Goal: Task Accomplishment & Management: Use online tool/utility

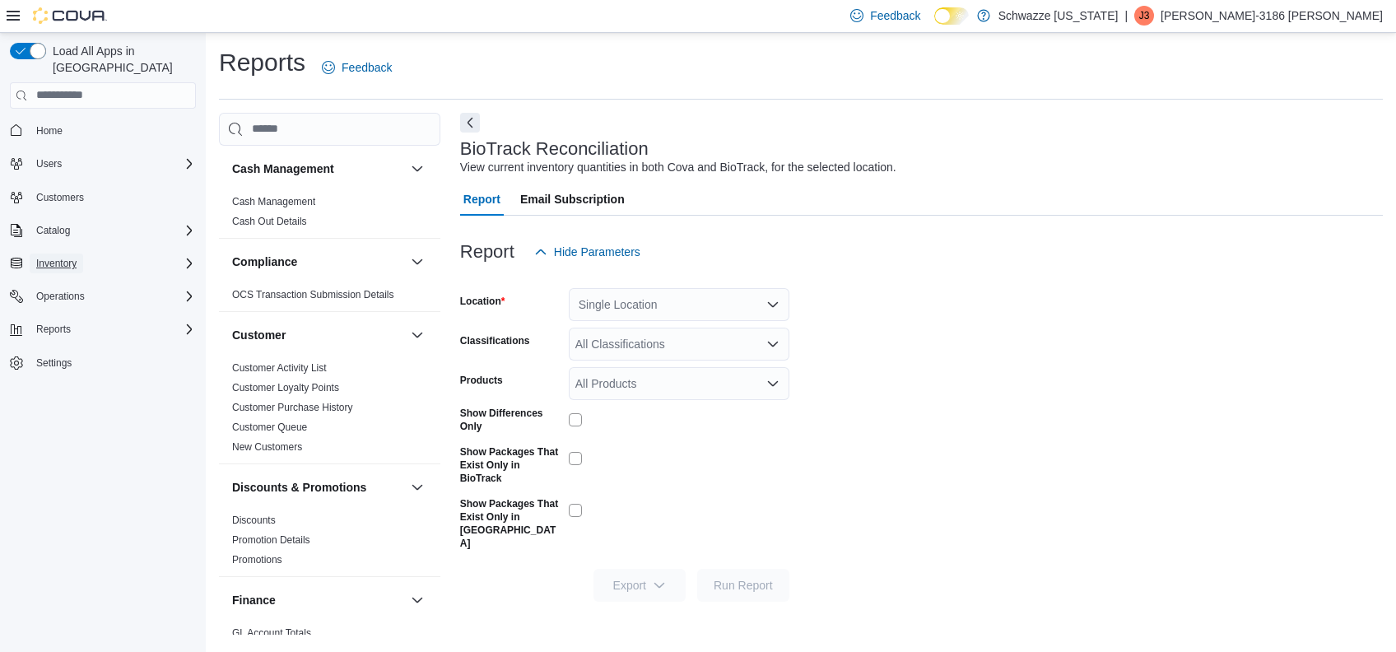
click at [67, 257] on span "Inventory" at bounding box center [56, 263] width 40 height 13
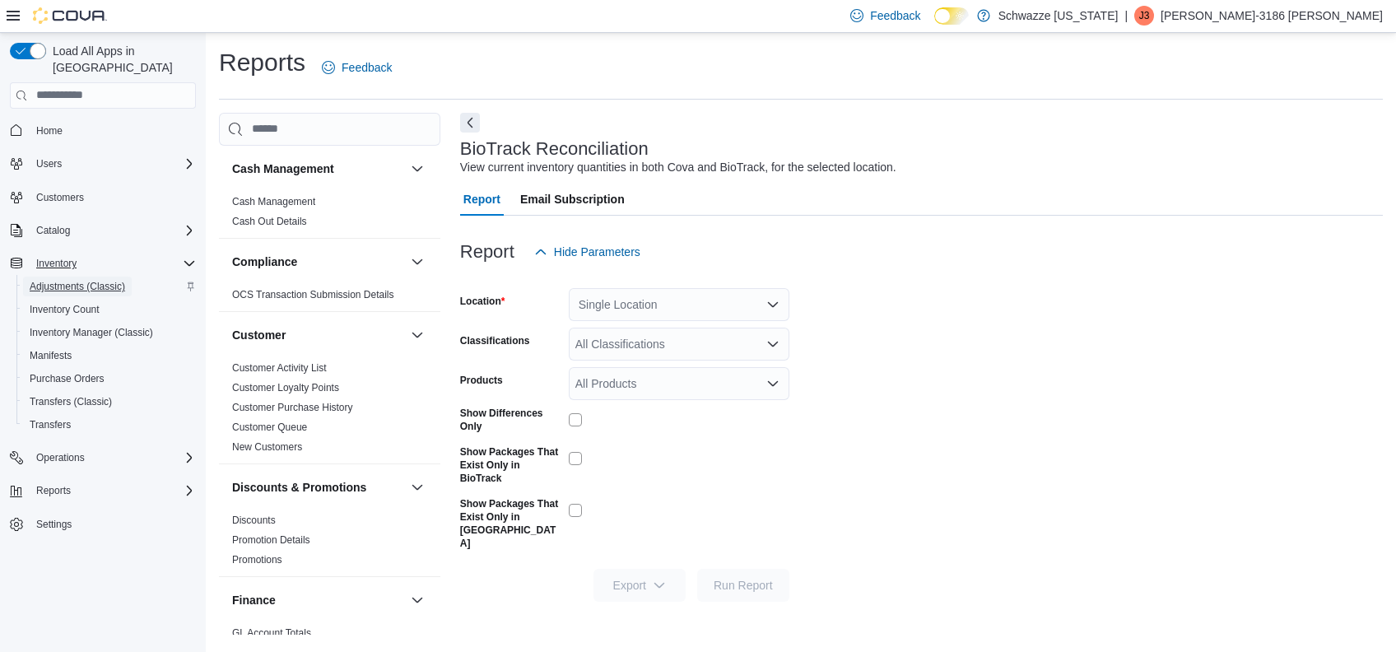
click at [66, 280] on span "Adjustments (Classic)" at bounding box center [77, 286] width 95 height 13
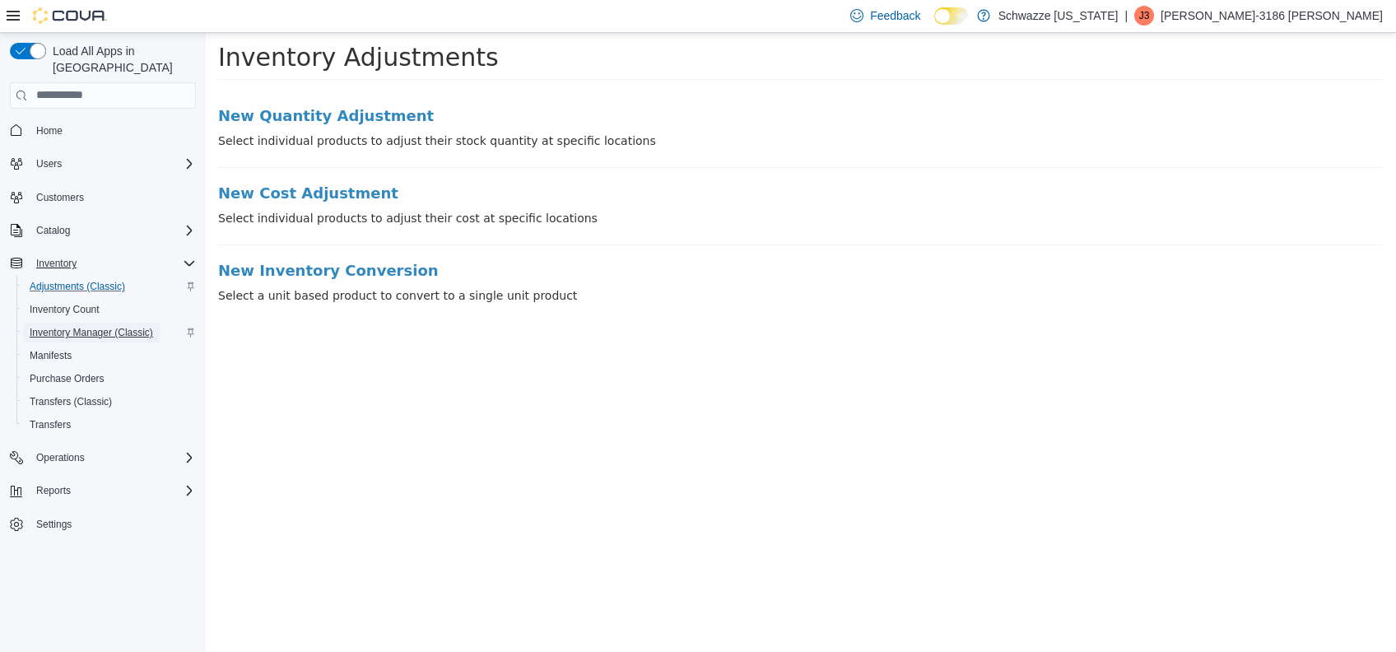
click at [105, 326] on span "Inventory Manager (Classic)" at bounding box center [91, 332] width 123 height 13
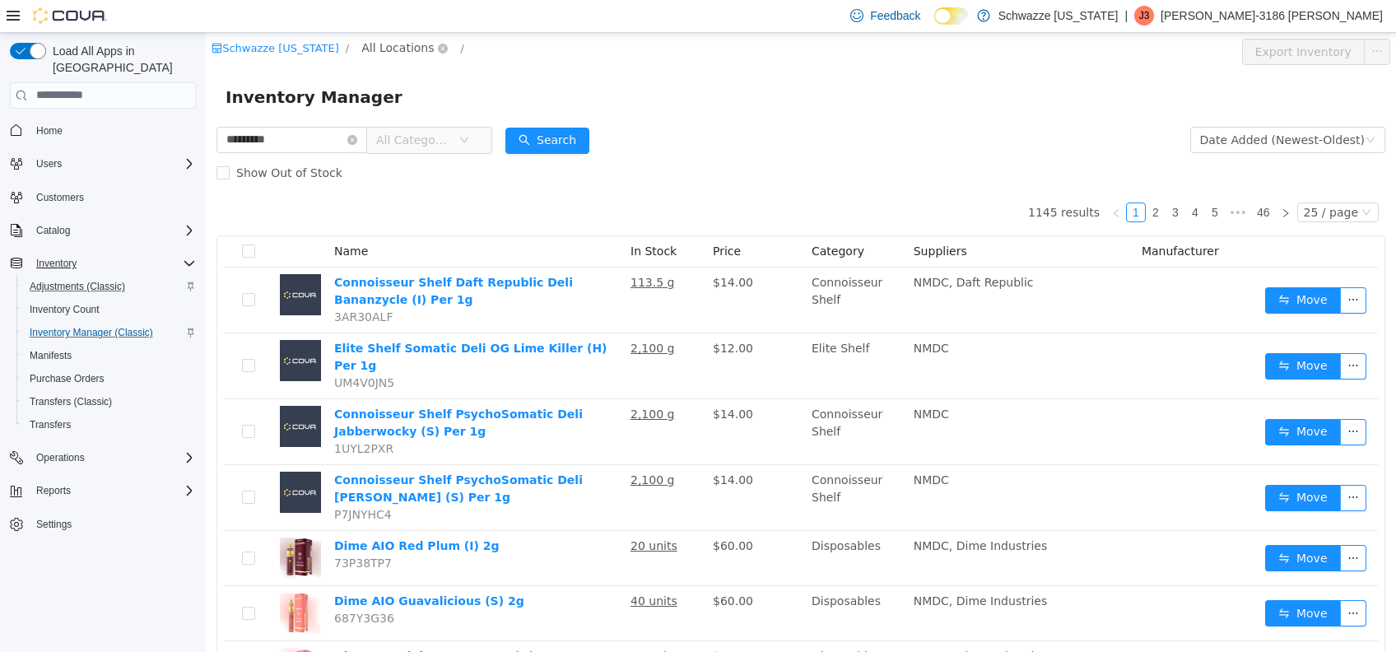
type input "********"
click at [397, 53] on span "All Locations" at bounding box center [397, 47] width 72 height 18
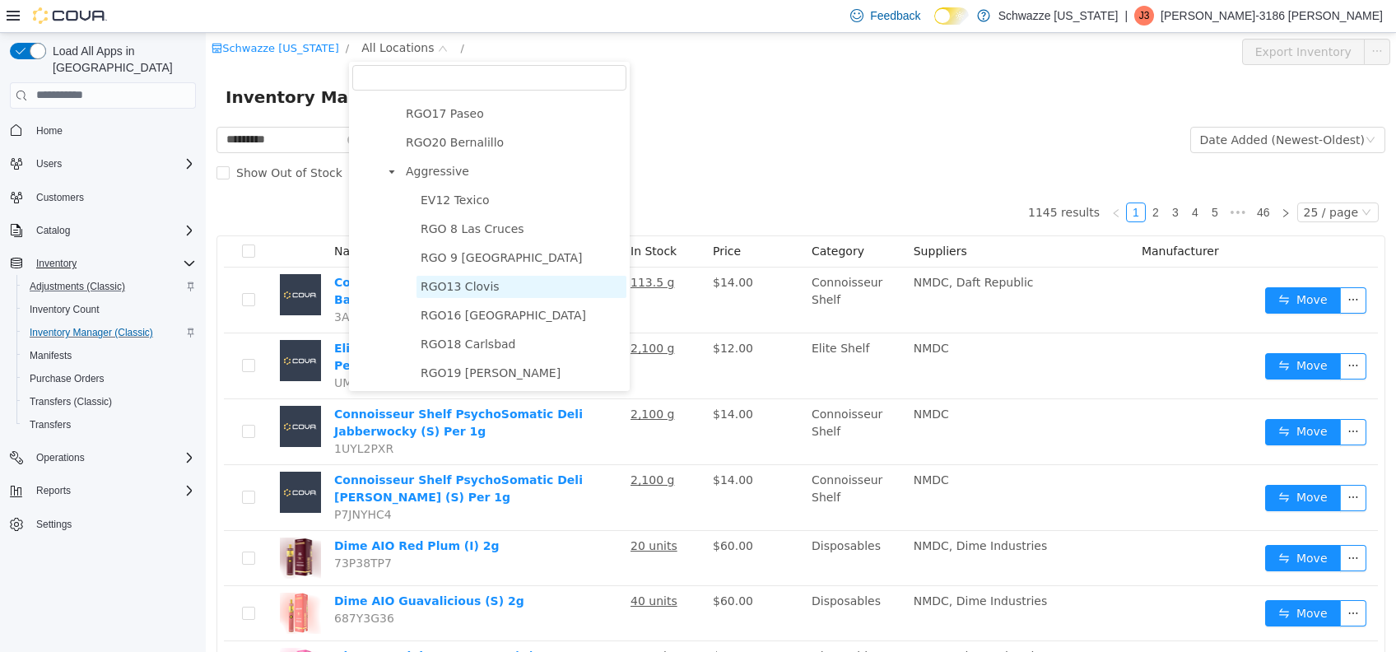
scroll to position [904, 0]
click at [512, 308] on span "RGO16 [GEOGRAPHIC_DATA]" at bounding box center [503, 314] width 165 height 13
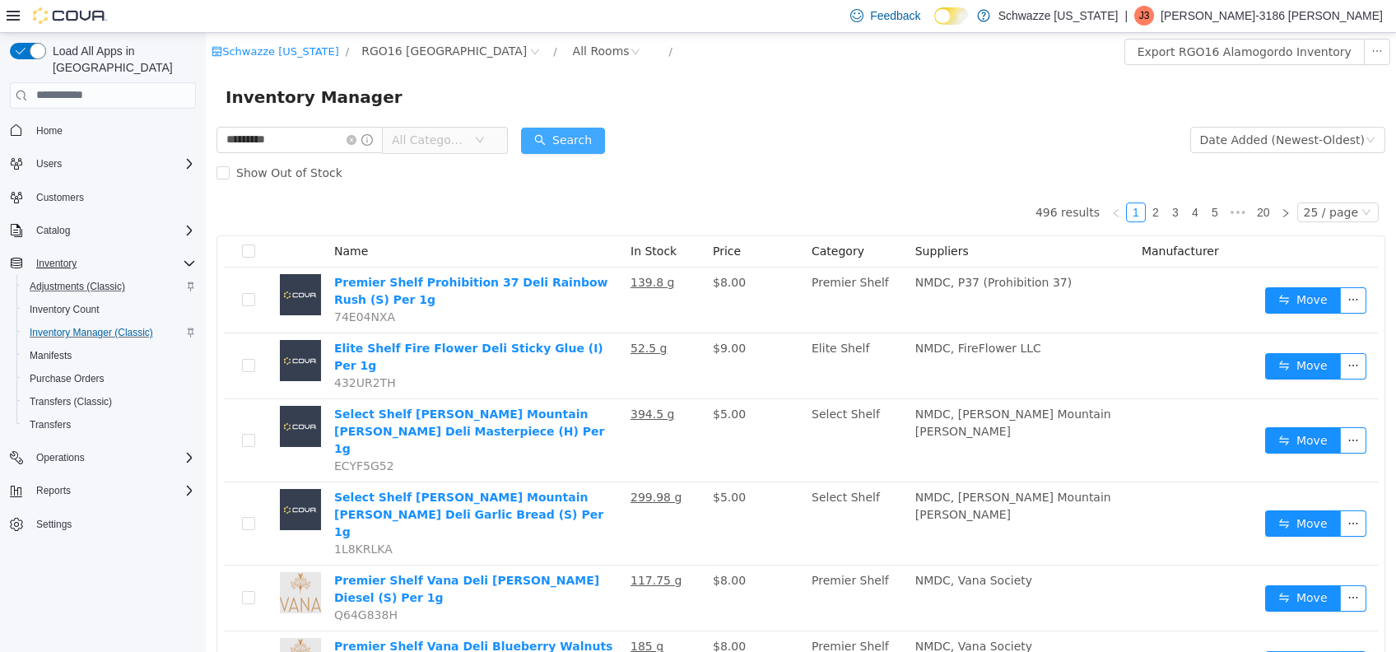
click at [588, 139] on button "Search" at bounding box center [563, 140] width 84 height 26
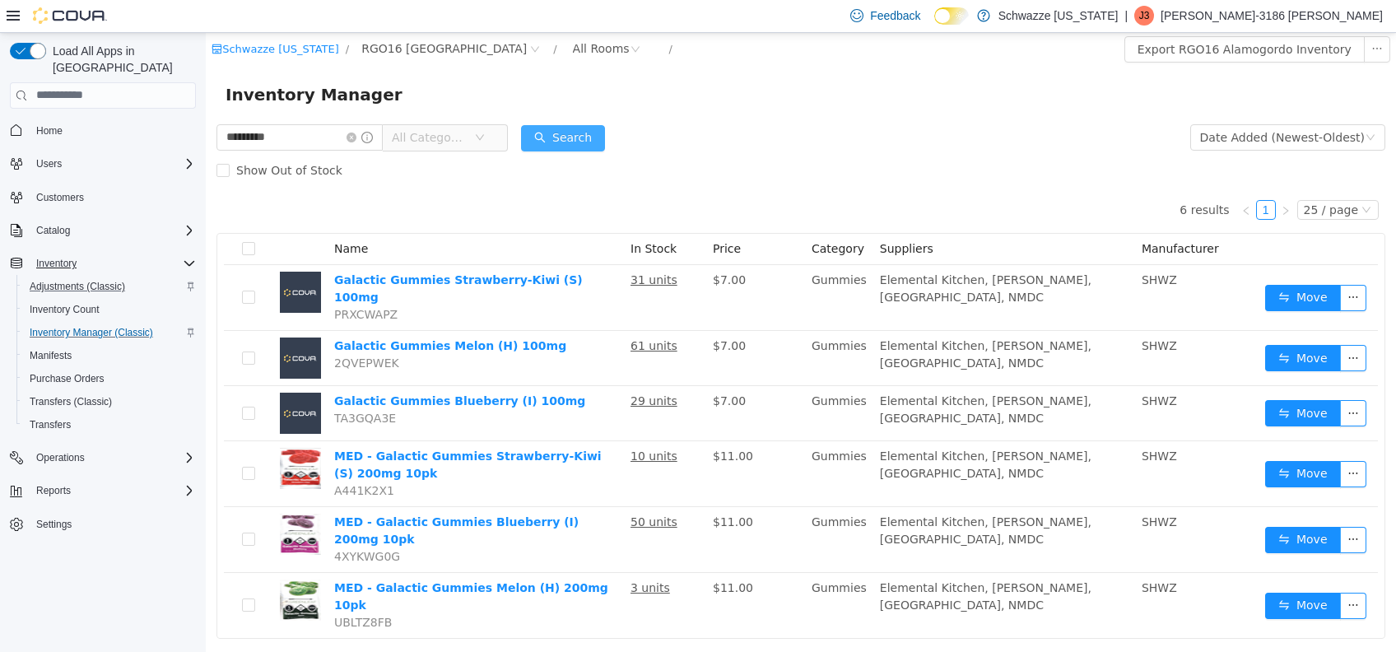
scroll to position [3, 0]
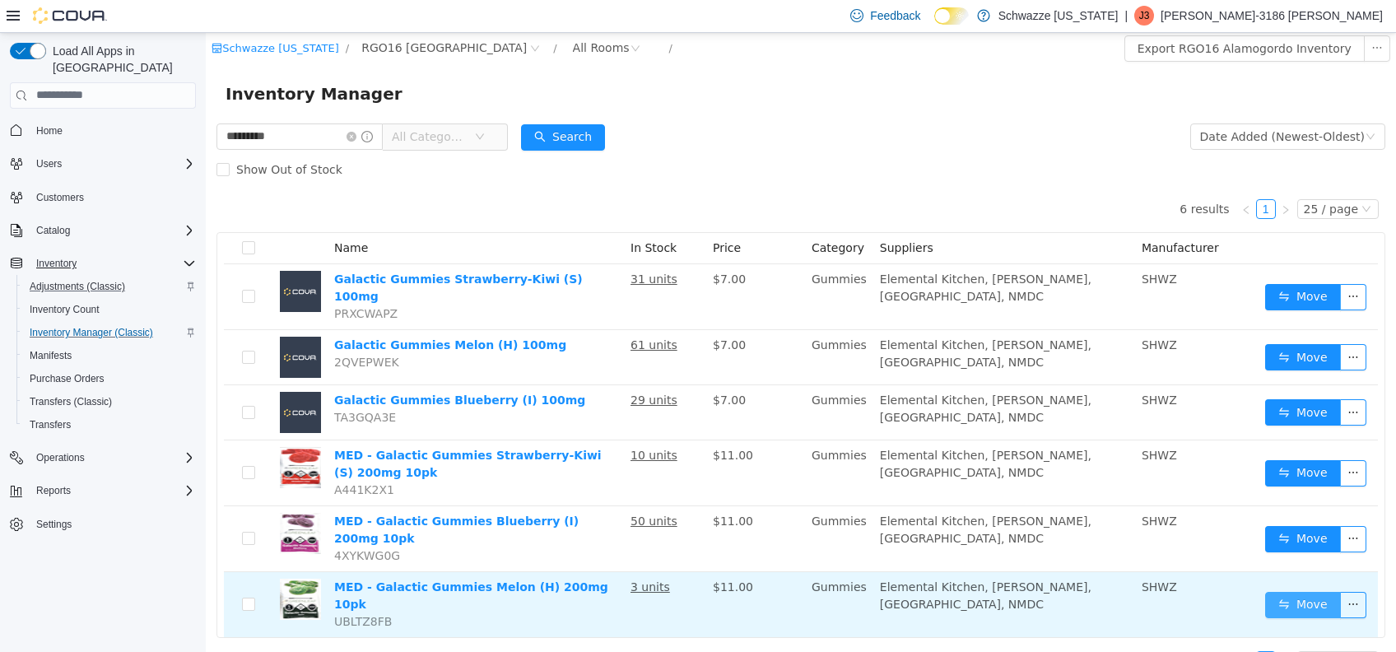
click at [1292, 591] on button "Move" at bounding box center [1303, 604] width 76 height 26
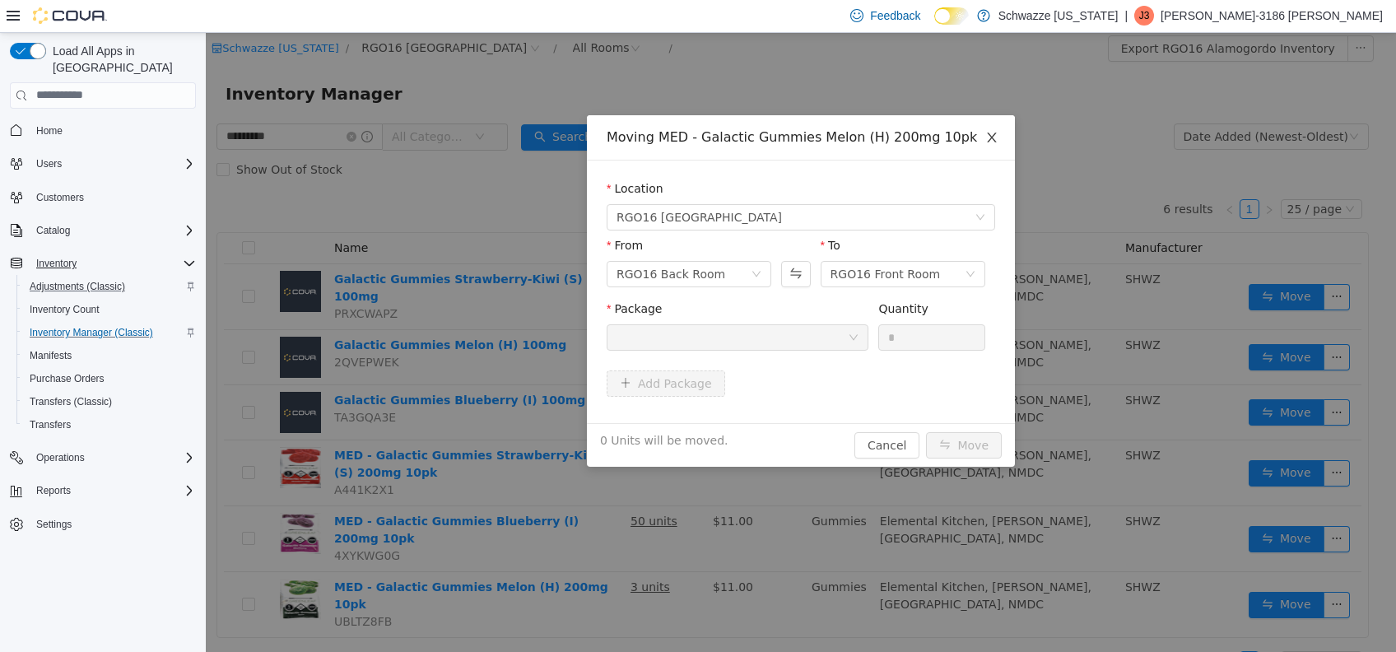
click at [997, 133] on icon "icon: close" at bounding box center [991, 136] width 13 height 13
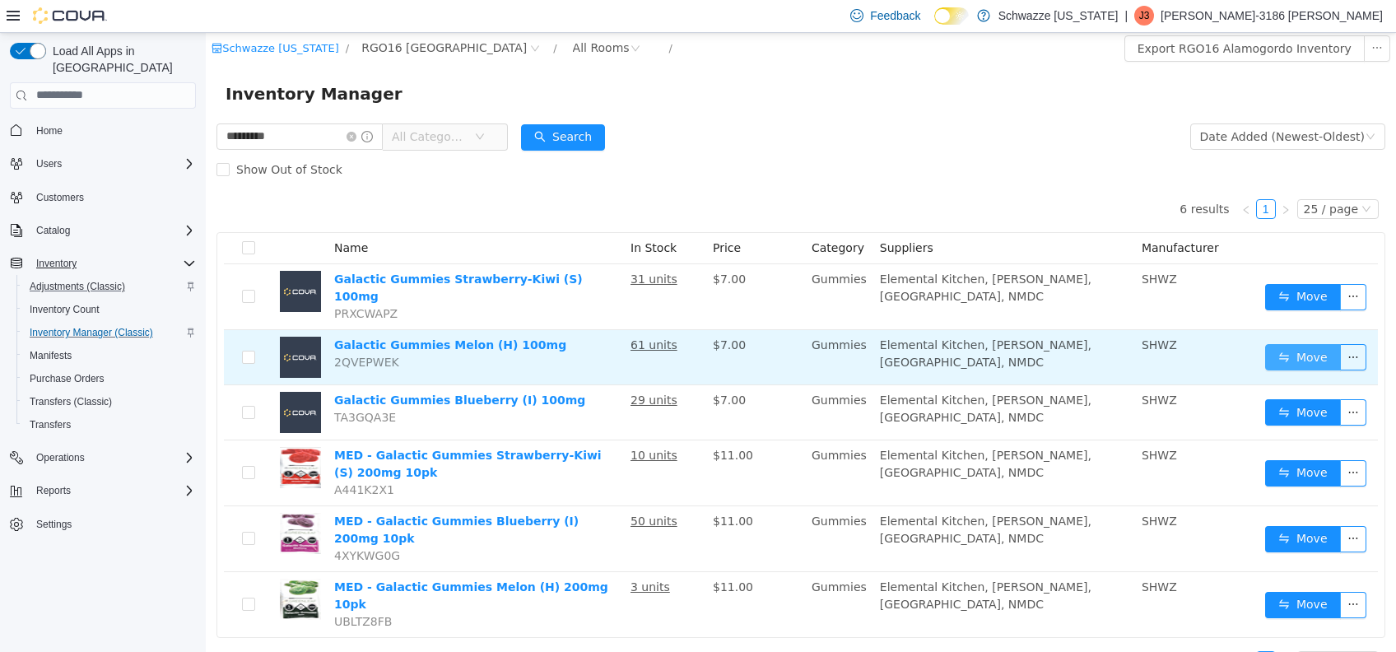
click at [1284, 343] on button "Move" at bounding box center [1303, 356] width 76 height 26
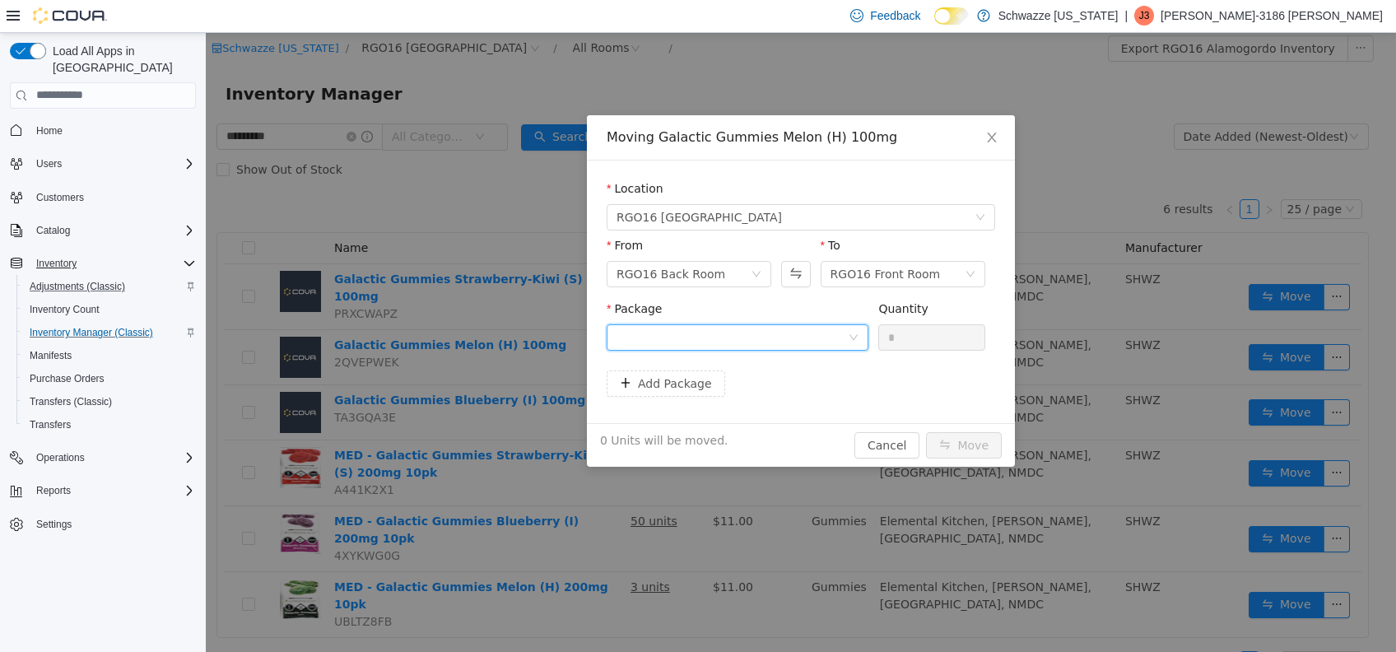
click at [818, 342] on div at bounding box center [731, 336] width 231 height 25
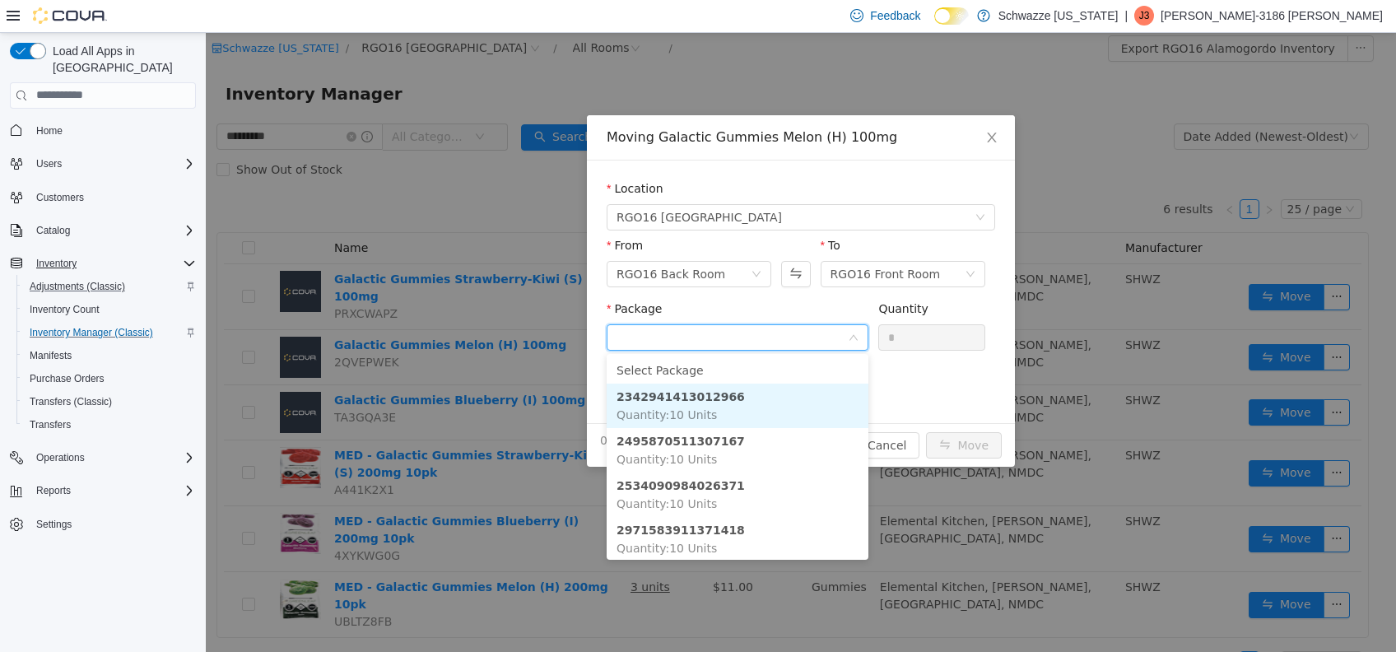
click at [807, 402] on li "2342941413012966 Quantity : 10 Units" at bounding box center [737, 405] width 262 height 44
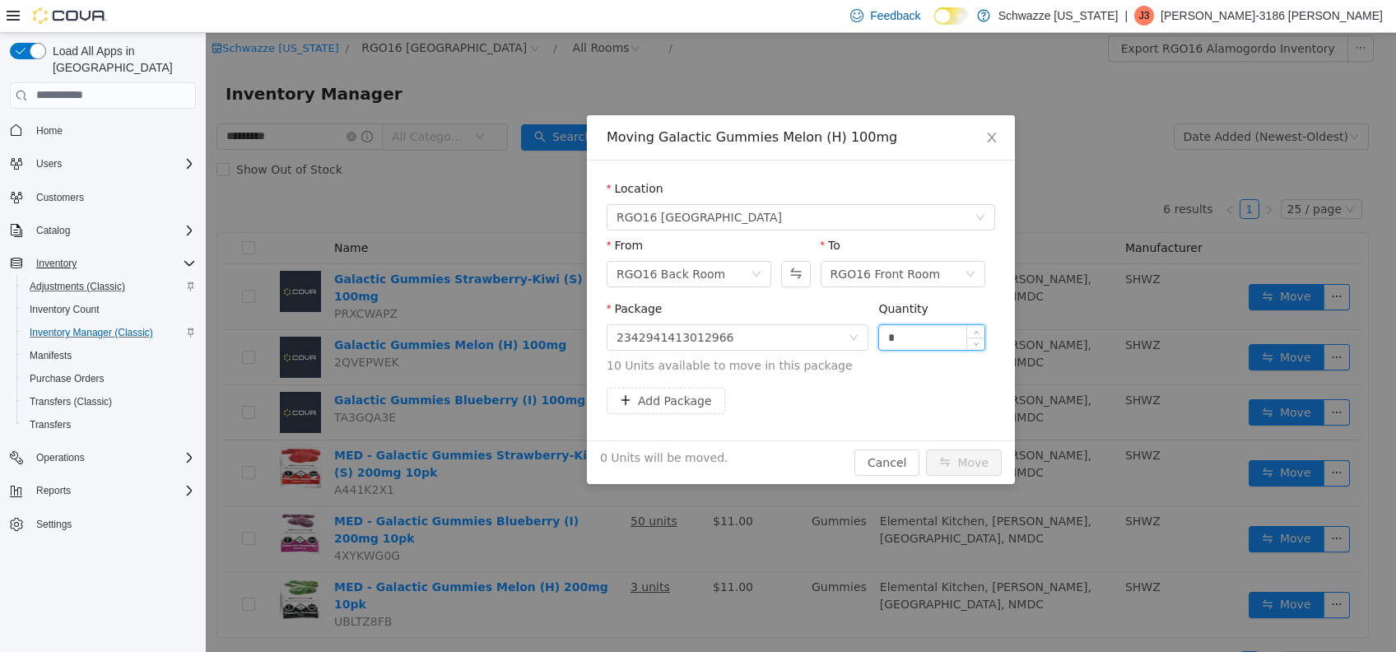
click at [914, 340] on input "*" at bounding box center [931, 336] width 105 height 25
type input "*"
click at [975, 466] on button "Move" at bounding box center [964, 461] width 76 height 26
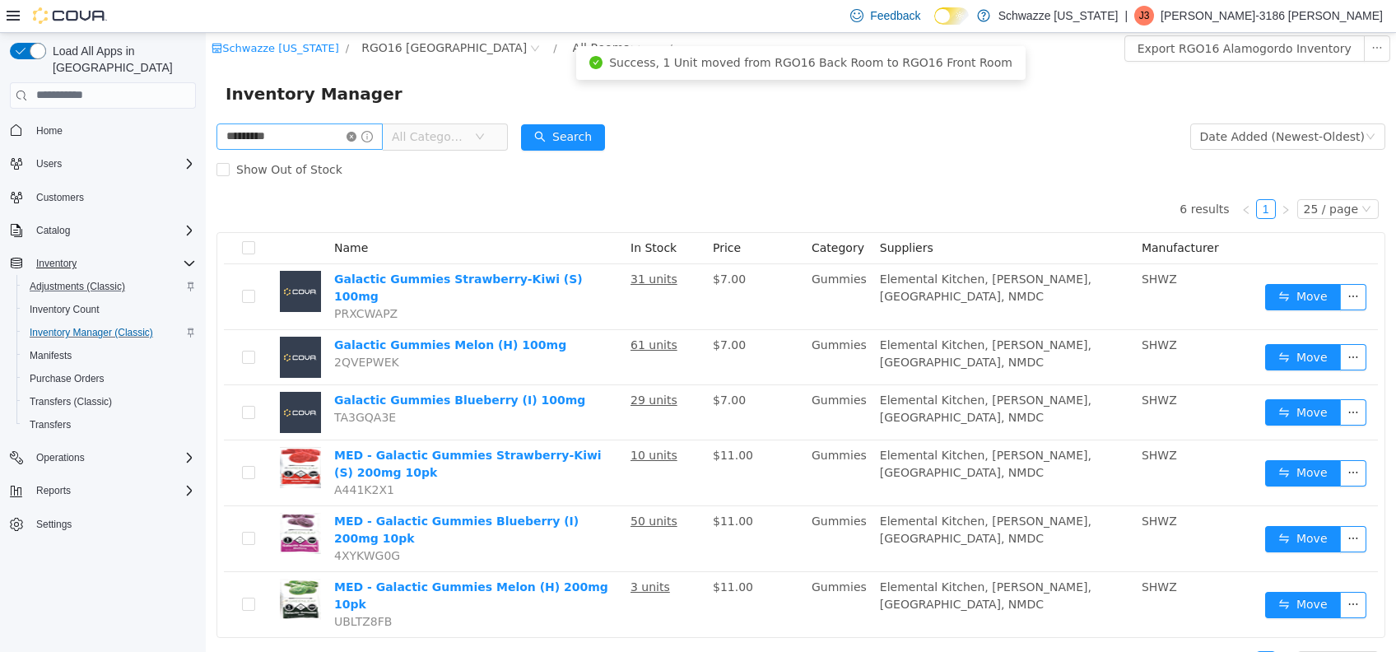
click at [356, 137] on icon "icon: close-circle" at bounding box center [351, 136] width 10 height 10
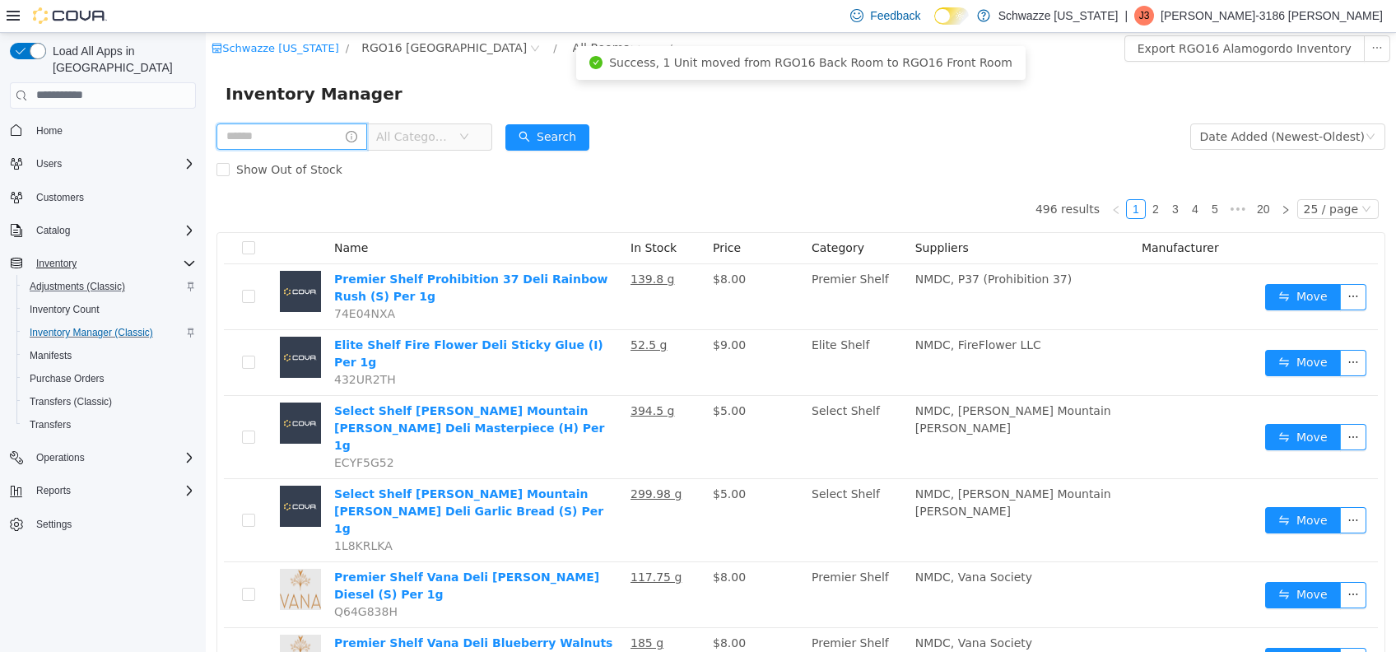
click at [300, 131] on input "text" at bounding box center [291, 136] width 151 height 26
type input "*******"
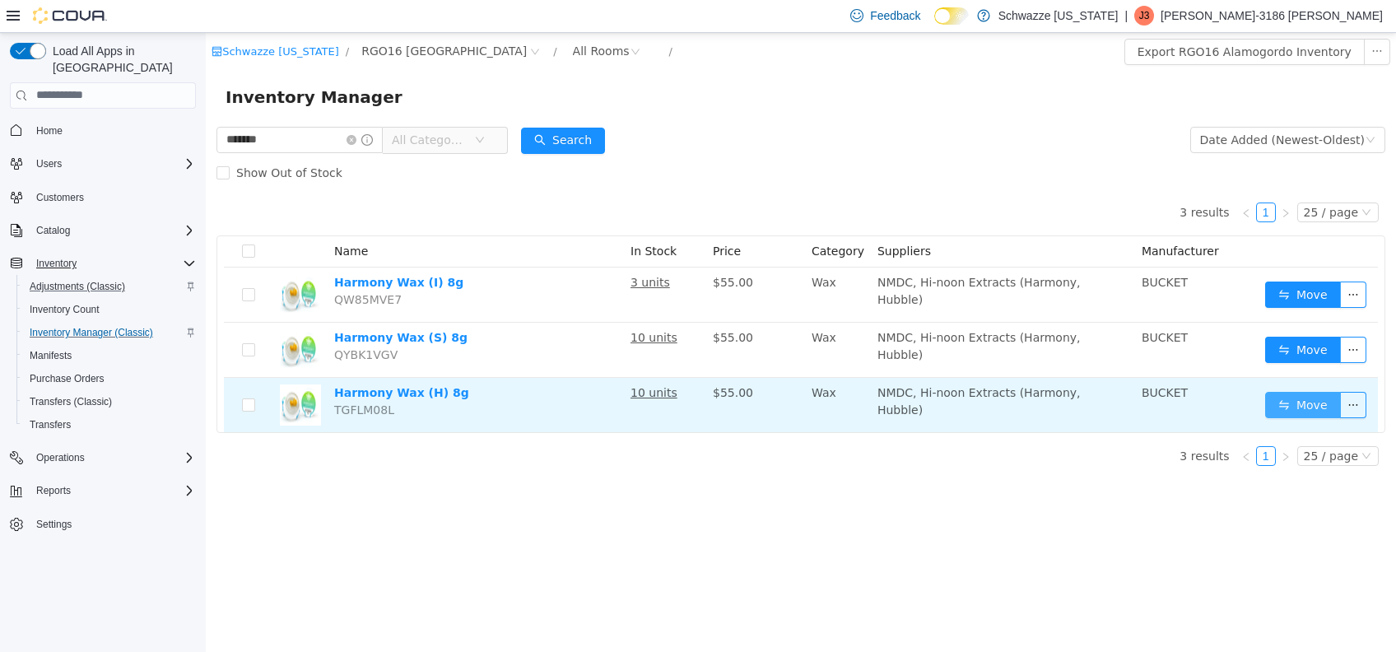
click at [1305, 405] on button "Move" at bounding box center [1303, 404] width 76 height 26
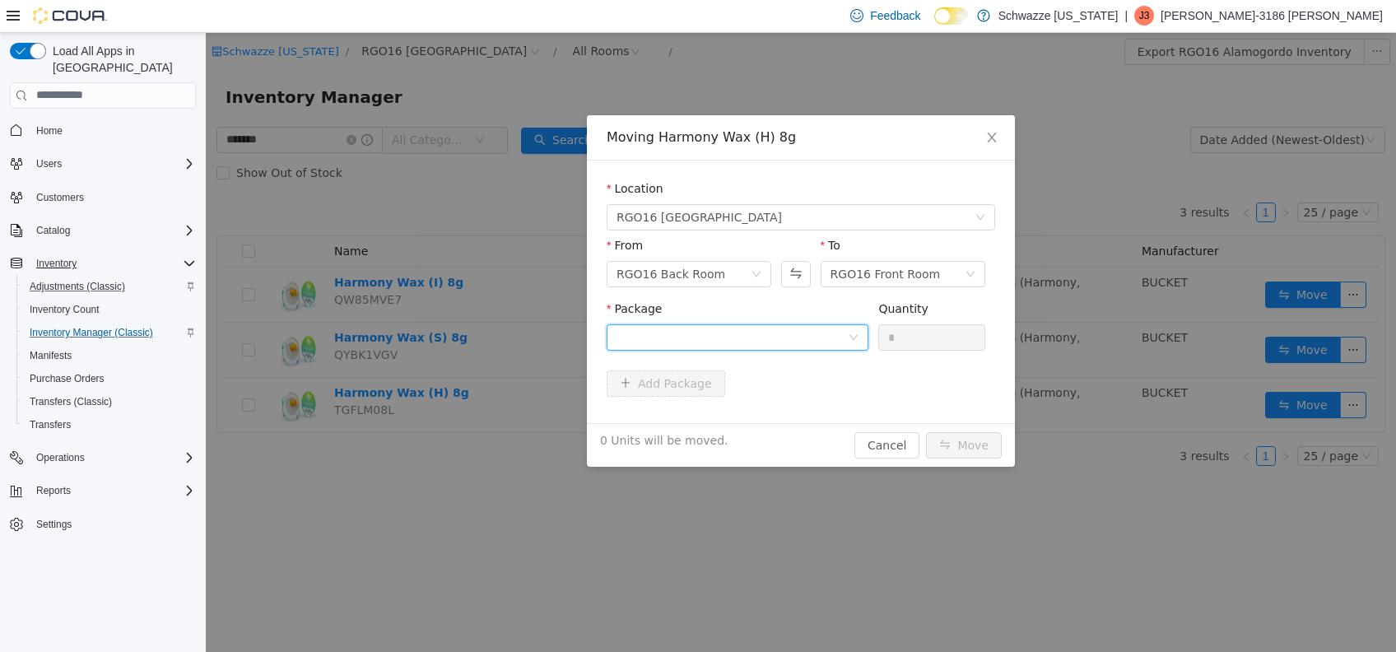
click at [810, 337] on div at bounding box center [731, 336] width 231 height 25
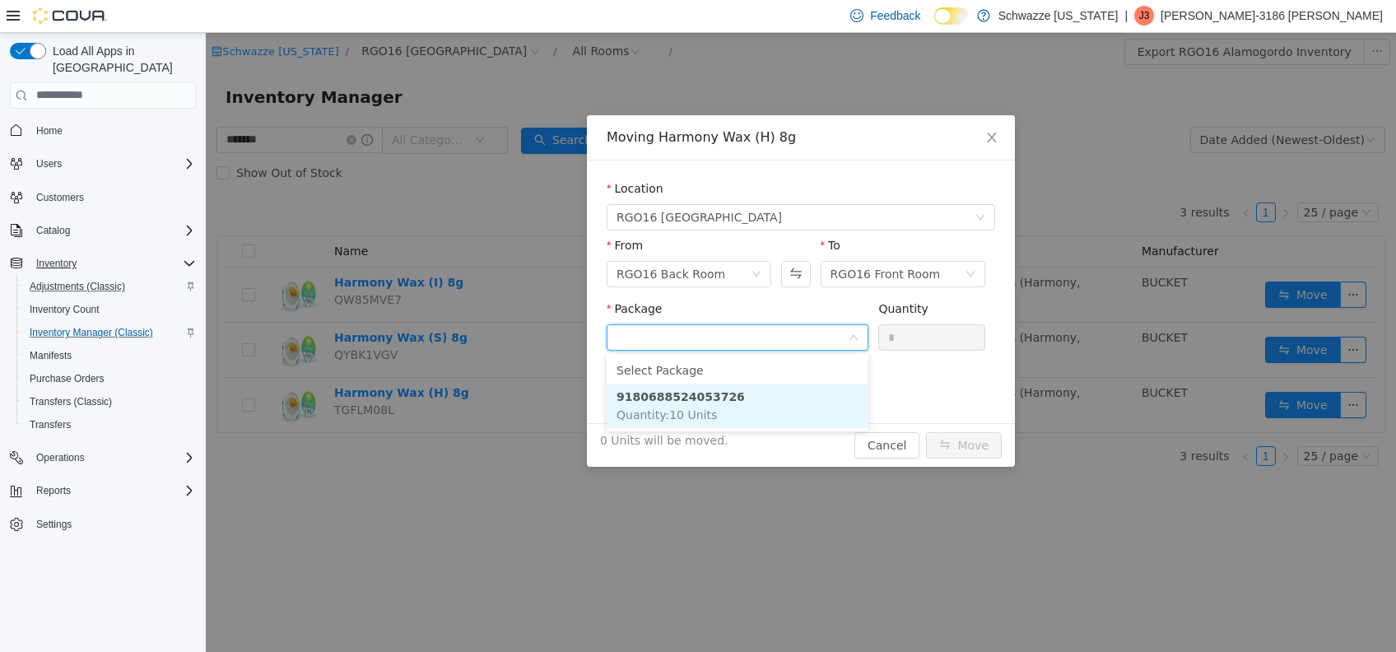
click at [784, 393] on li "9180688524053726 Quantity : 10 Units" at bounding box center [737, 405] width 262 height 44
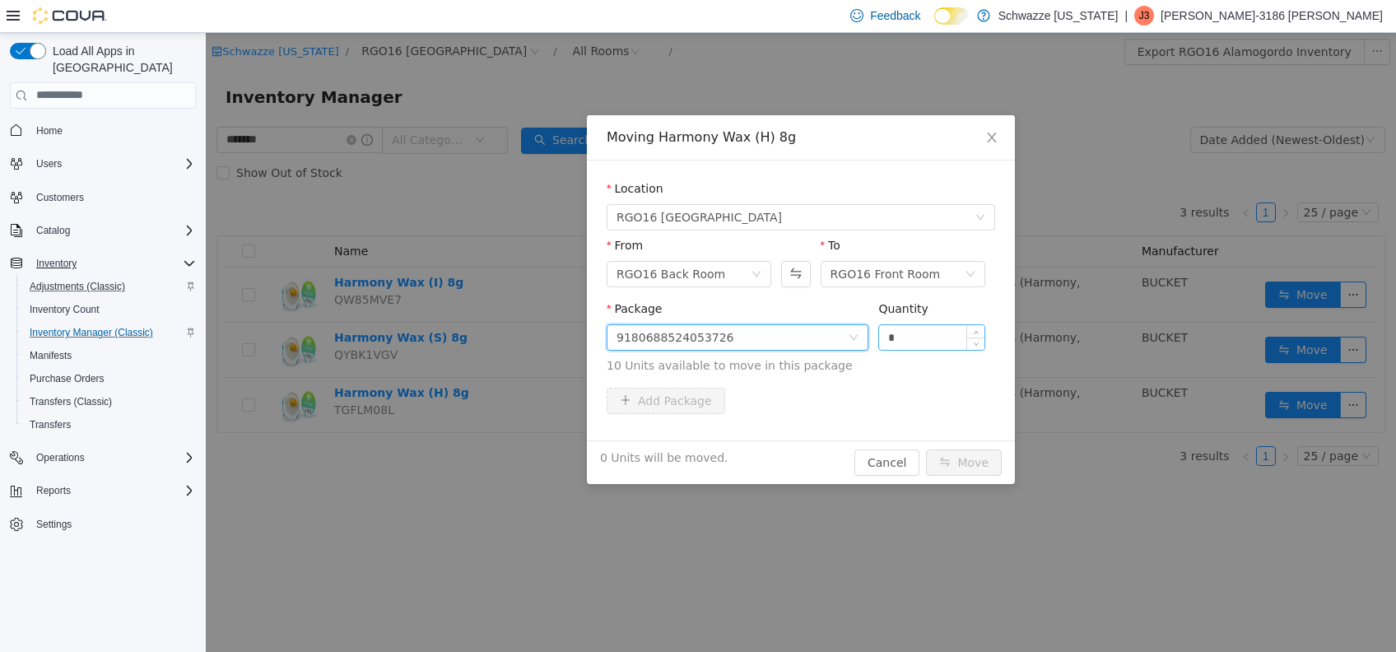
click at [922, 332] on input "*" at bounding box center [931, 336] width 105 height 25
type input "**"
click at [963, 469] on button "Move" at bounding box center [964, 461] width 76 height 26
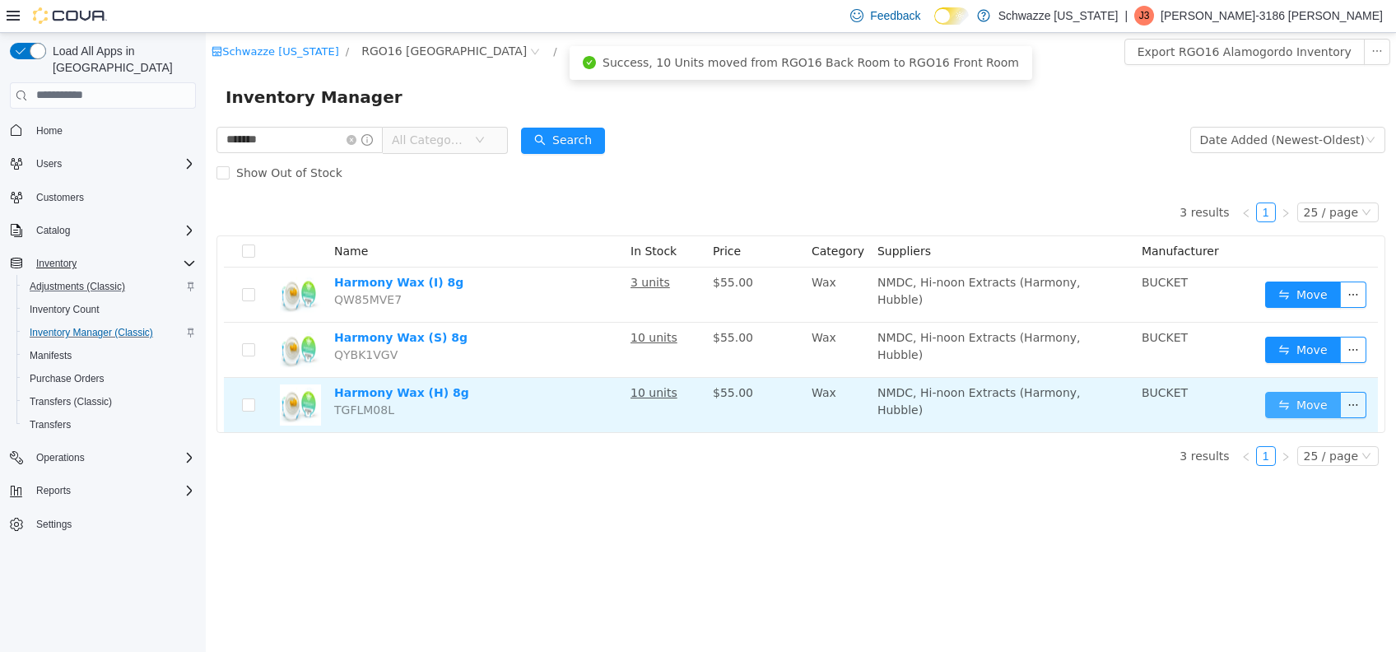
click at [1314, 402] on button "Move" at bounding box center [1303, 404] width 76 height 26
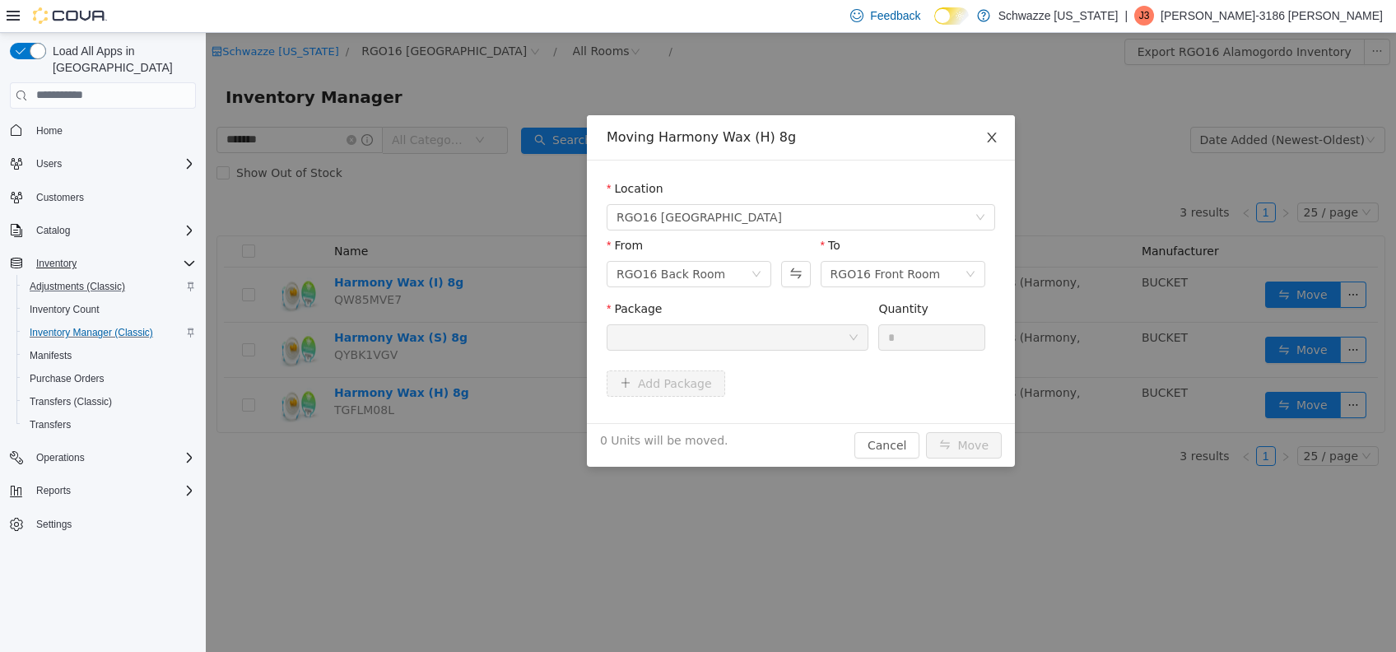
click at [992, 131] on icon "icon: close" at bounding box center [991, 136] width 13 height 13
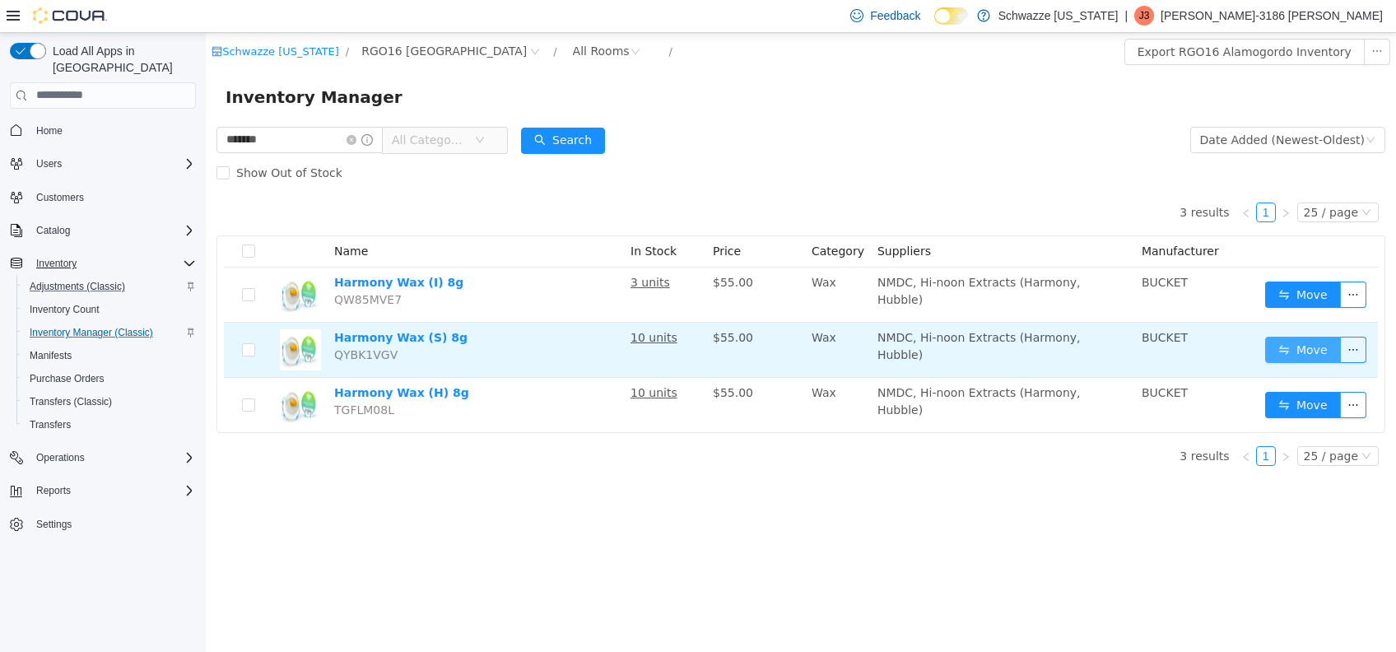
click at [1310, 341] on button "Move" at bounding box center [1303, 349] width 76 height 26
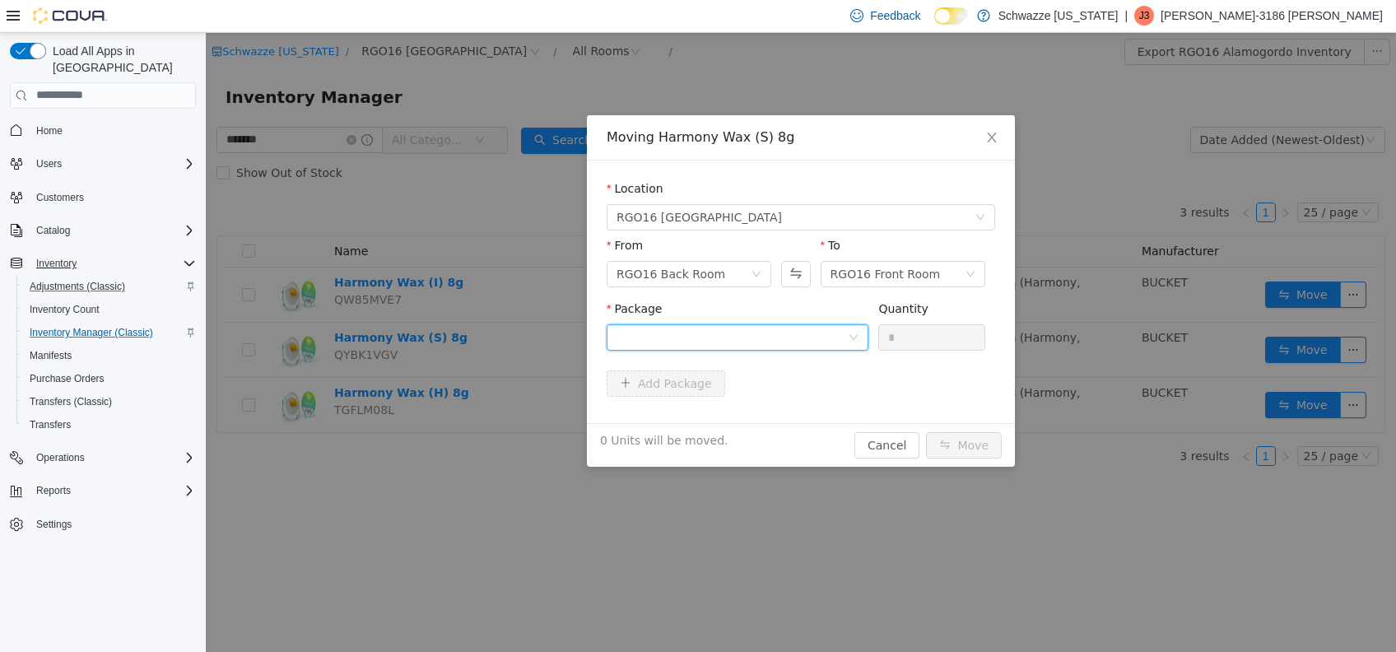
click at [847, 333] on div at bounding box center [731, 336] width 231 height 25
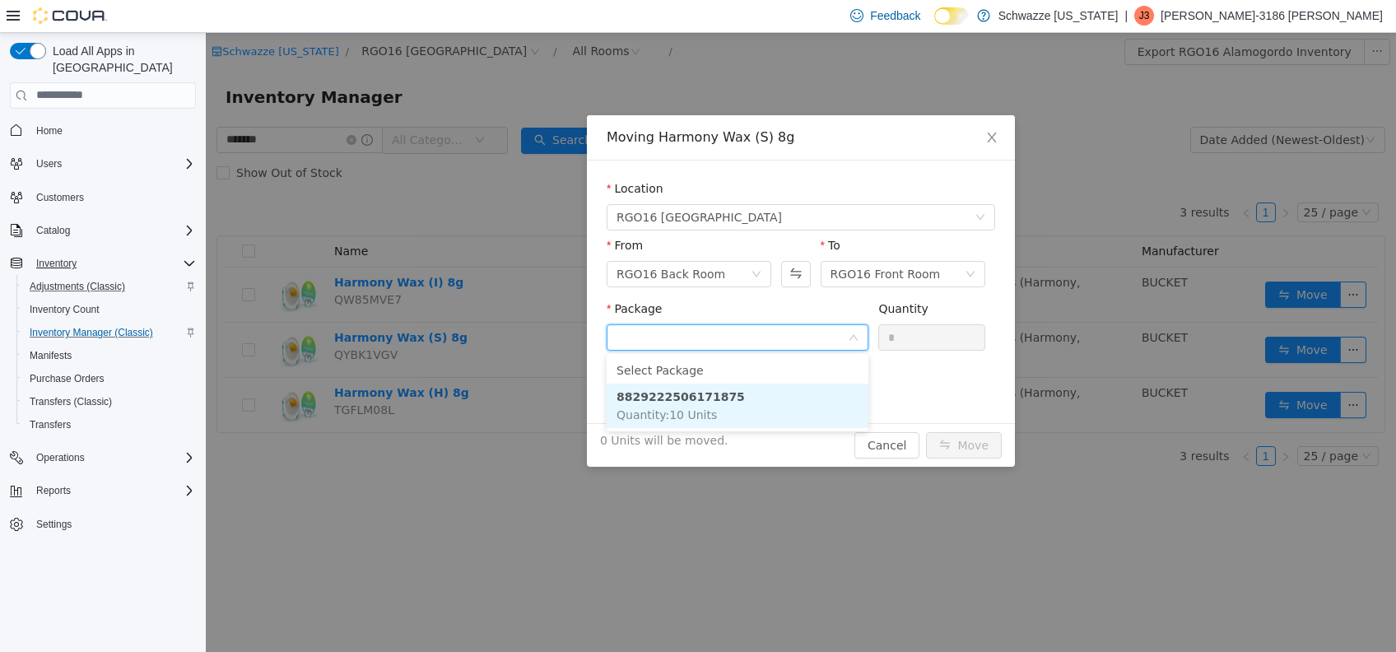
click at [803, 402] on li "8829222506171875 Quantity : 10 Units" at bounding box center [737, 405] width 262 height 44
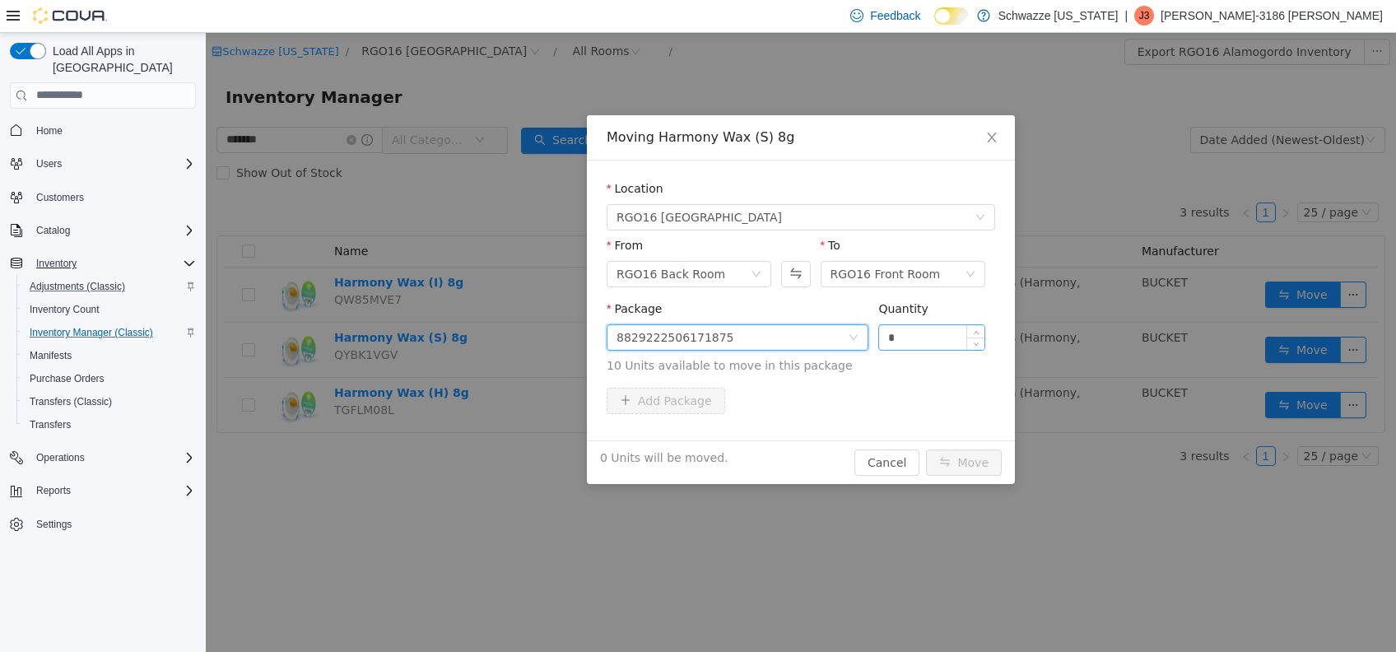
click at [927, 334] on input "*" at bounding box center [931, 336] width 105 height 25
type input "**"
click at [926, 448] on button "Move" at bounding box center [964, 461] width 76 height 26
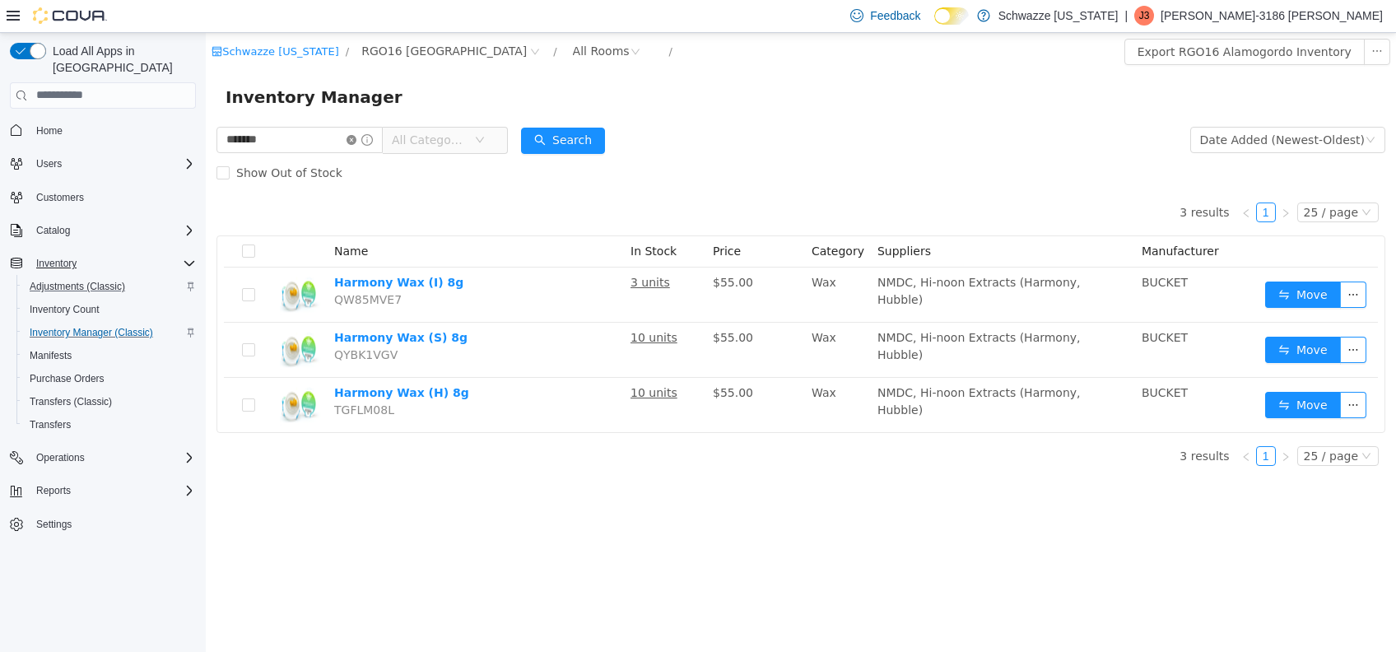
click at [372, 137] on span at bounding box center [359, 139] width 26 height 12
click at [356, 137] on icon "icon: close-circle" at bounding box center [351, 139] width 10 height 10
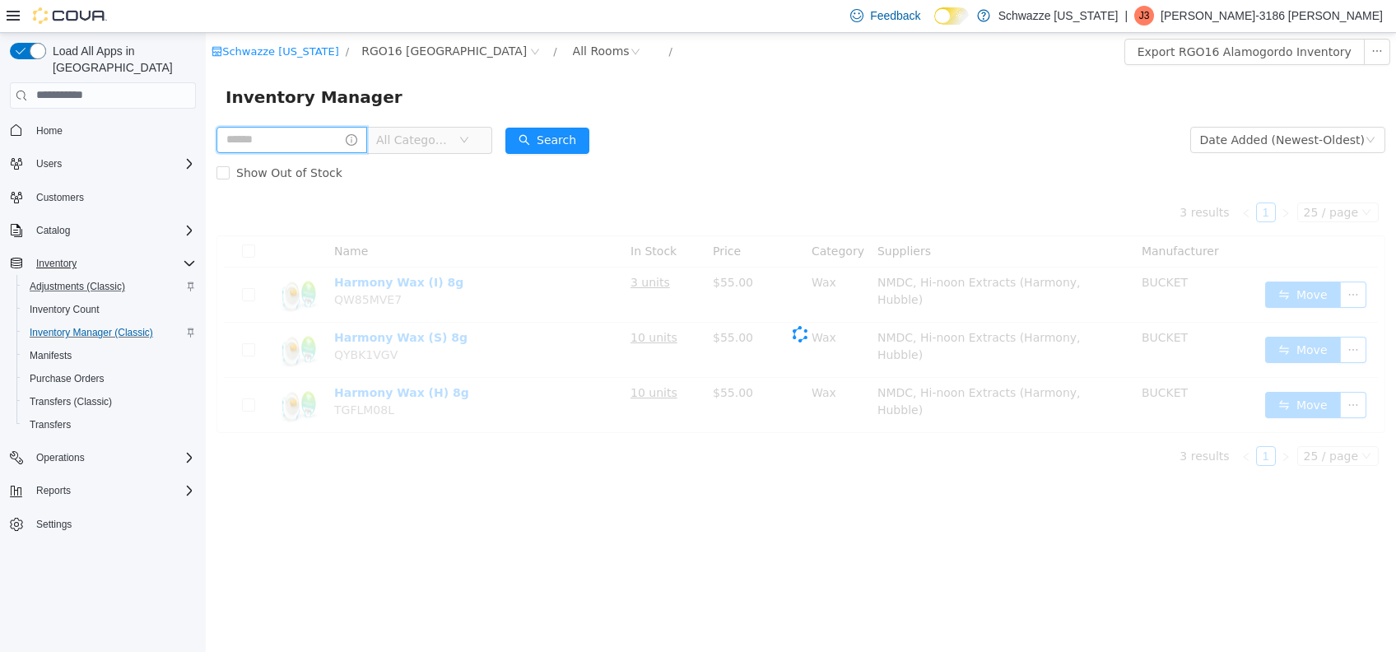
click at [344, 138] on input "text" at bounding box center [291, 139] width 151 height 26
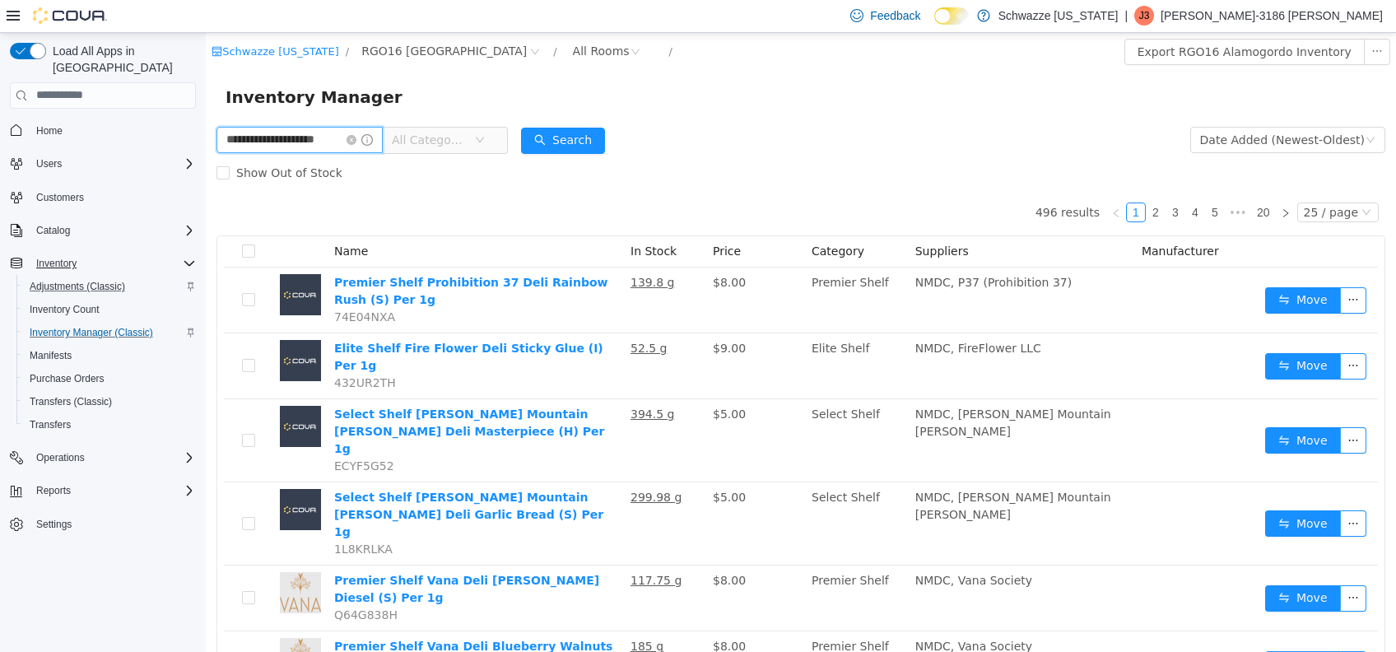
type input "**********"
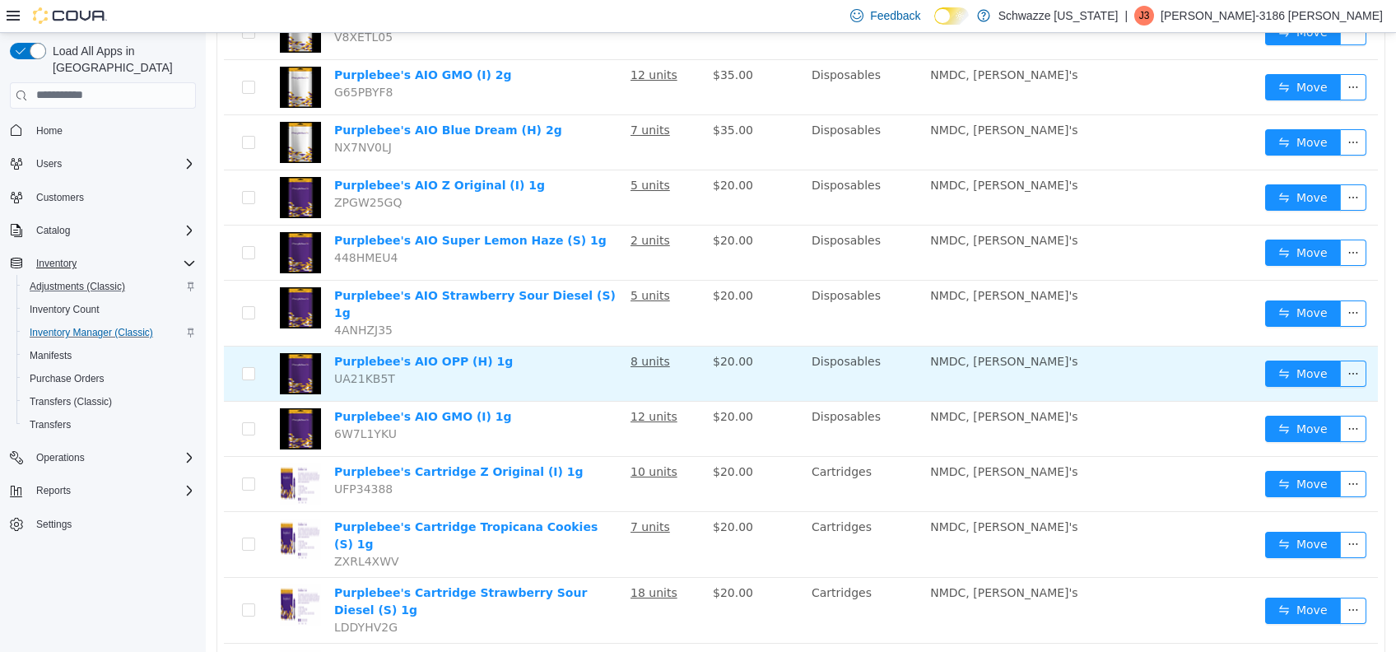
scroll to position [1060, 0]
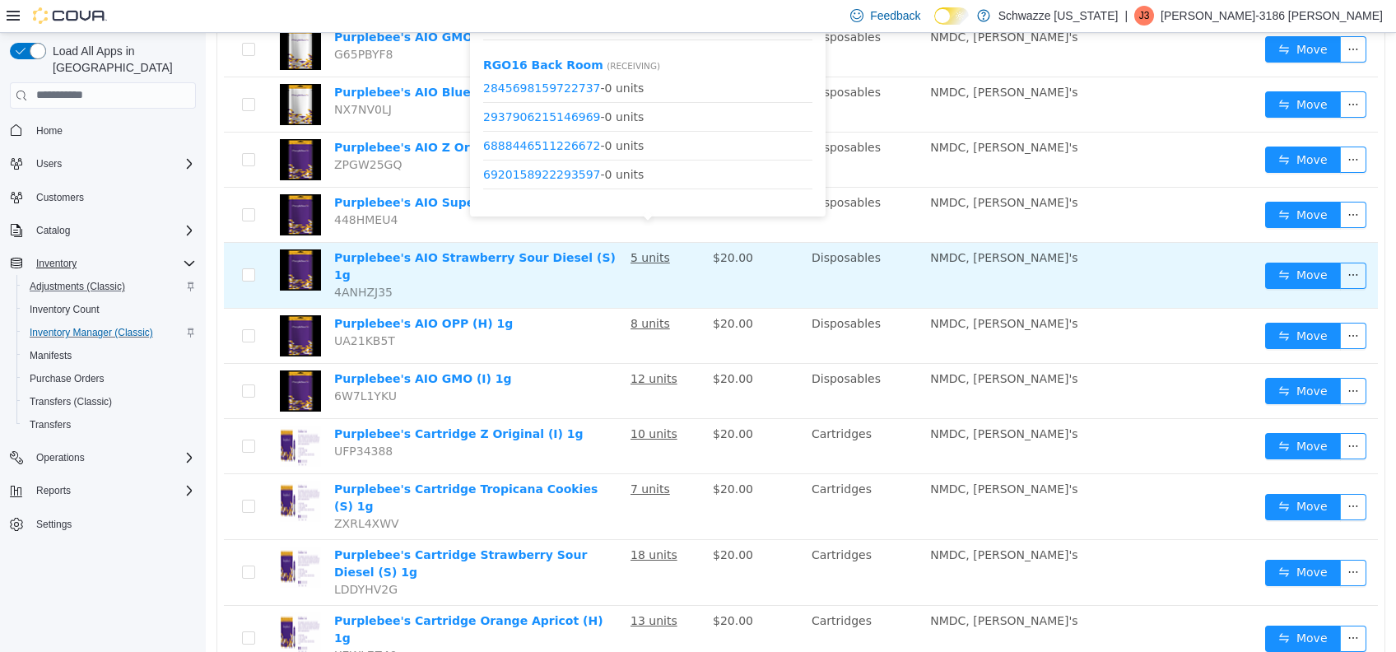
click at [657, 250] on u "5 units" at bounding box center [649, 256] width 39 height 13
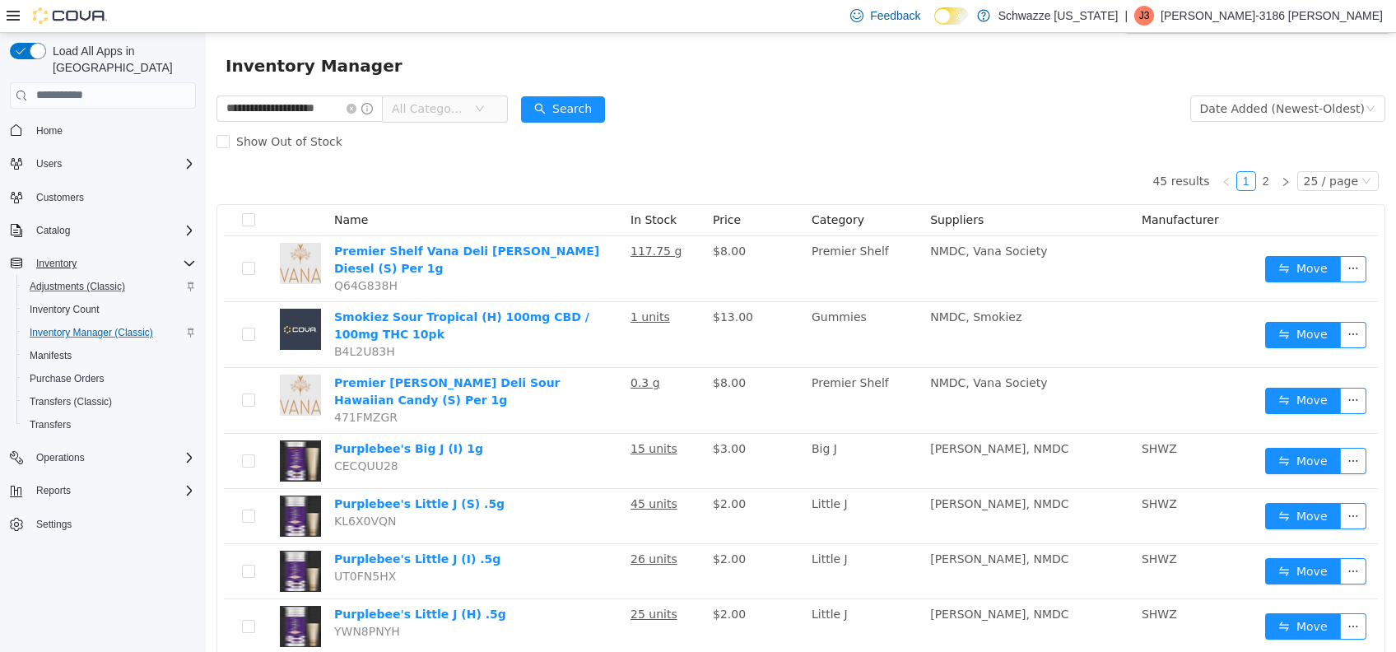
scroll to position [0, 0]
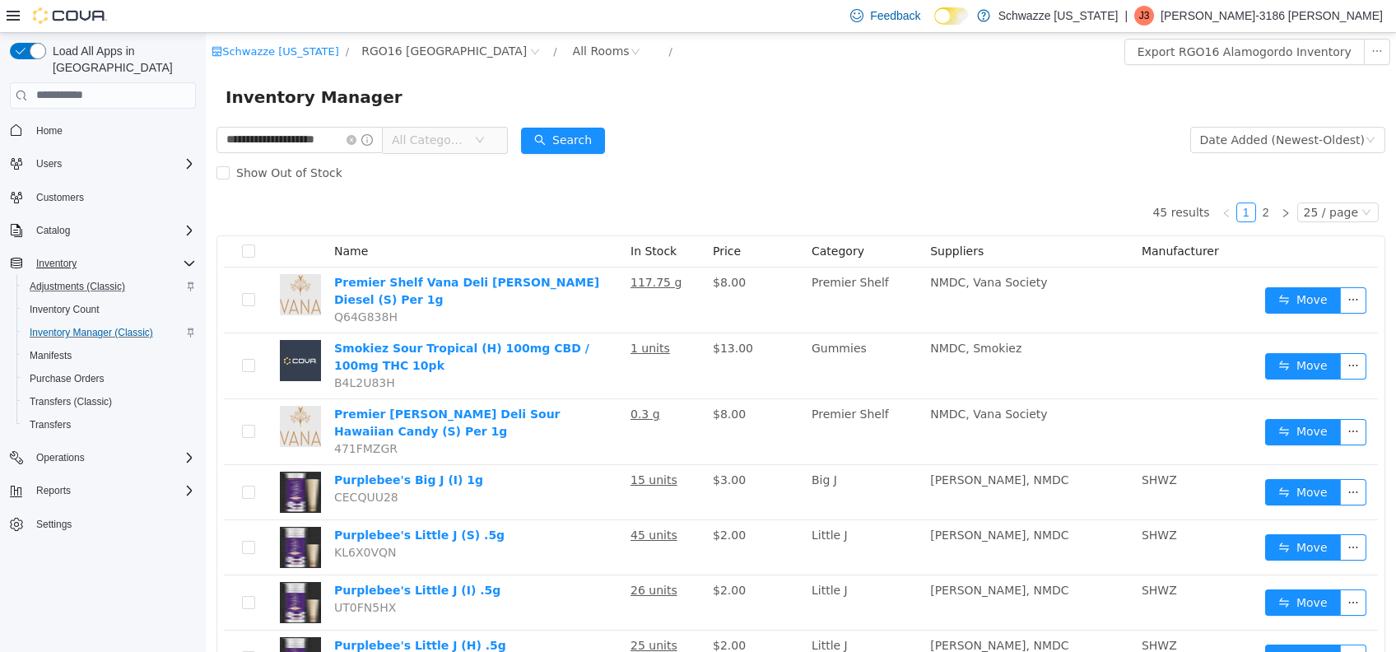
click at [356, 144] on icon "icon: close-circle" at bounding box center [351, 139] width 10 height 10
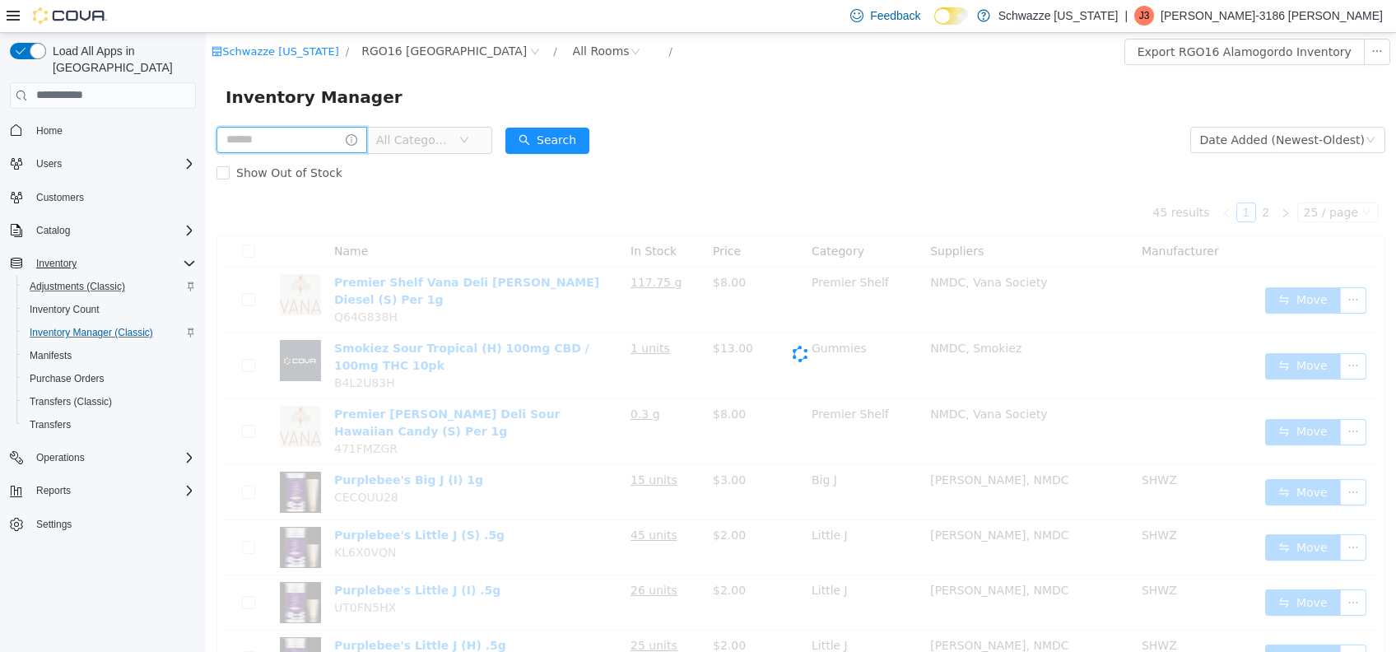
click at [346, 142] on input "text" at bounding box center [291, 139] width 151 height 26
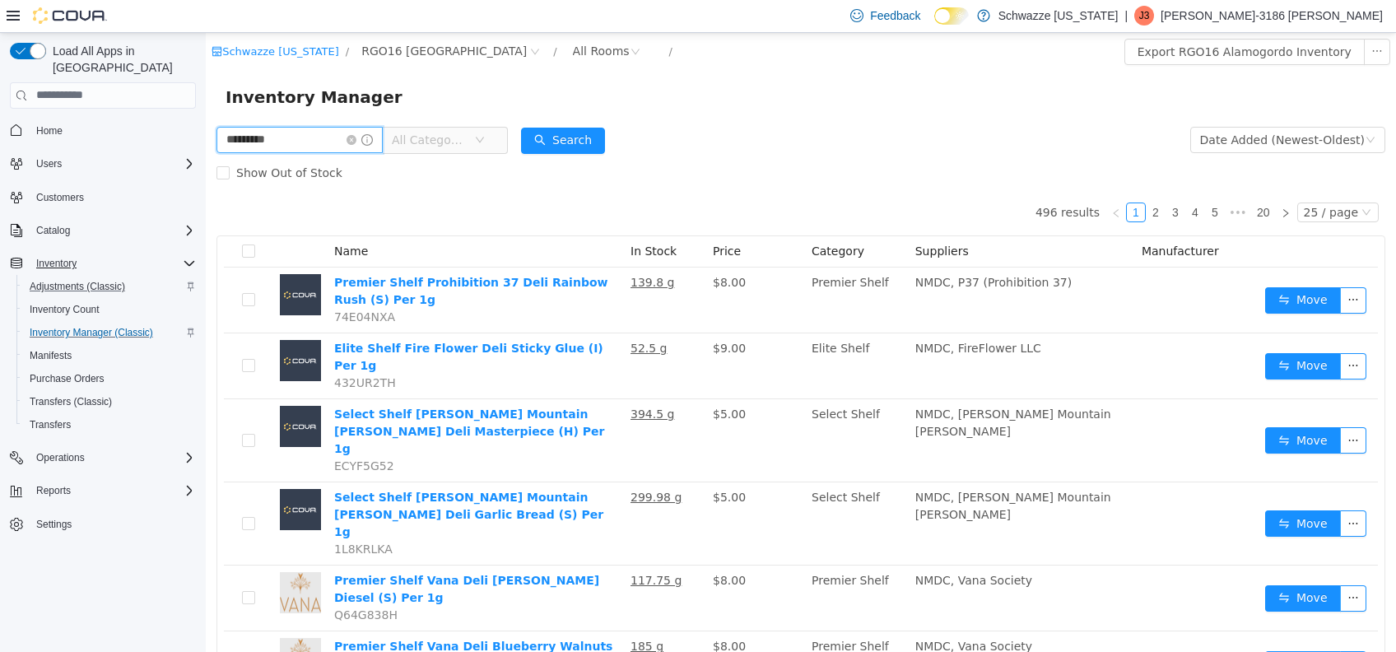
type input "*********"
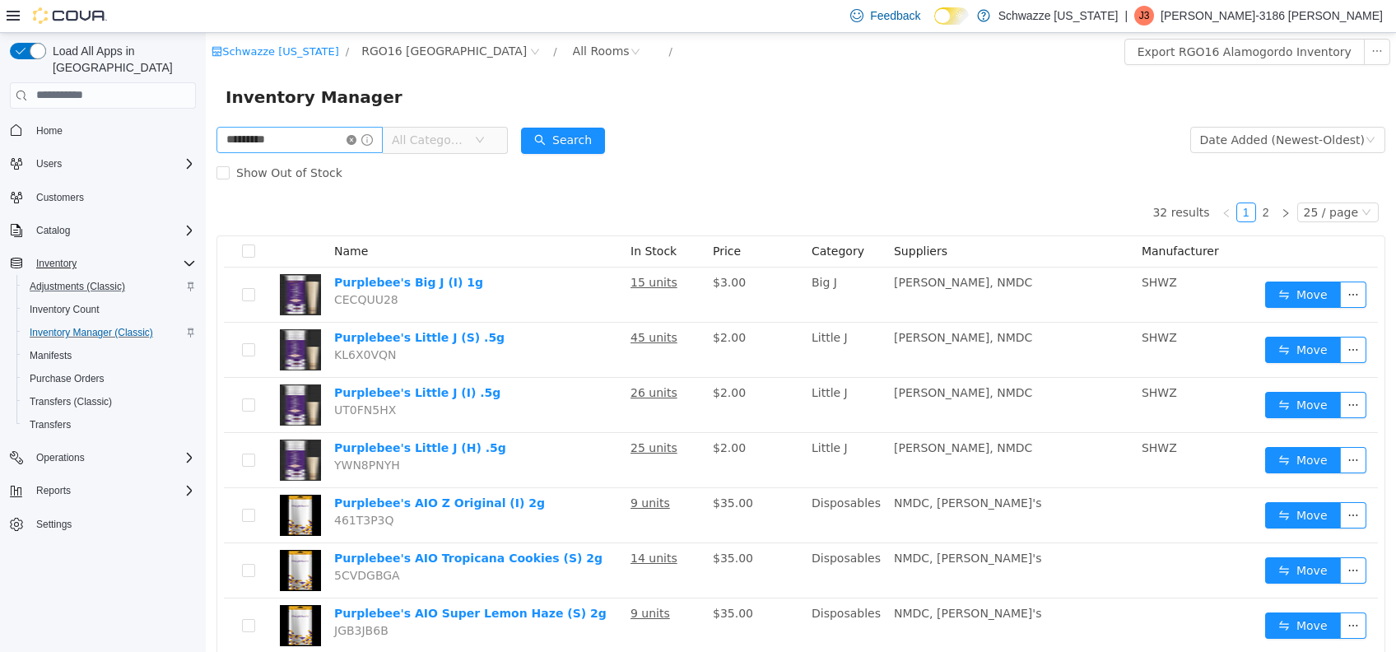
click at [356, 144] on icon "icon: close-circle" at bounding box center [351, 139] width 10 height 10
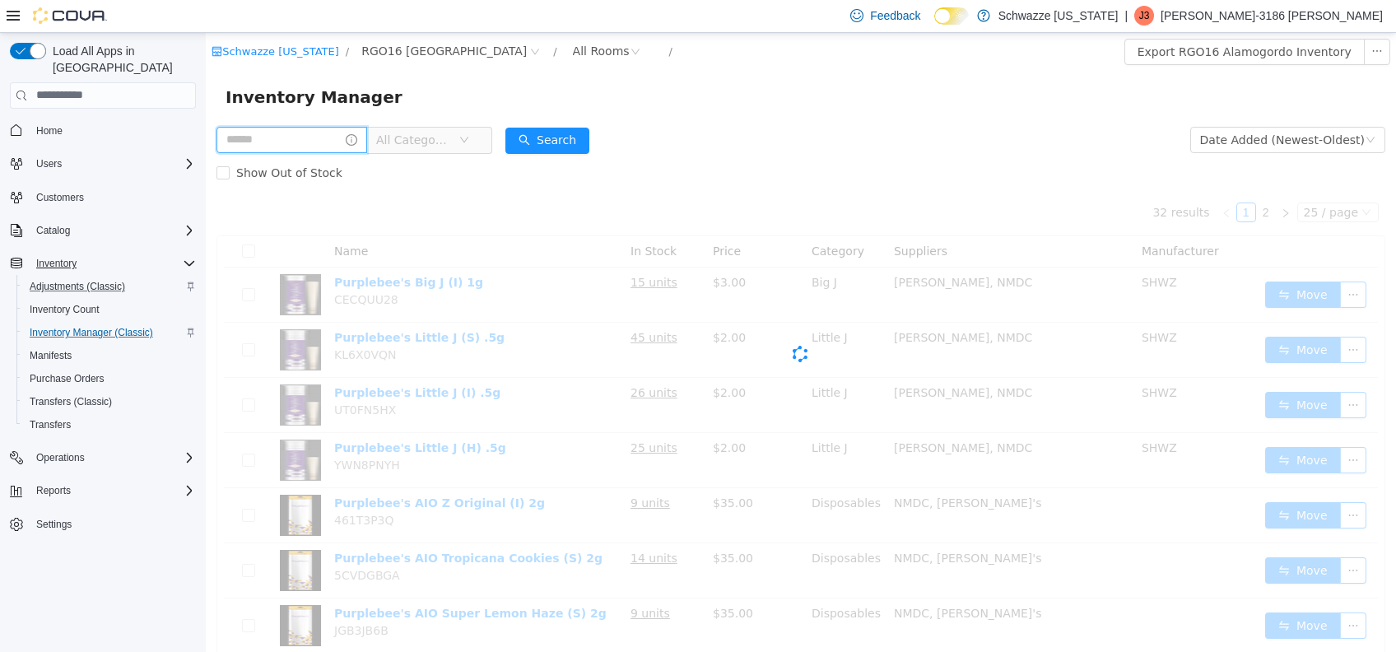
click at [323, 143] on input "text" at bounding box center [291, 139] width 151 height 26
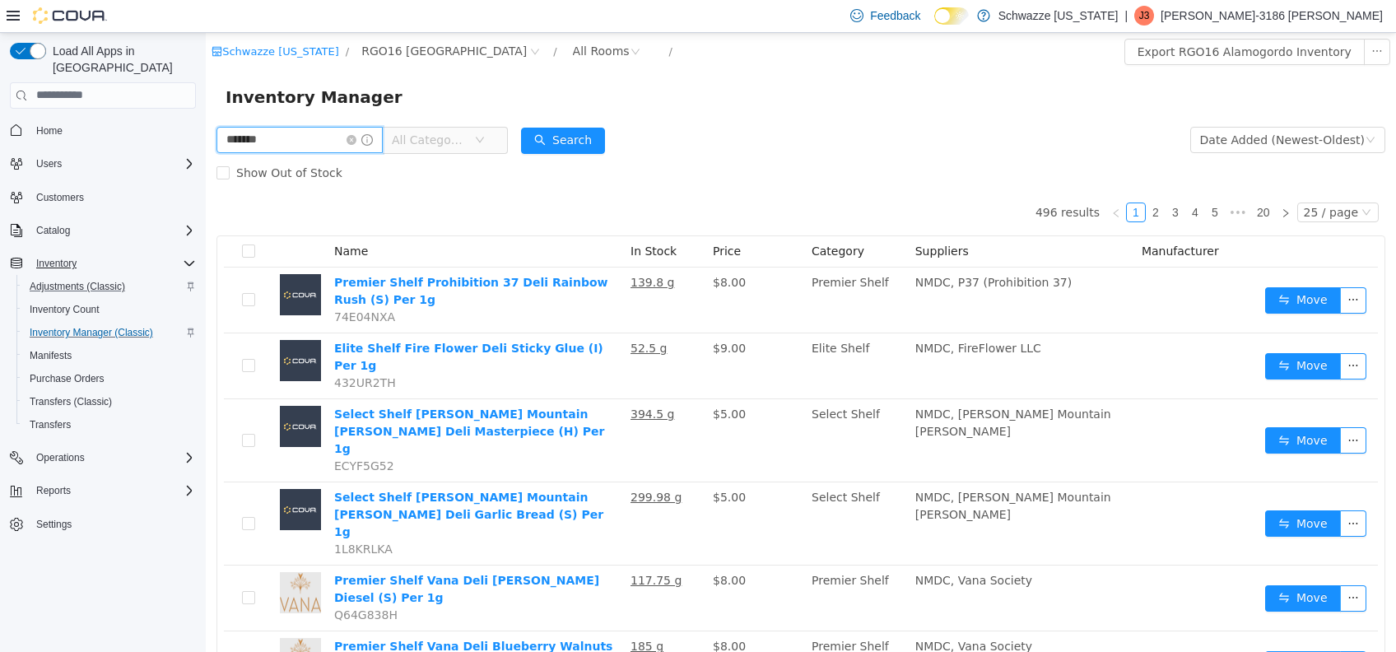
type input "*******"
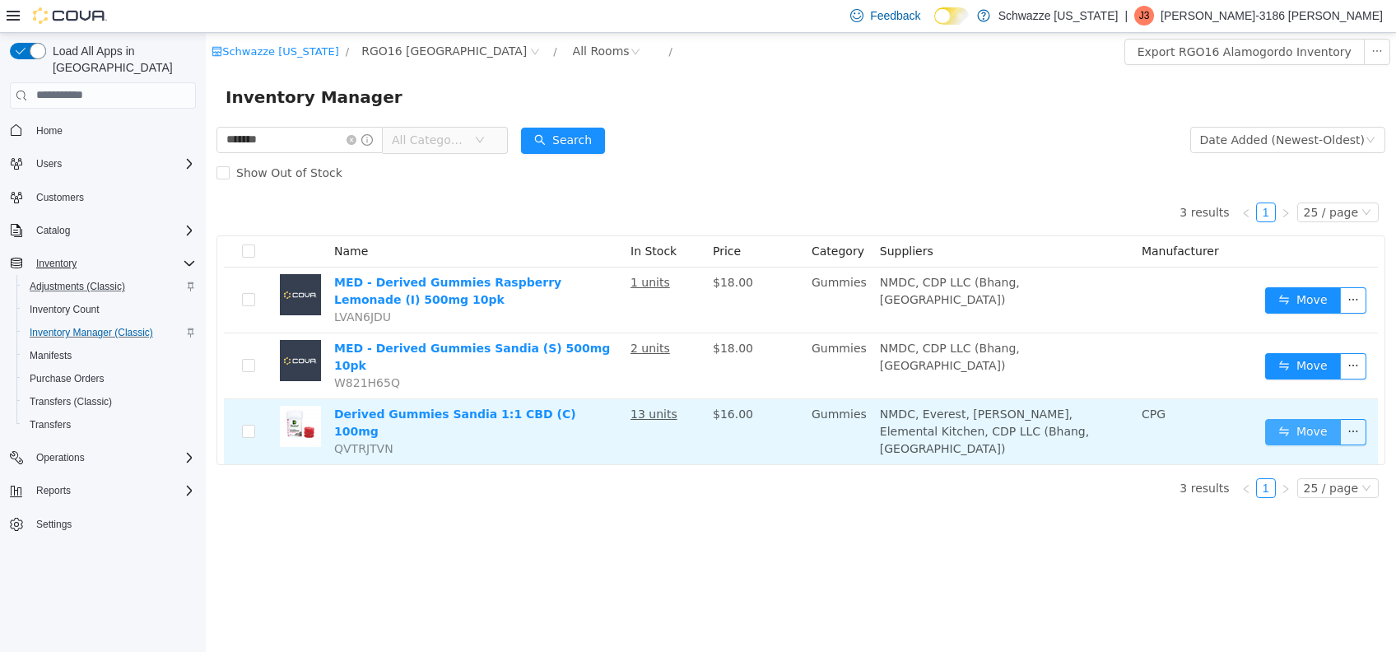
click at [1327, 418] on button "Move" at bounding box center [1303, 431] width 76 height 26
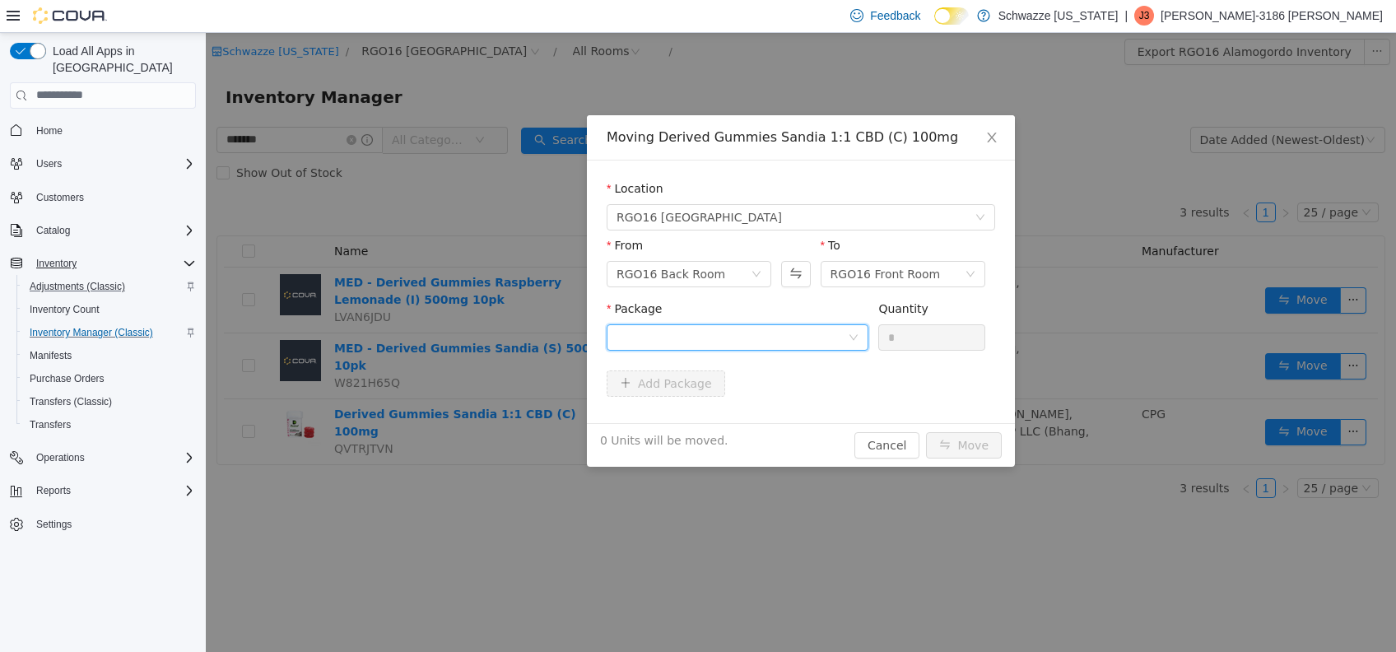
click at [854, 338] on icon "icon: down" at bounding box center [853, 337] width 10 height 10
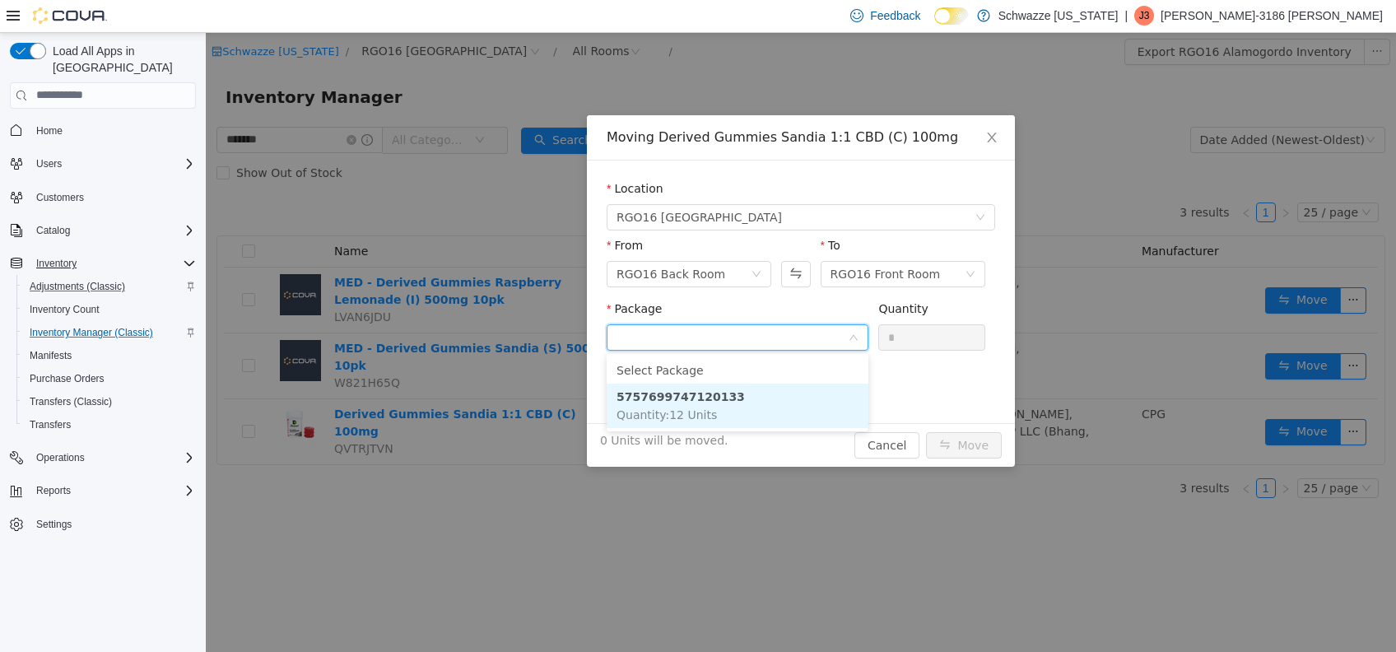
click at [819, 409] on li "5757699747120133 Quantity : 12 Units" at bounding box center [737, 405] width 262 height 44
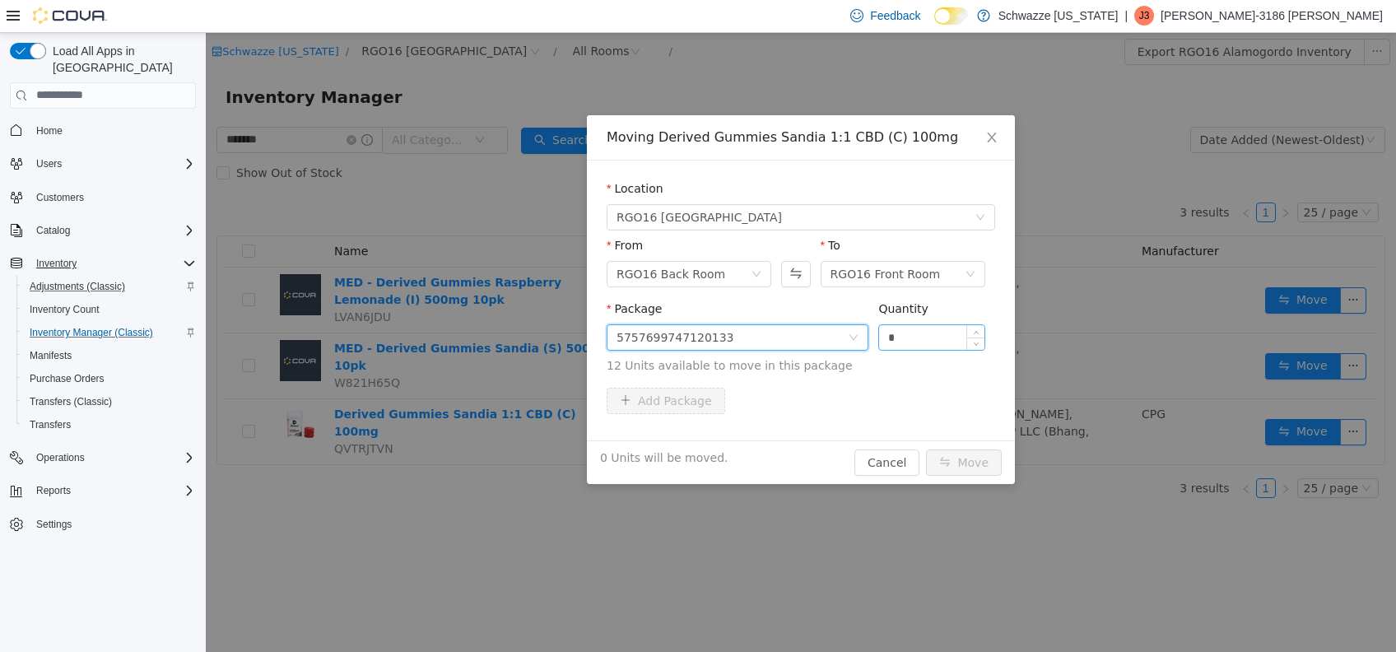
click at [905, 341] on input "*" at bounding box center [931, 336] width 105 height 25
type input "**"
click at [977, 464] on button "Move" at bounding box center [964, 461] width 76 height 26
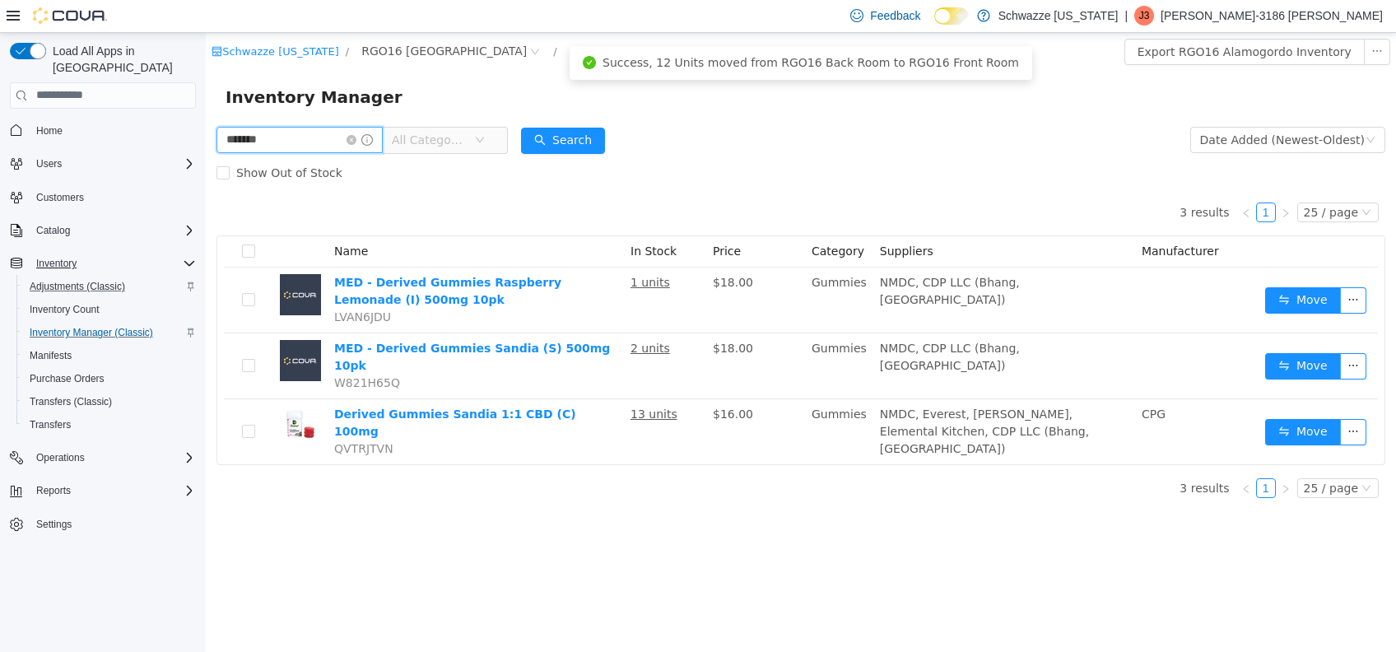
click at [368, 146] on input "*******" at bounding box center [299, 139] width 166 height 26
click at [356, 140] on icon "icon: close-circle" at bounding box center [351, 139] width 10 height 10
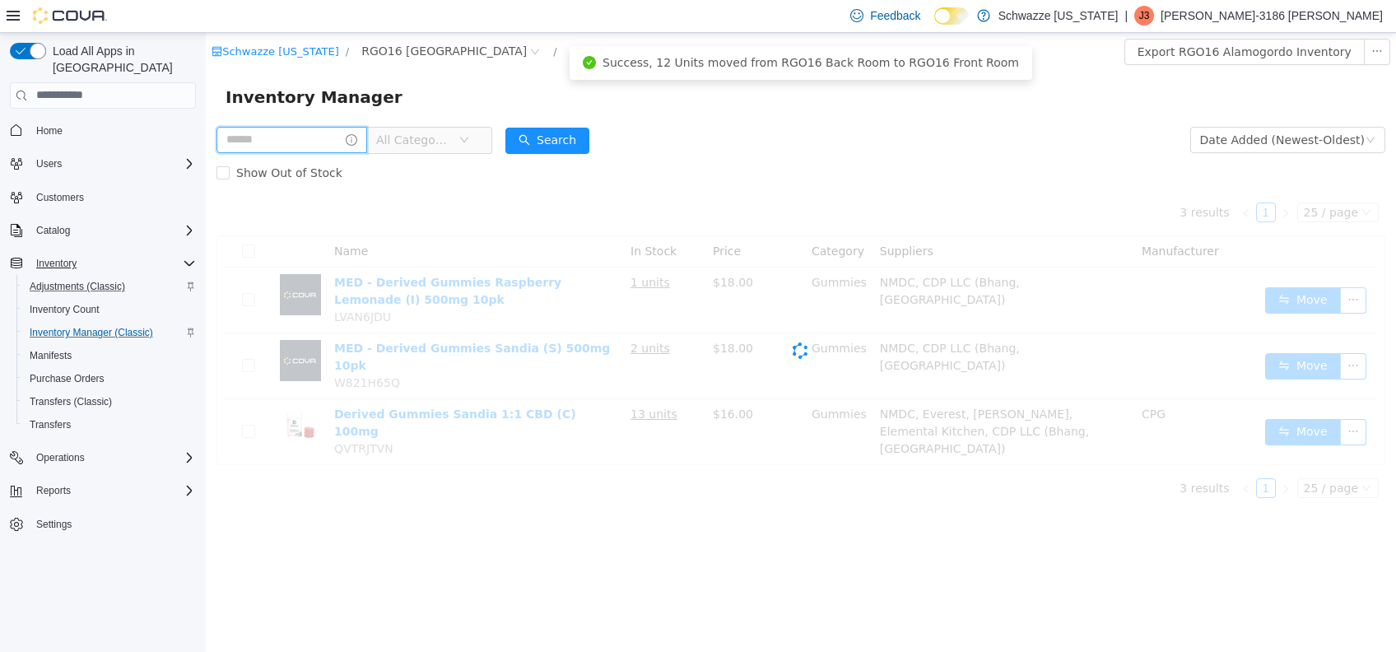
click at [351, 141] on input "text" at bounding box center [291, 139] width 151 height 26
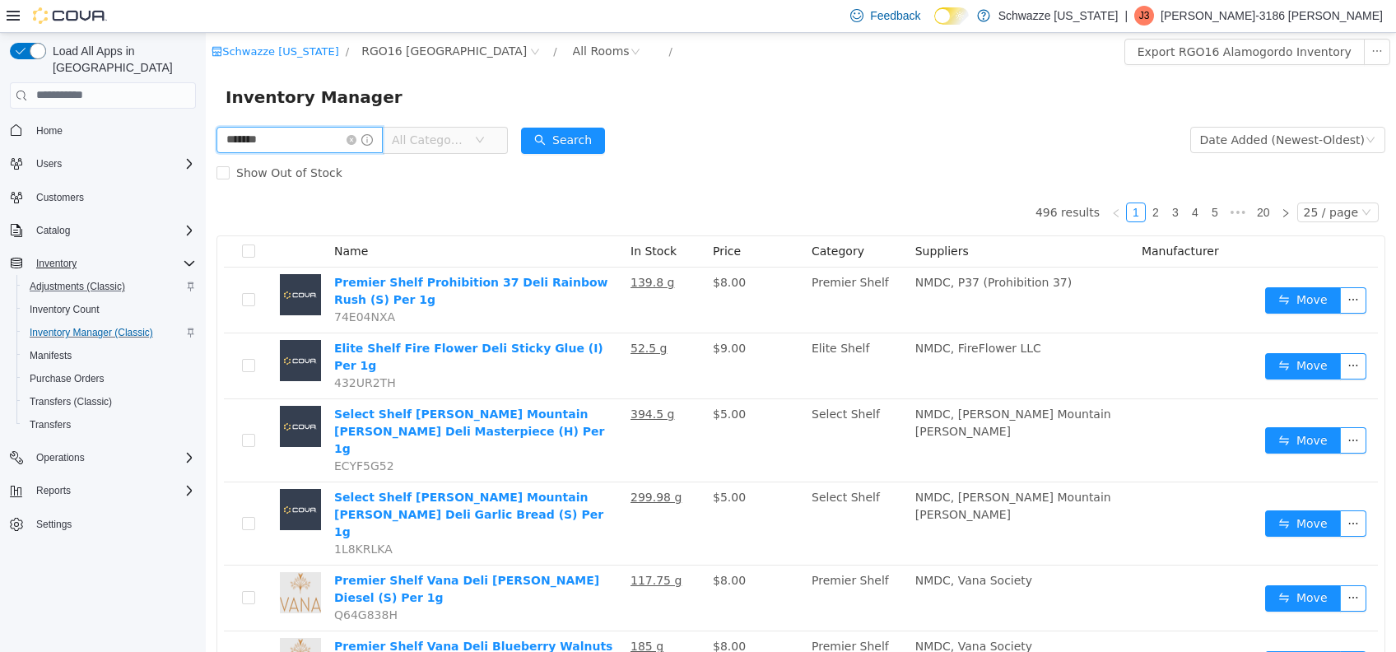
type input "*******"
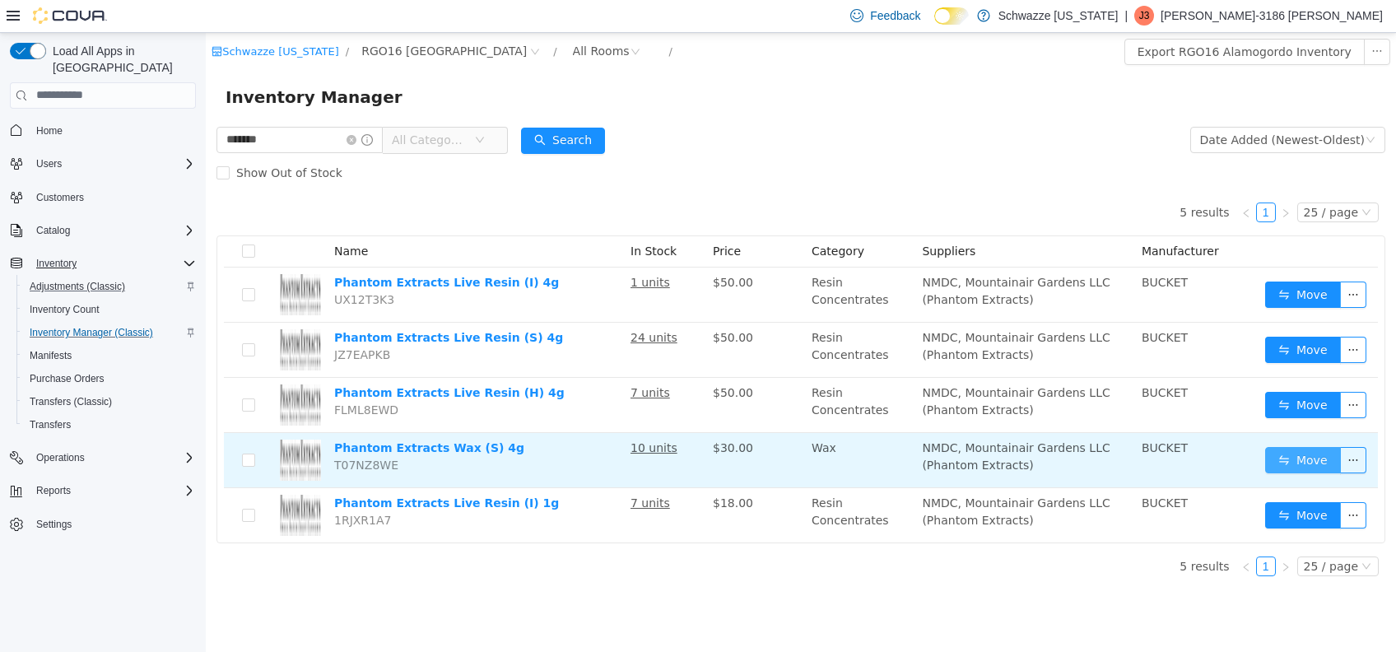
click at [1305, 460] on button "Move" at bounding box center [1303, 459] width 76 height 26
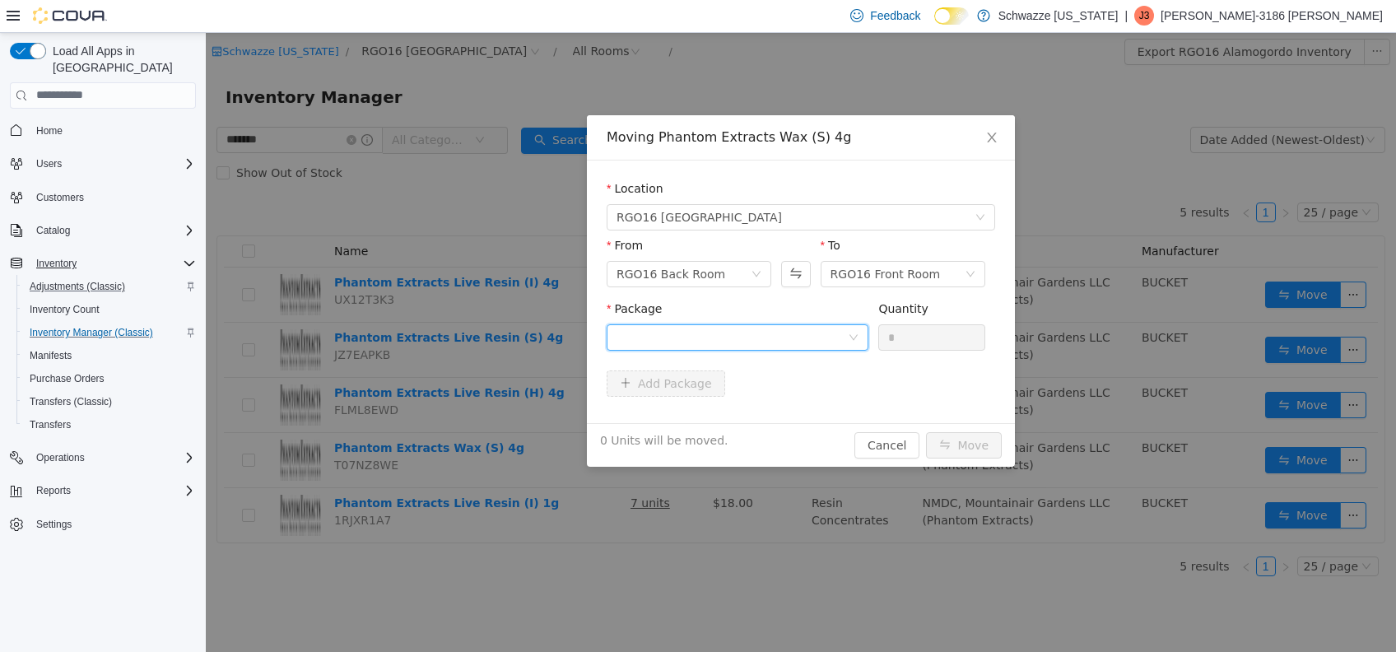
click at [793, 343] on div at bounding box center [731, 336] width 231 height 25
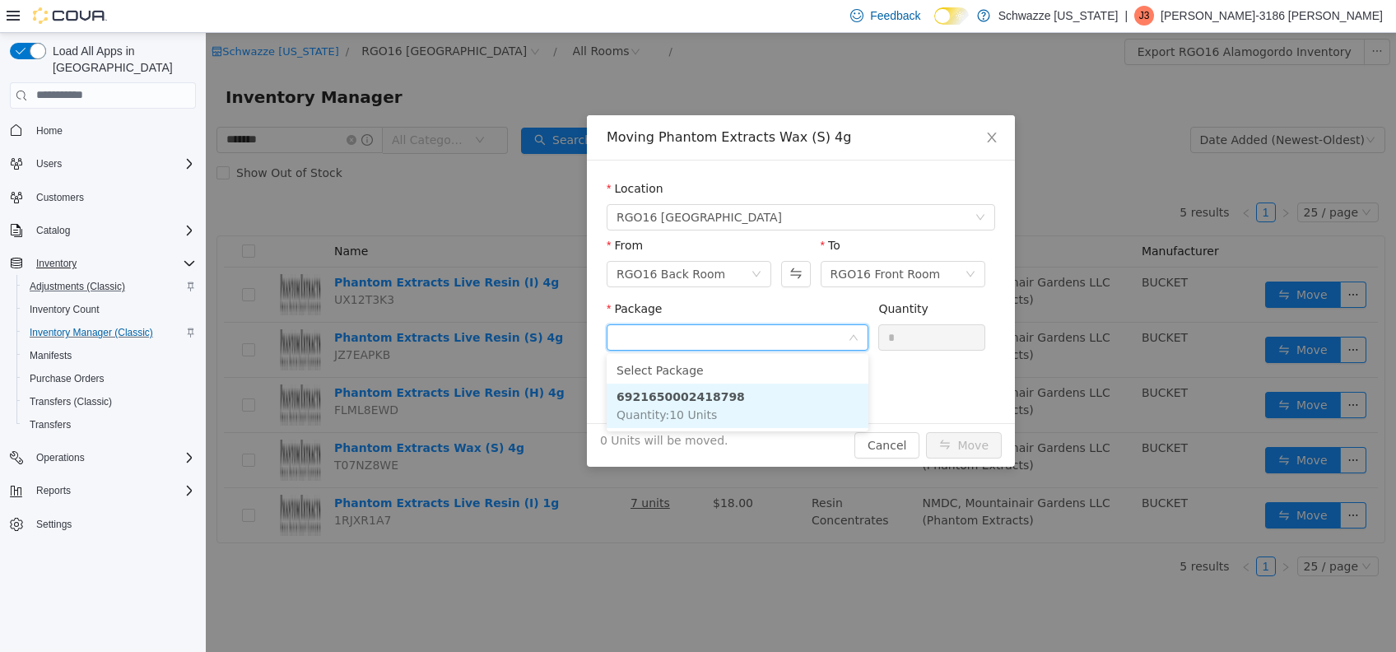
click at [770, 412] on li "6921650002418798 Quantity : 10 Units" at bounding box center [737, 405] width 262 height 44
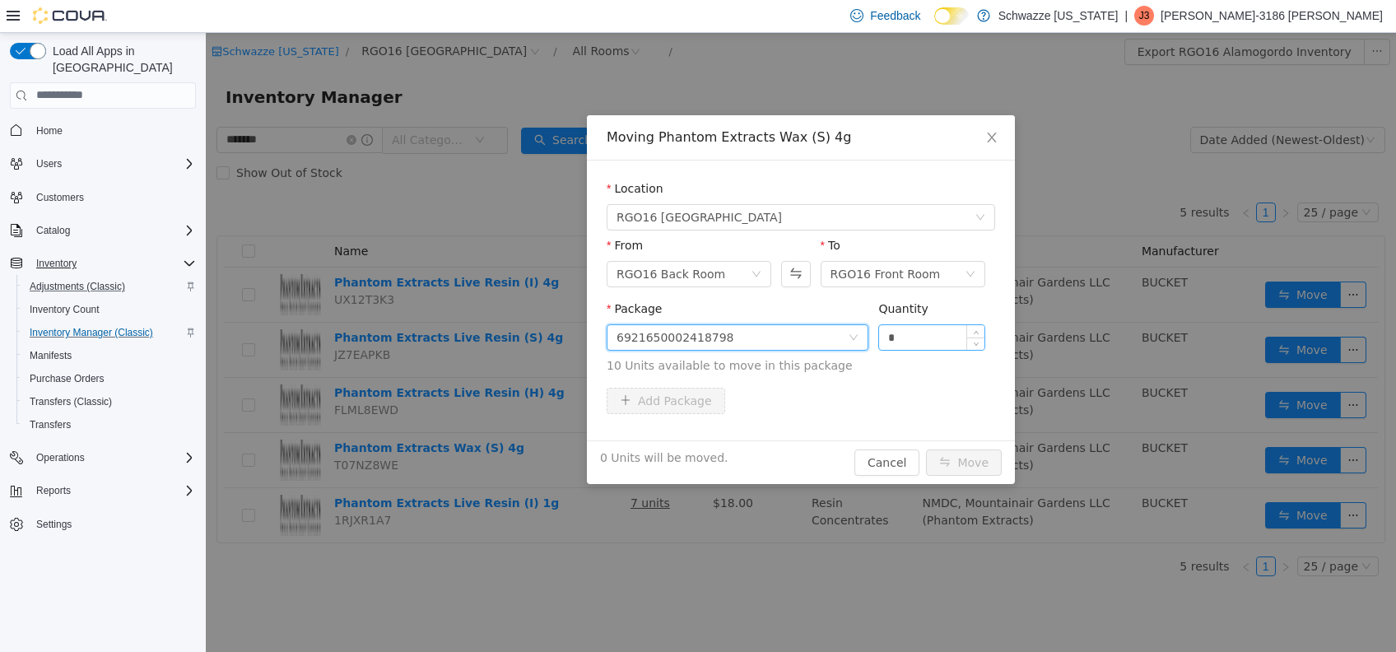
click at [950, 331] on input "*" at bounding box center [931, 336] width 105 height 25
type input "**"
click at [926, 448] on button "Move" at bounding box center [964, 461] width 76 height 26
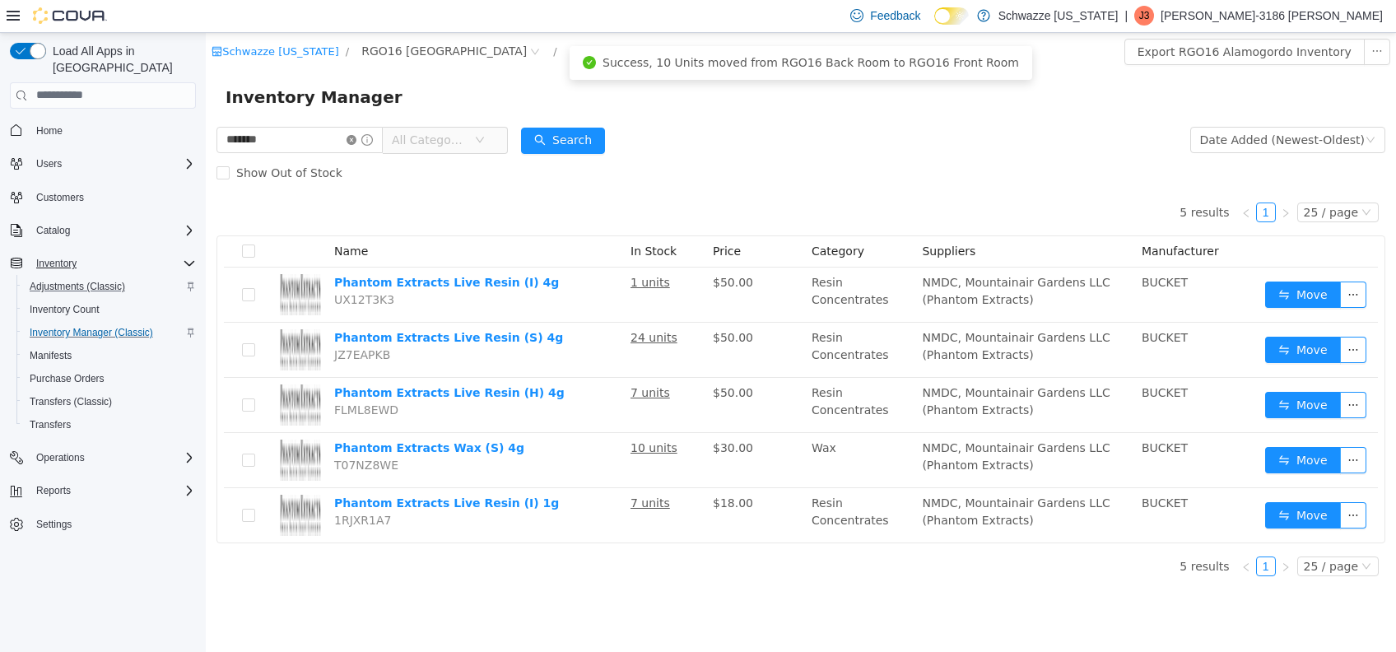
click at [356, 137] on icon "icon: close-circle" at bounding box center [351, 139] width 10 height 10
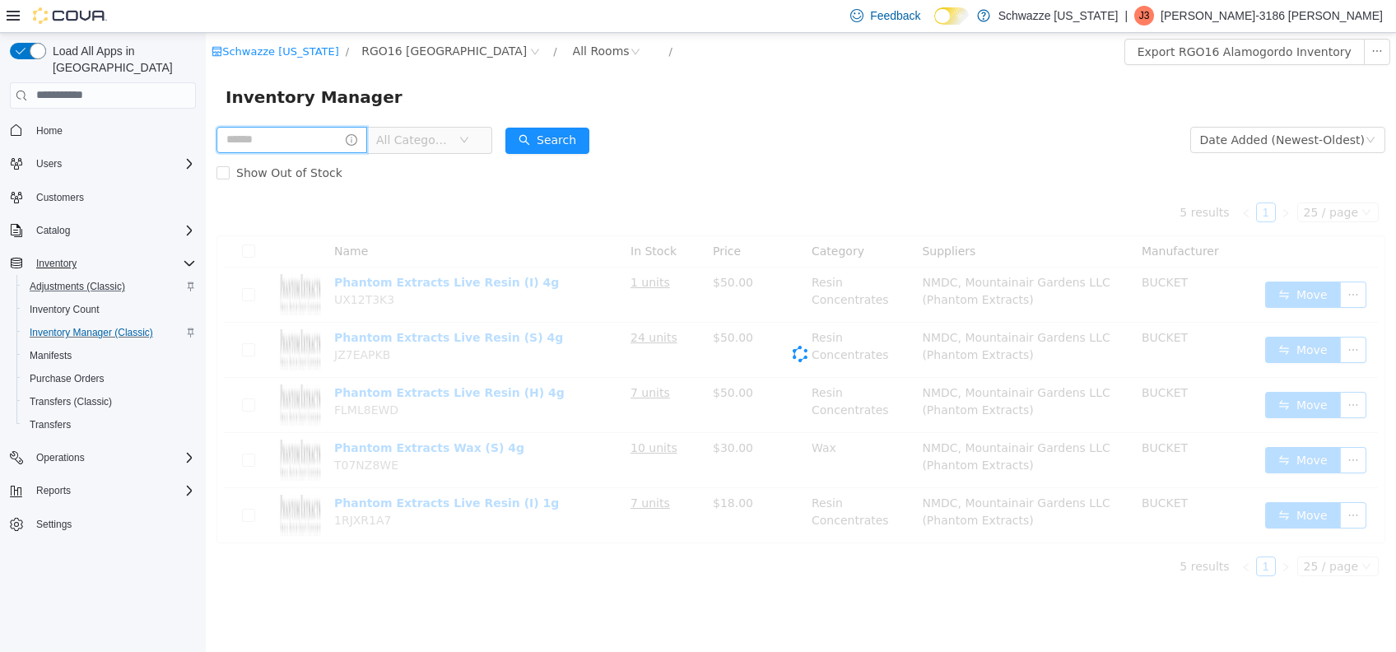
click at [336, 143] on input "text" at bounding box center [291, 139] width 151 height 26
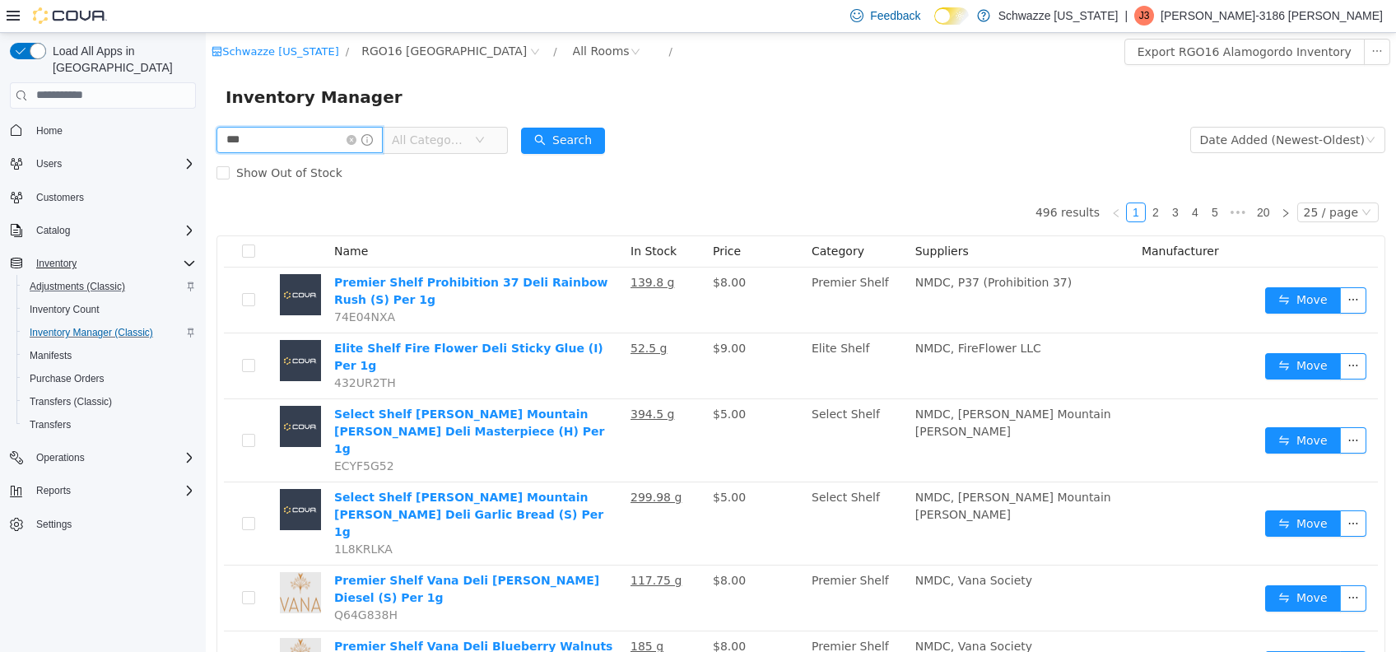
type input "***"
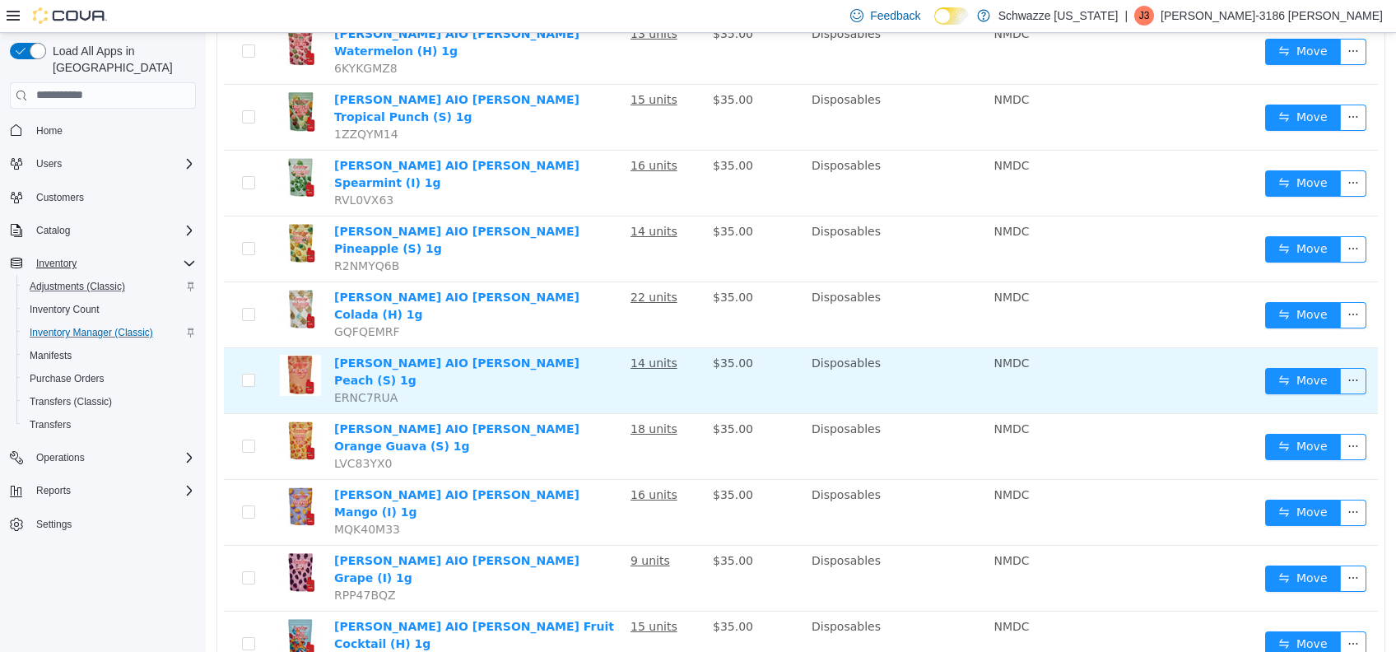
scroll to position [51, 0]
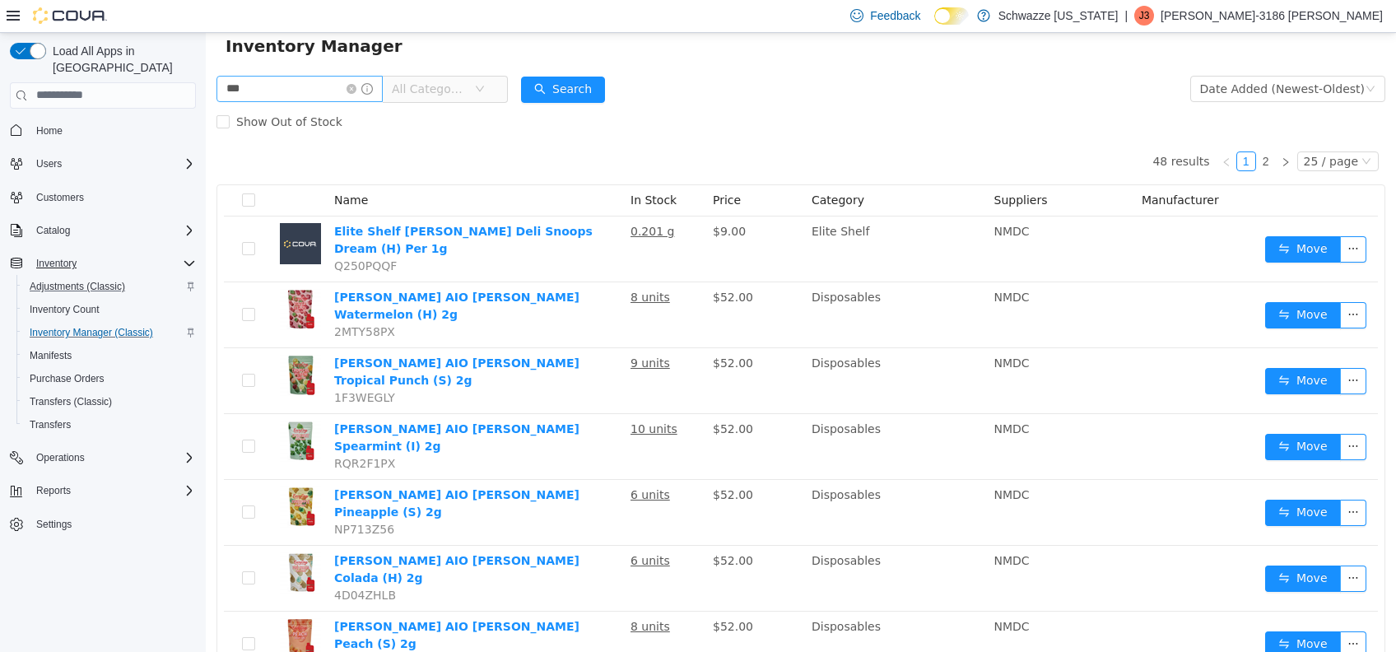
drag, startPoint x: 361, startPoint y: 86, endPoint x: 342, endPoint y: 86, distance: 18.9
click at [356, 86] on icon "icon: close-circle" at bounding box center [351, 88] width 10 height 10
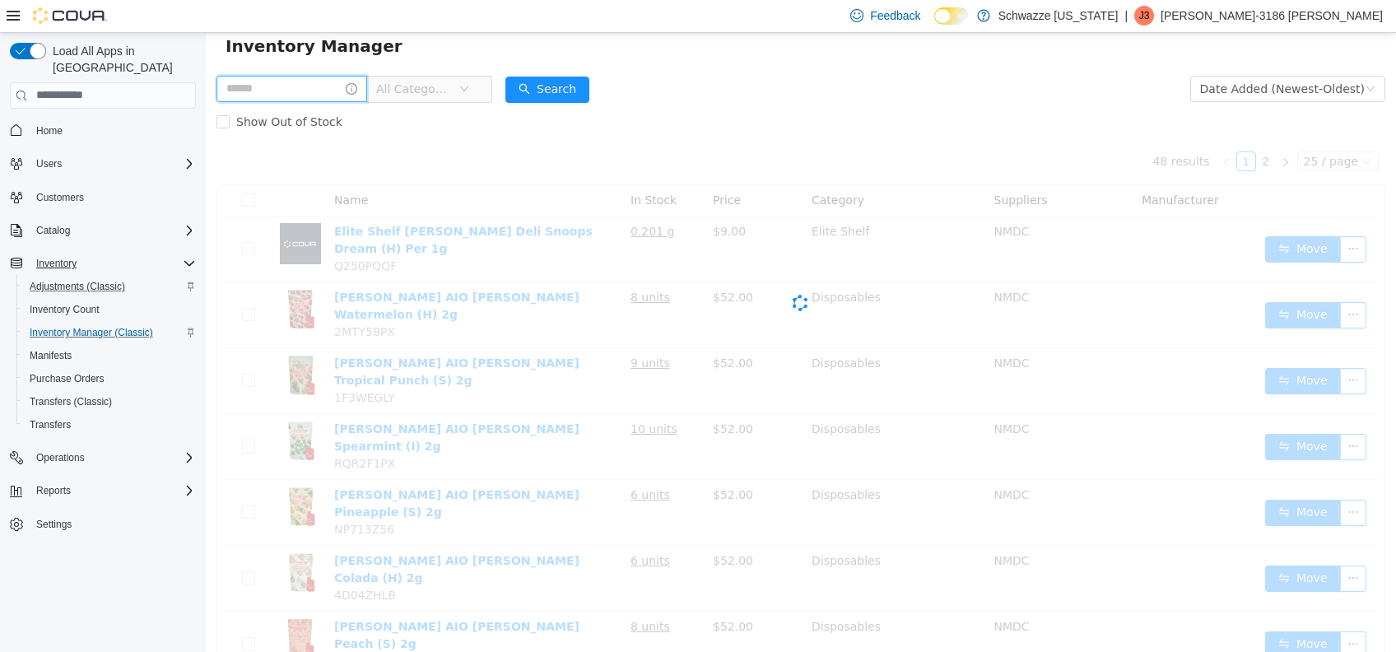
click at [323, 86] on input "text" at bounding box center [291, 88] width 151 height 26
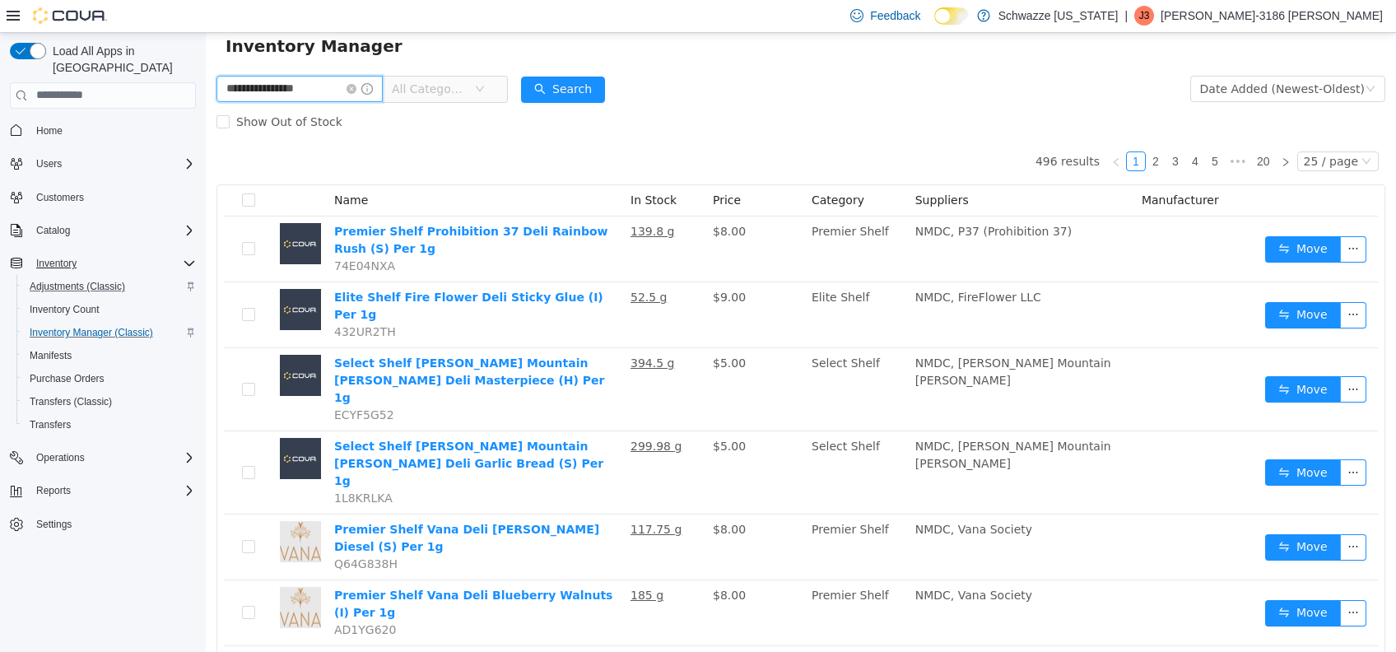
type input "**********"
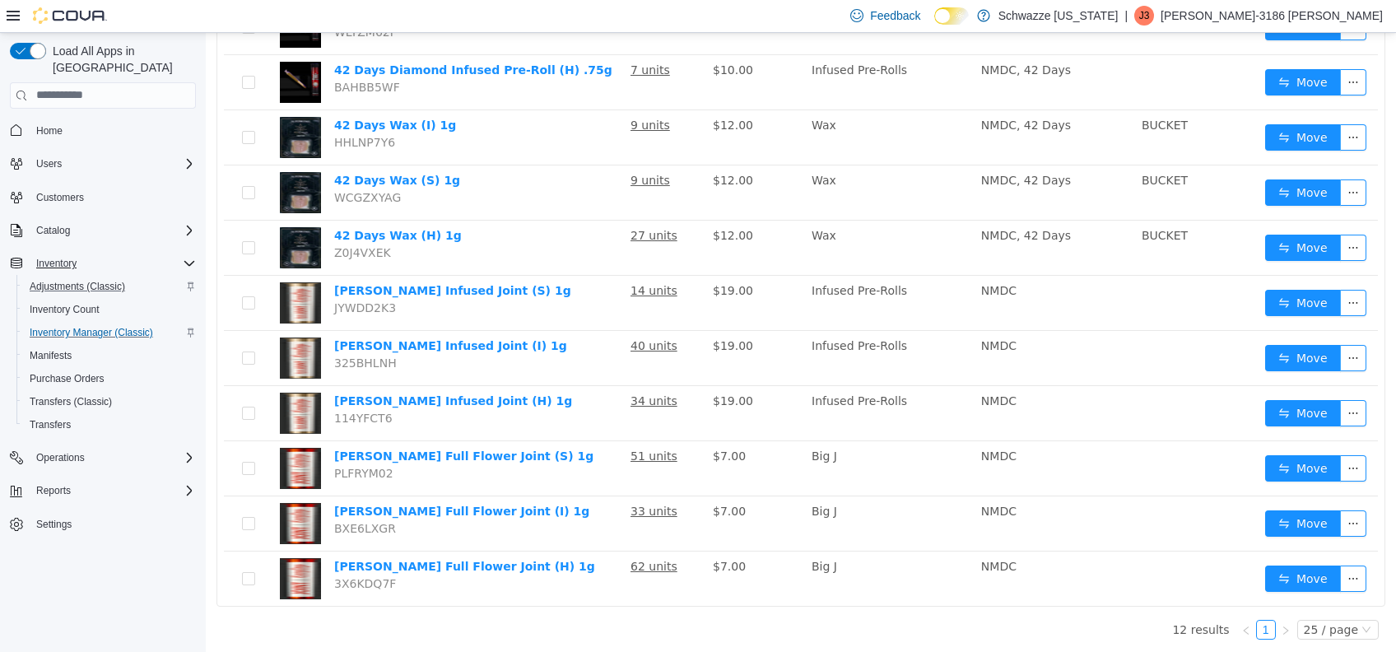
scroll to position [323, 0]
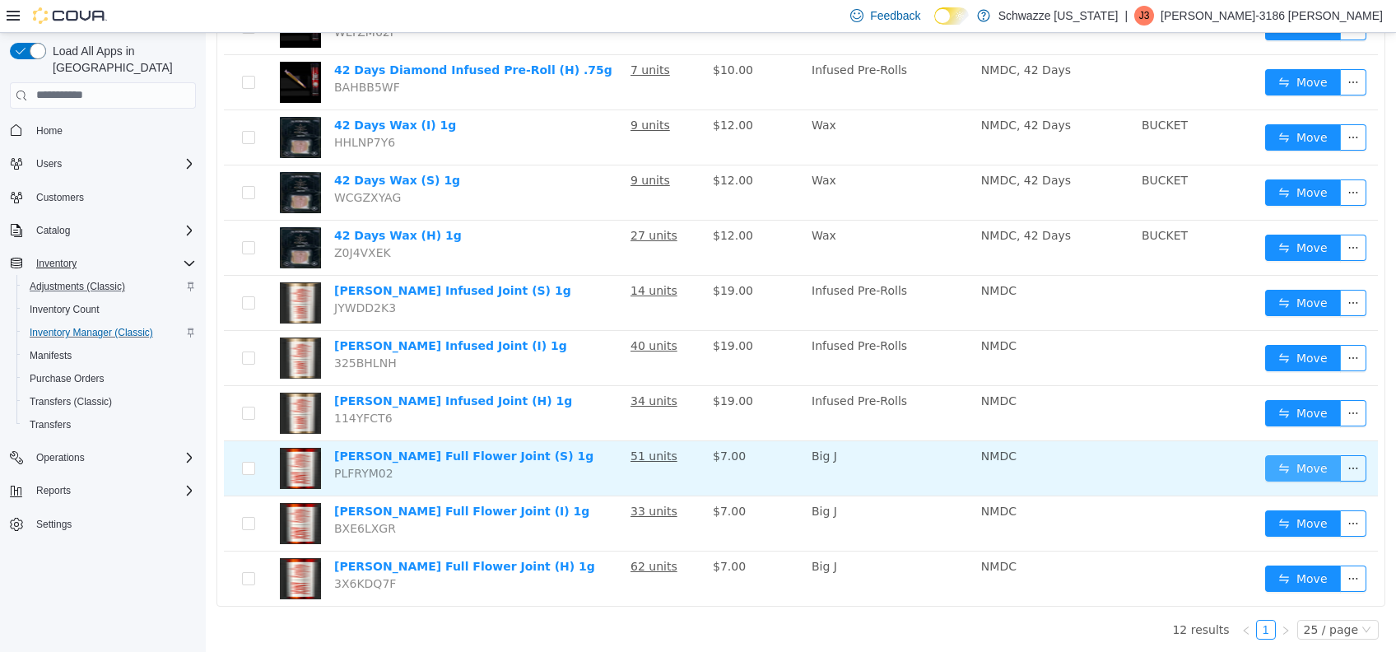
click at [1306, 475] on button "Move" at bounding box center [1303, 467] width 76 height 26
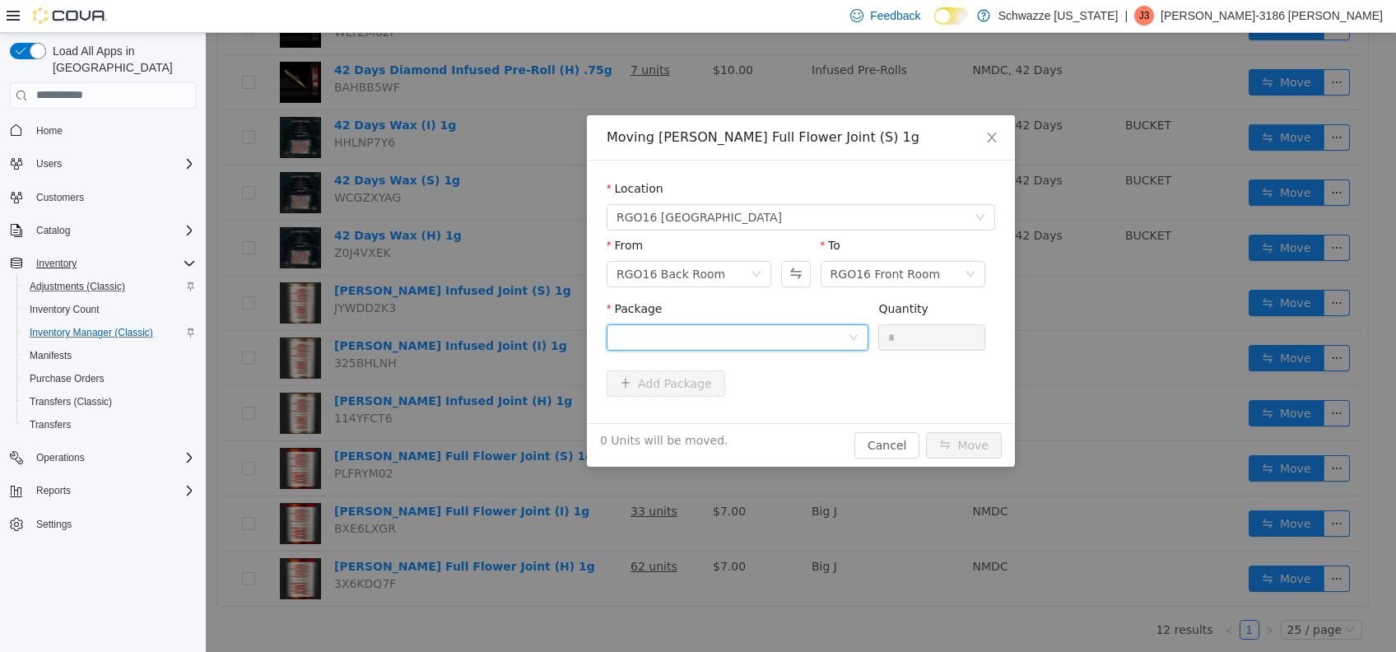
click at [746, 348] on div at bounding box center [731, 336] width 231 height 25
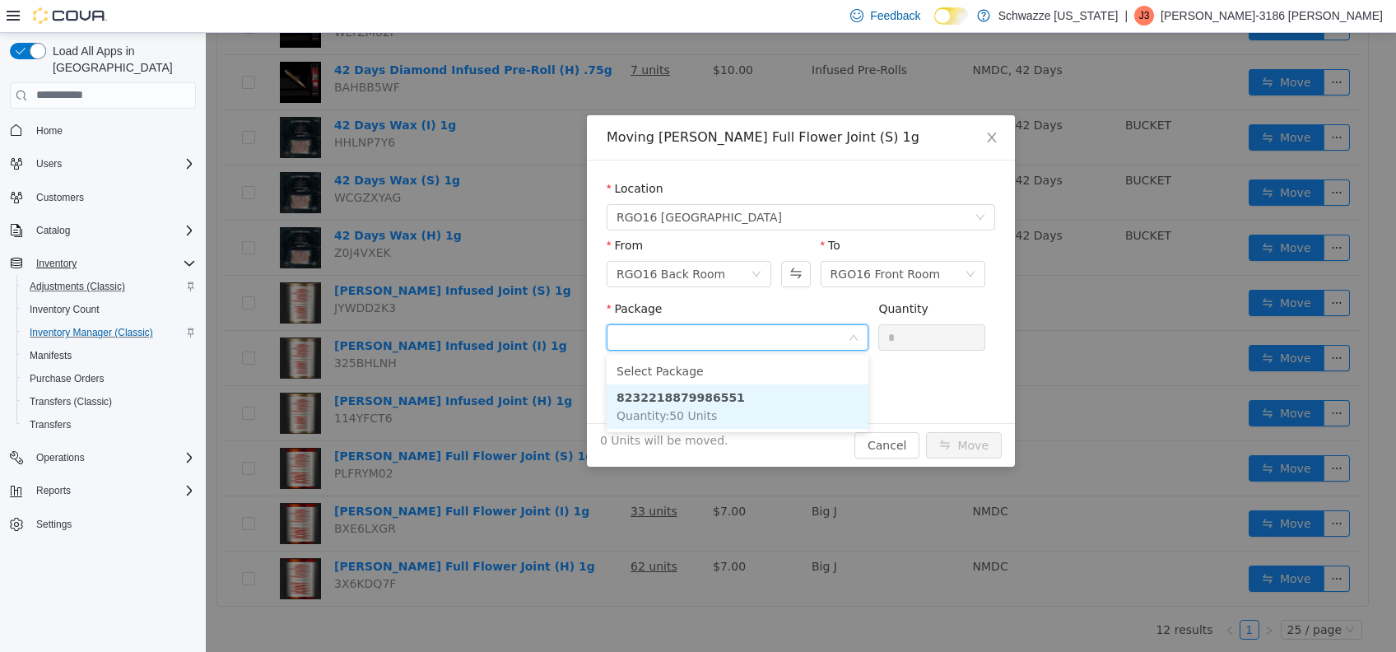
click at [719, 408] on li "8232218879986551 Quantity : 50 Units" at bounding box center [737, 405] width 262 height 44
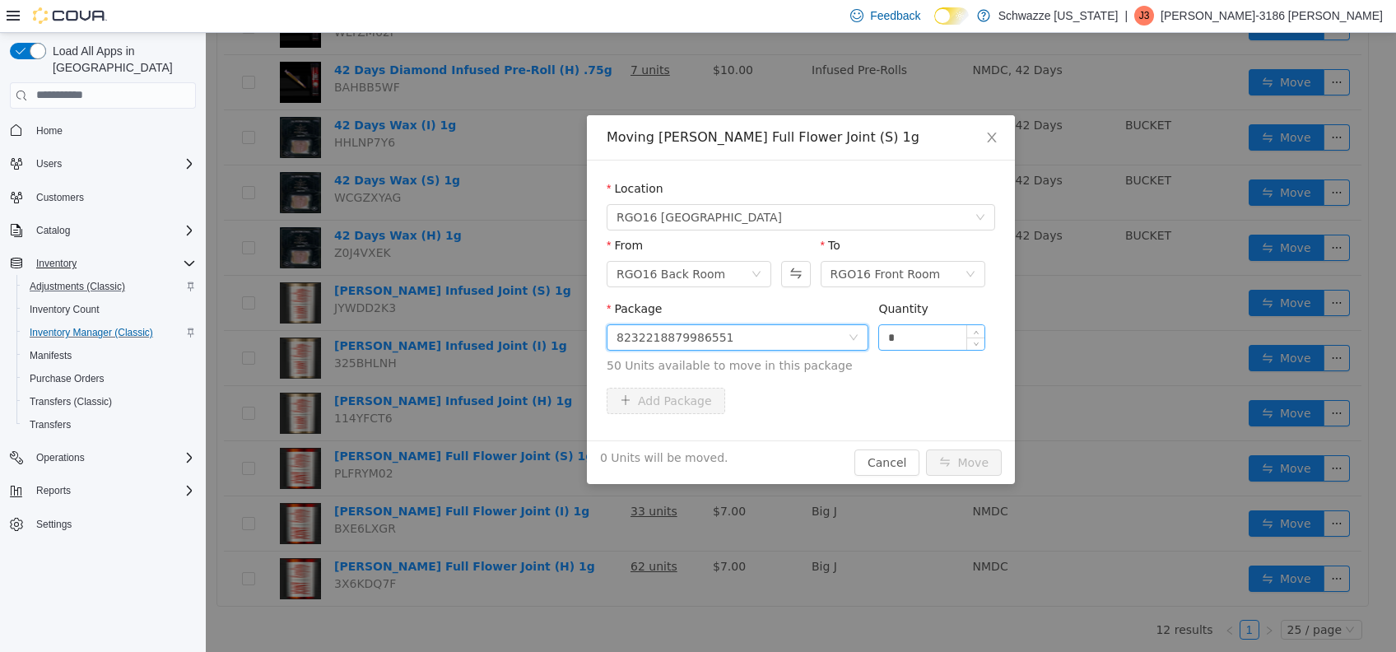
click at [924, 337] on input "*" at bounding box center [931, 336] width 105 height 25
type input "**"
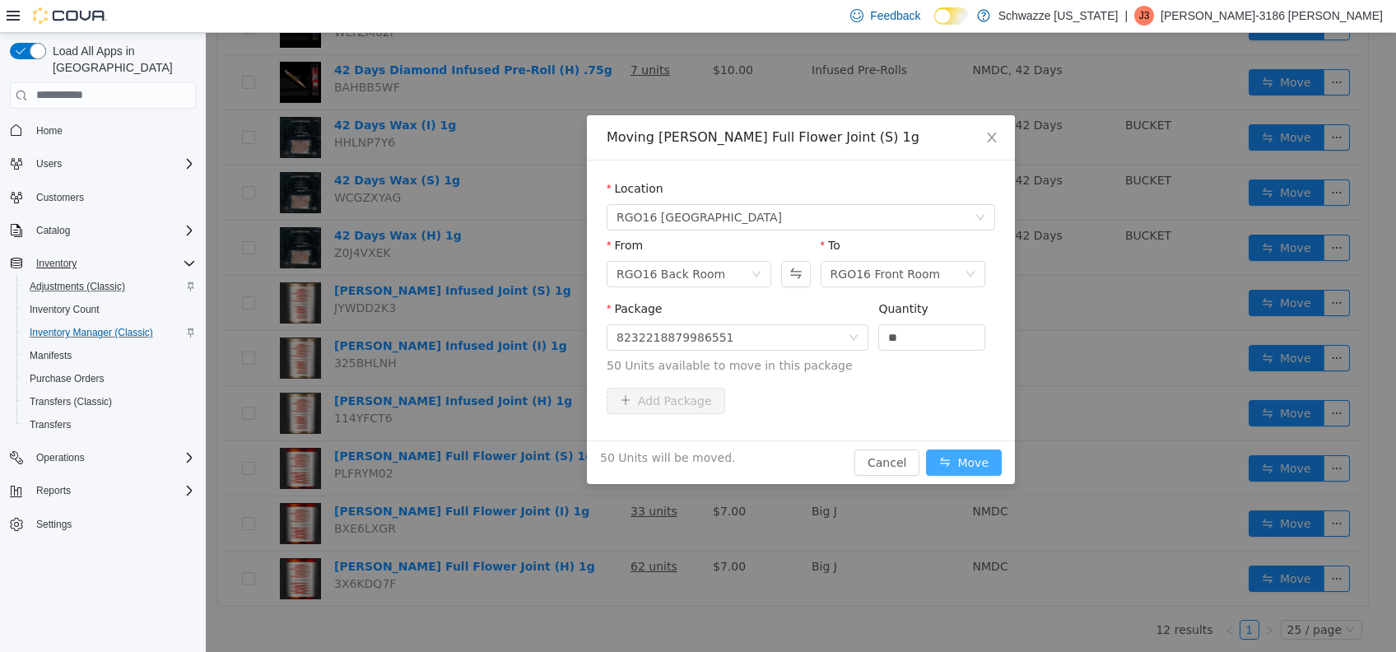
drag, startPoint x: 987, startPoint y: 453, endPoint x: 997, endPoint y: 460, distance: 11.2
click at [996, 459] on button "Move" at bounding box center [964, 461] width 76 height 26
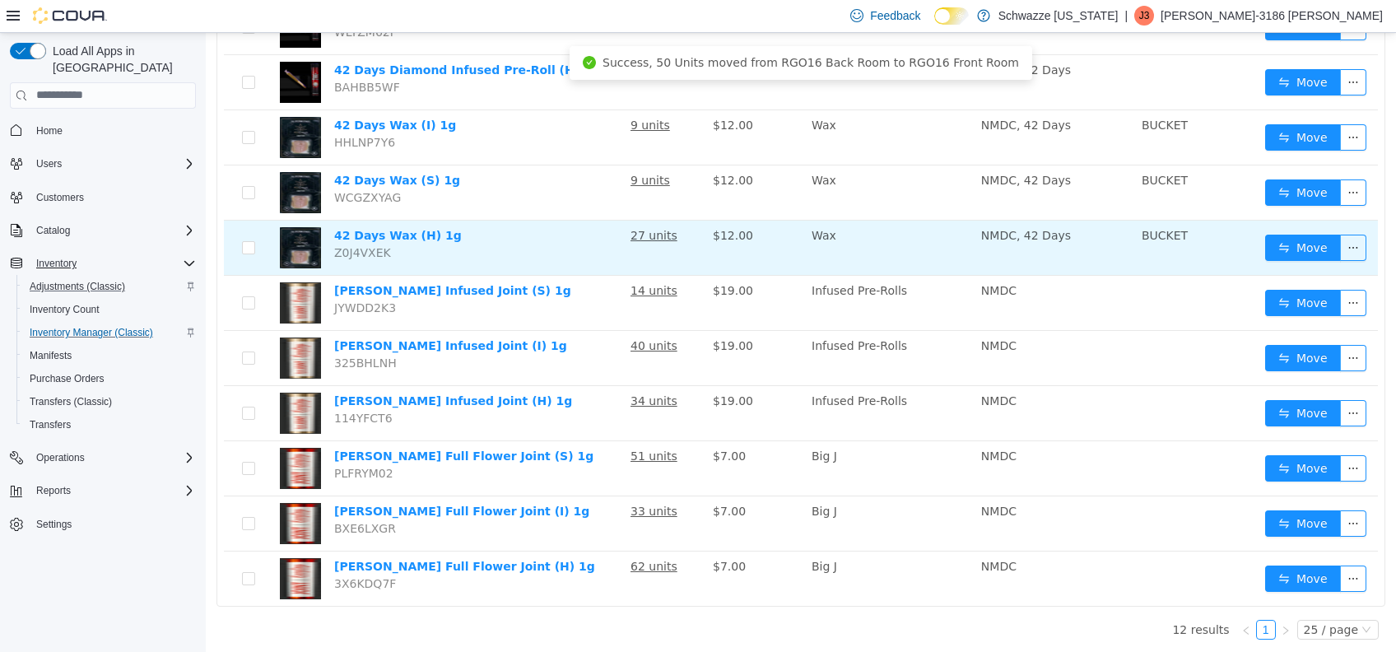
scroll to position [0, 0]
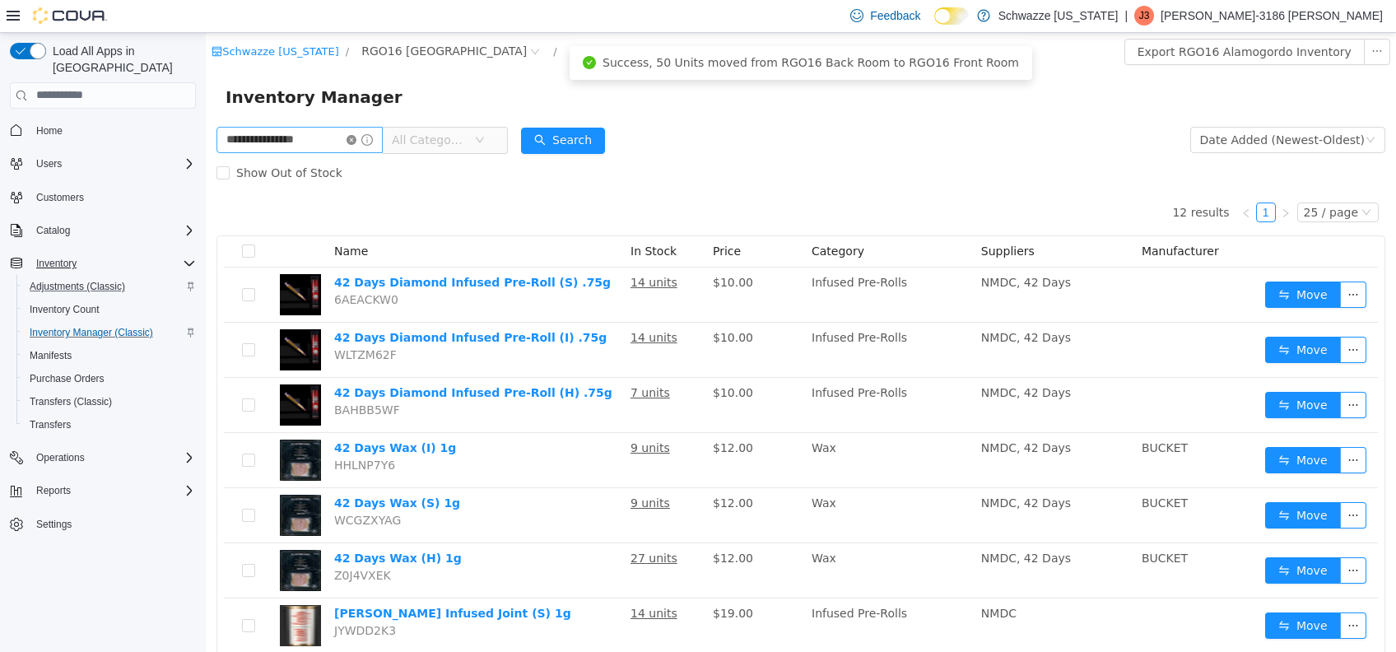
click at [356, 140] on icon "icon: close-circle" at bounding box center [351, 139] width 10 height 10
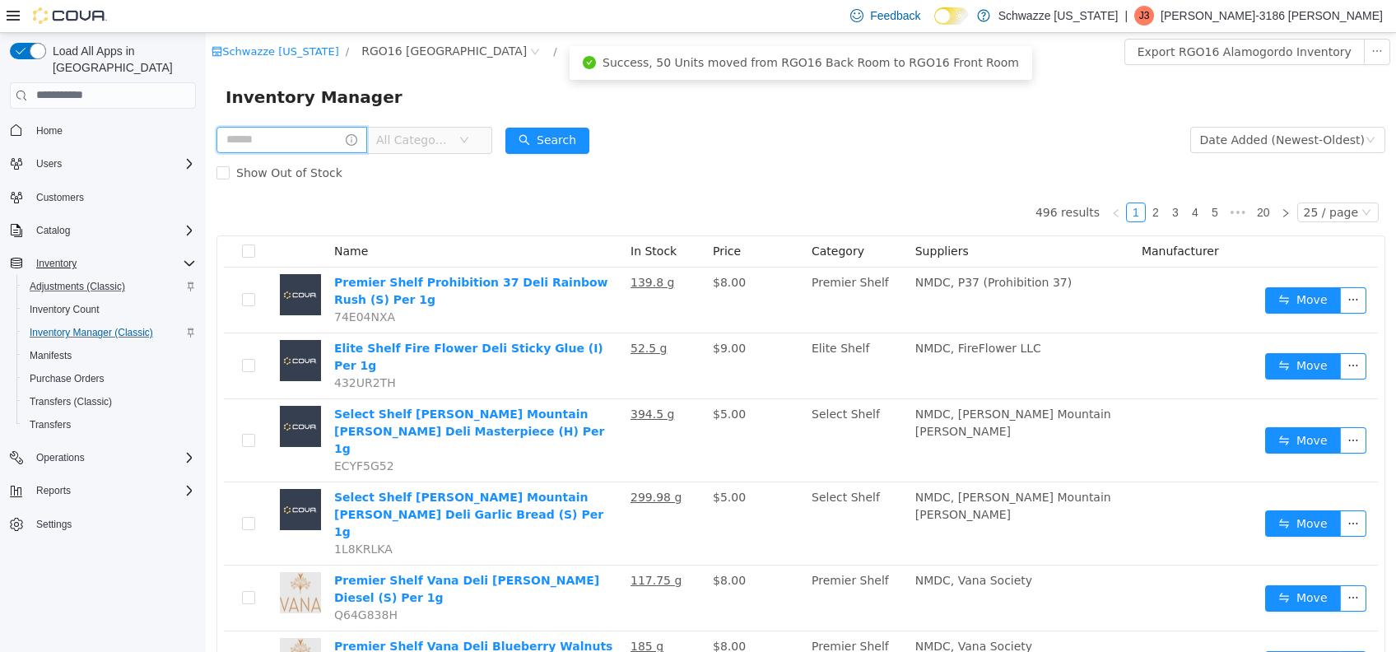
click at [296, 139] on input "text" at bounding box center [291, 139] width 151 height 26
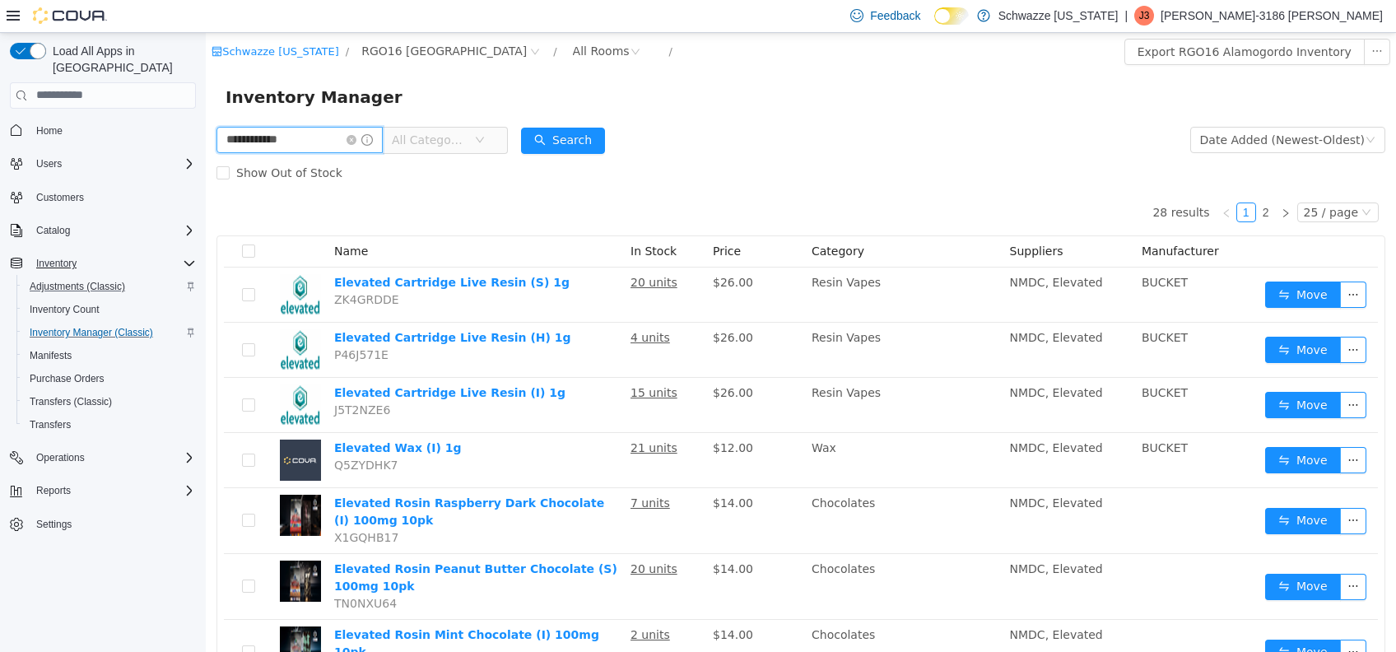
type input "**********"
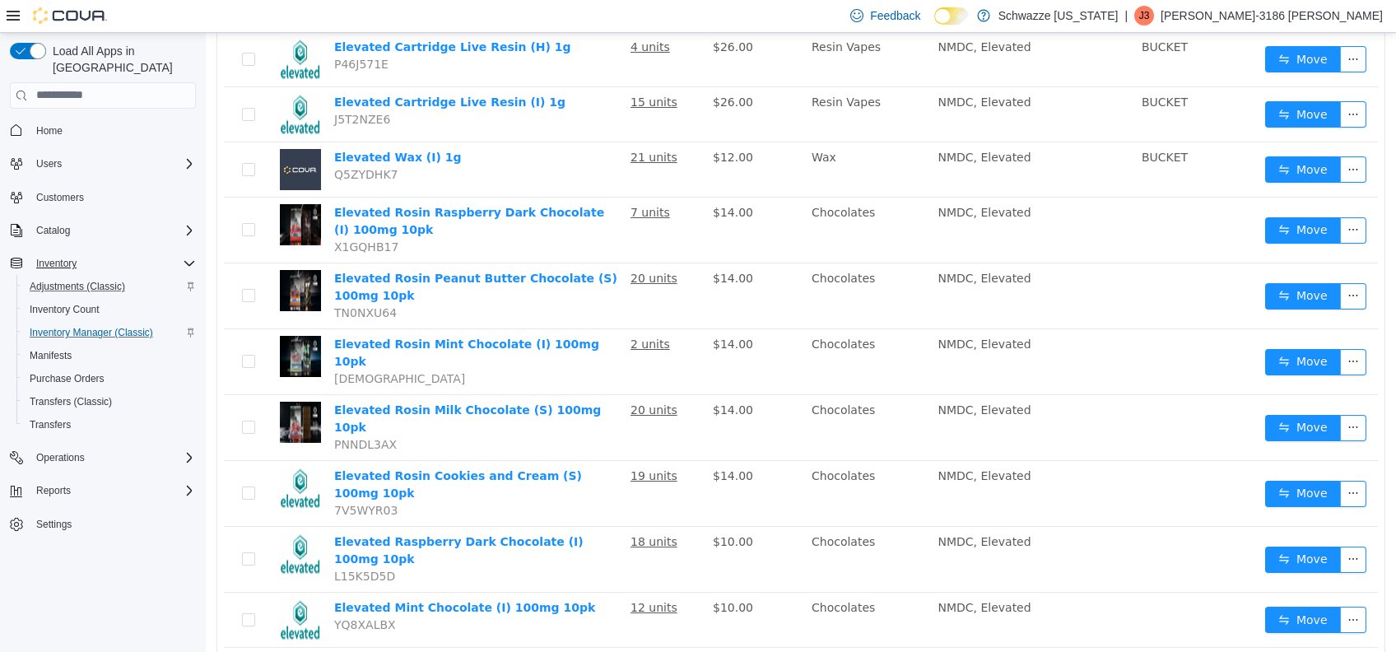
scroll to position [1060, 0]
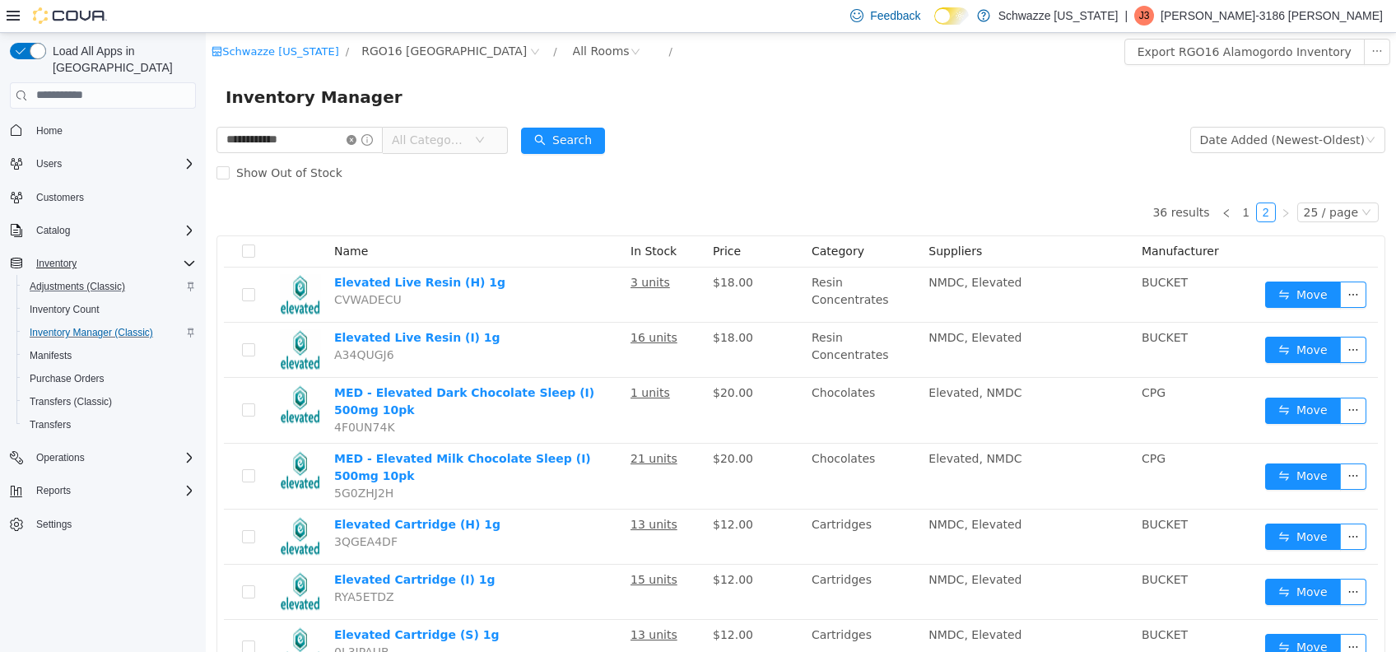
click at [356, 142] on icon "icon: close-circle" at bounding box center [351, 139] width 10 height 10
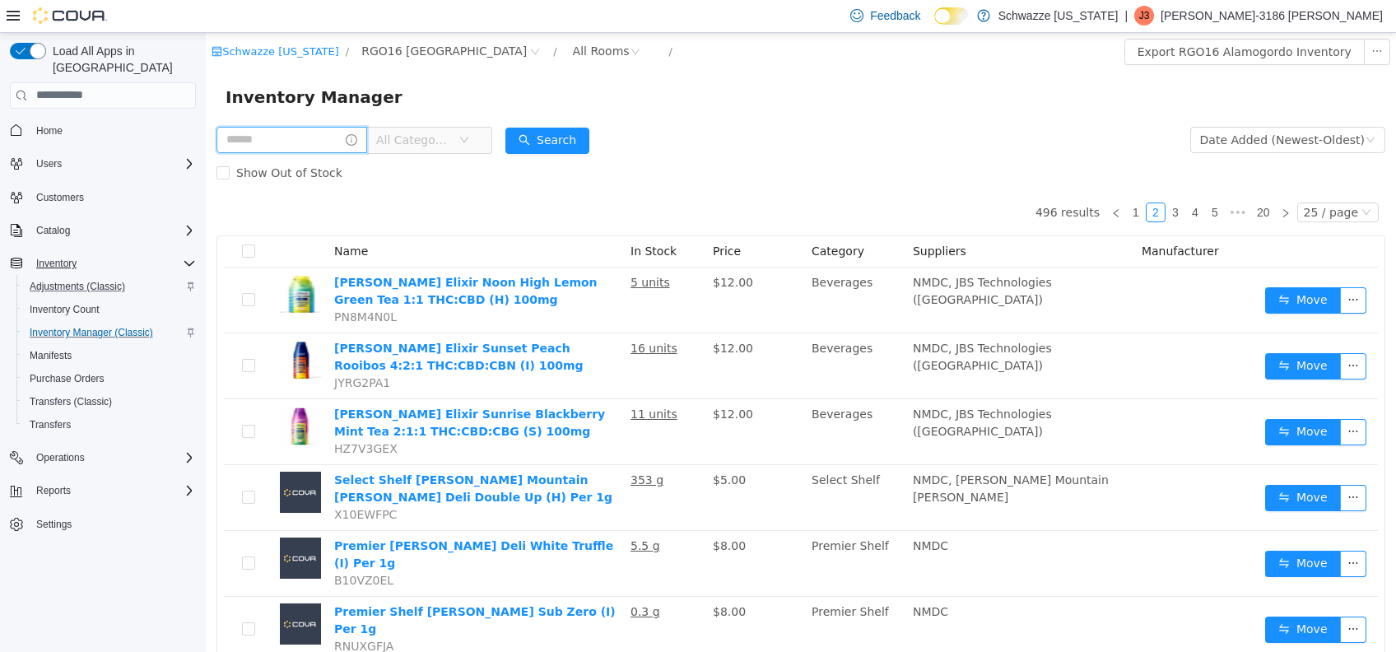
click at [290, 140] on input "text" at bounding box center [291, 139] width 151 height 26
type input "****"
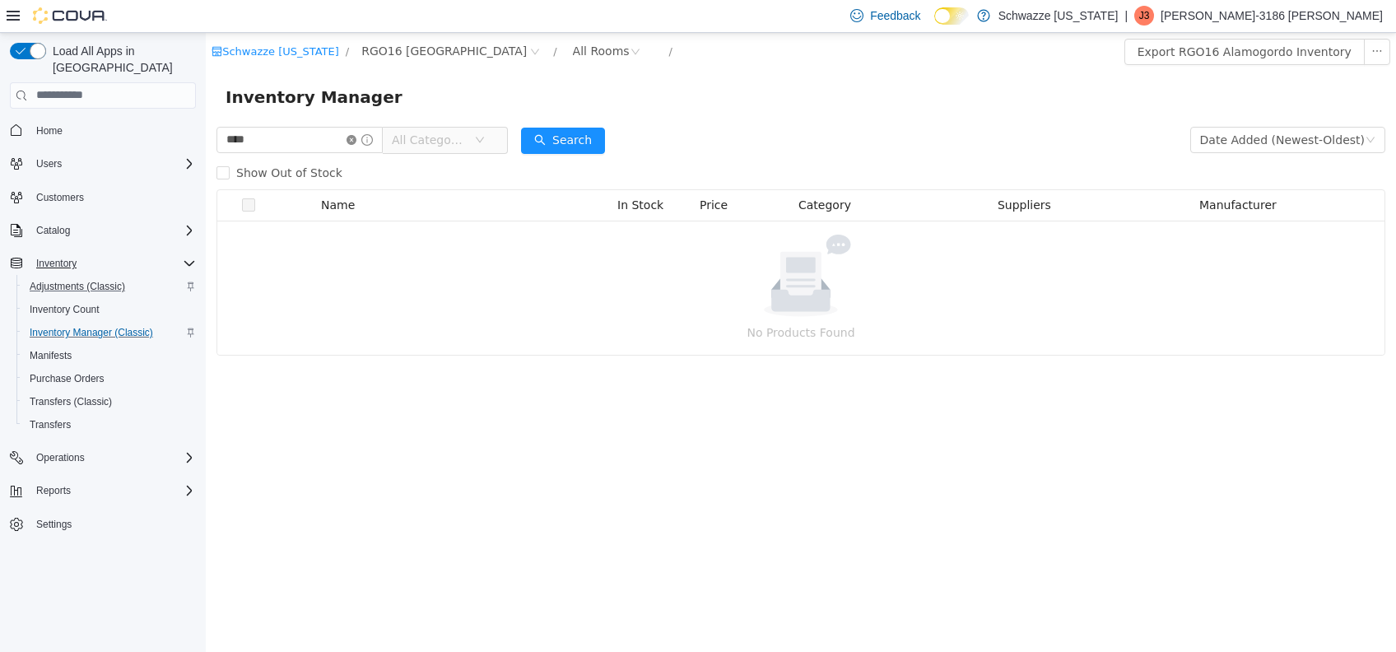
drag, startPoint x: 364, startPoint y: 133, endPoint x: 366, endPoint y: 143, distance: 10.2
click at [366, 143] on span at bounding box center [359, 139] width 26 height 12
click at [356, 143] on icon "icon: close-circle" at bounding box center [351, 139] width 10 height 10
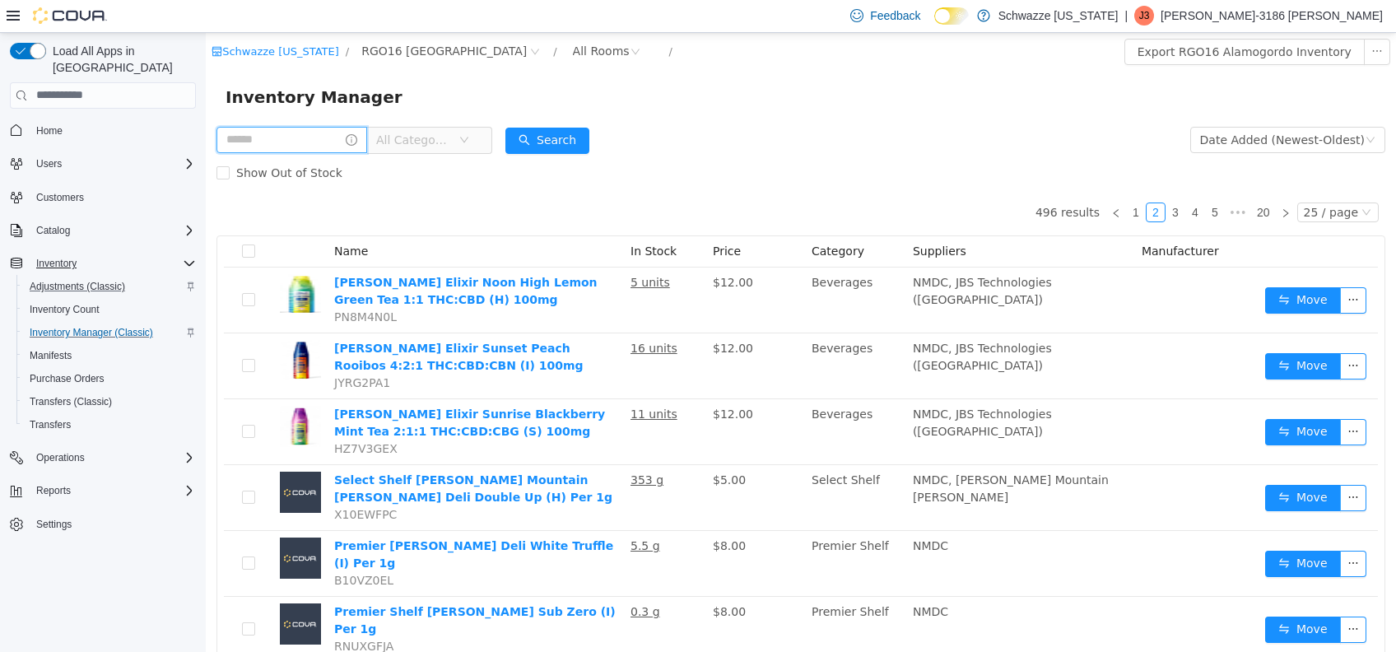
click at [342, 136] on input "text" at bounding box center [291, 139] width 151 height 26
click at [337, 132] on input "text" at bounding box center [291, 139] width 151 height 26
type input "**********"
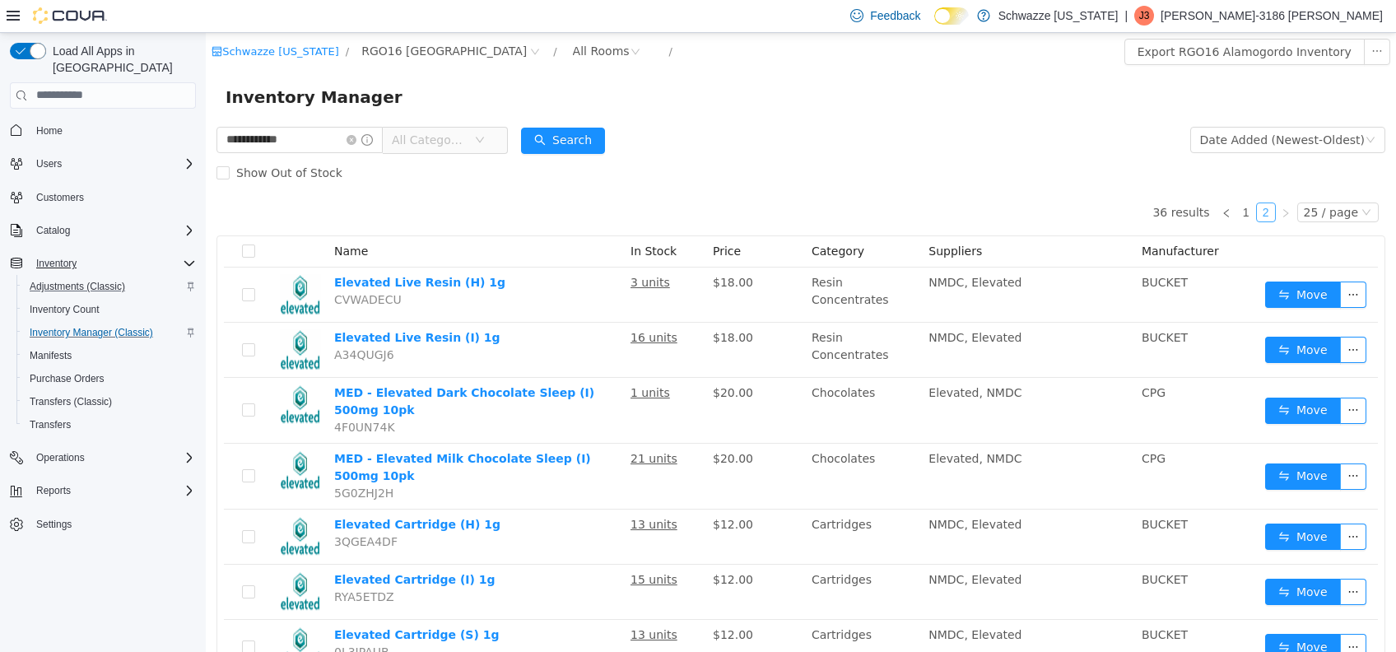
click at [1257, 211] on link "2" at bounding box center [1266, 211] width 18 height 18
click at [1259, 216] on link "2" at bounding box center [1266, 211] width 18 height 18
click at [1257, 206] on link "2" at bounding box center [1266, 211] width 18 height 18
click at [1237, 211] on link "1" at bounding box center [1246, 211] width 18 height 18
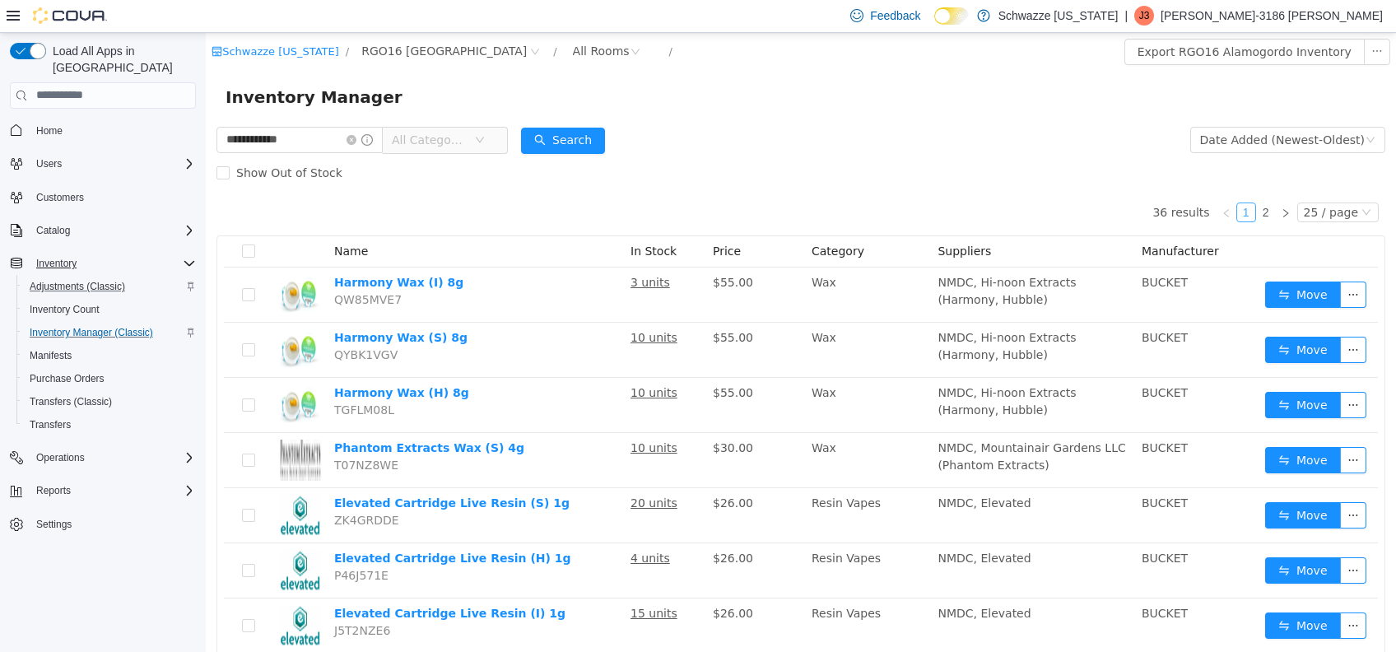
scroll to position [109, 0]
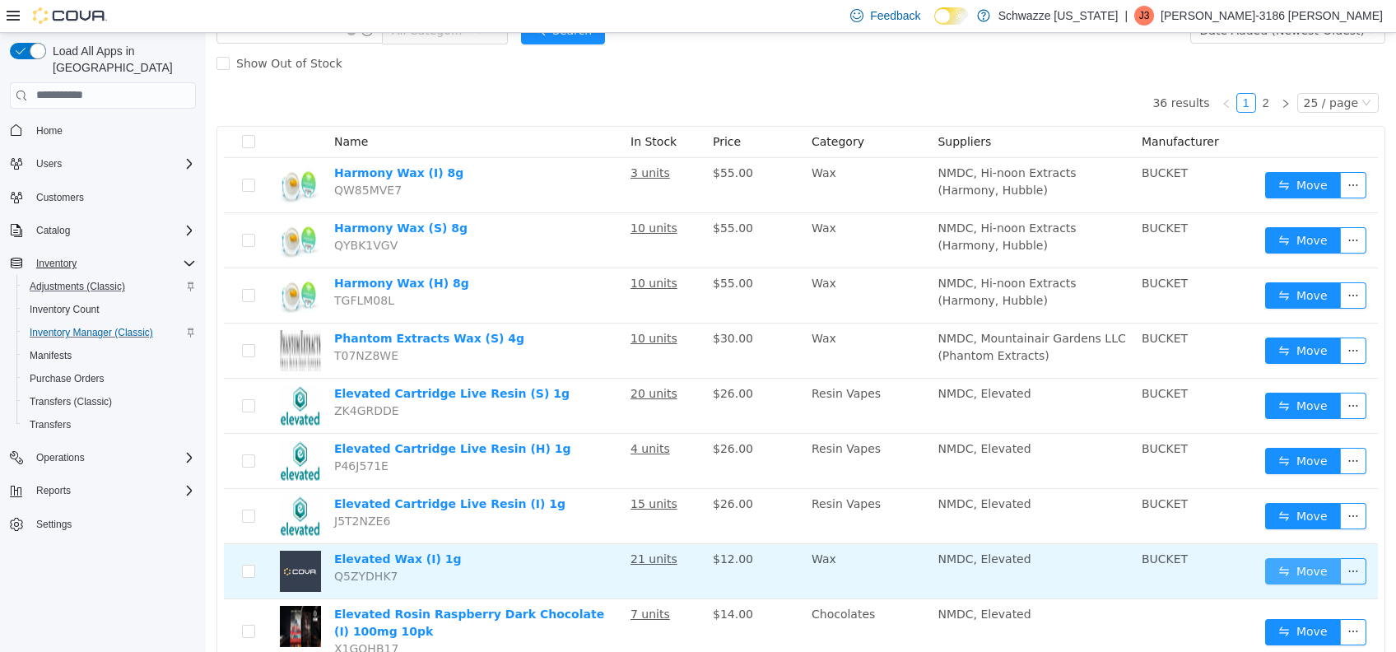
click at [1297, 568] on button "Move" at bounding box center [1303, 570] width 76 height 26
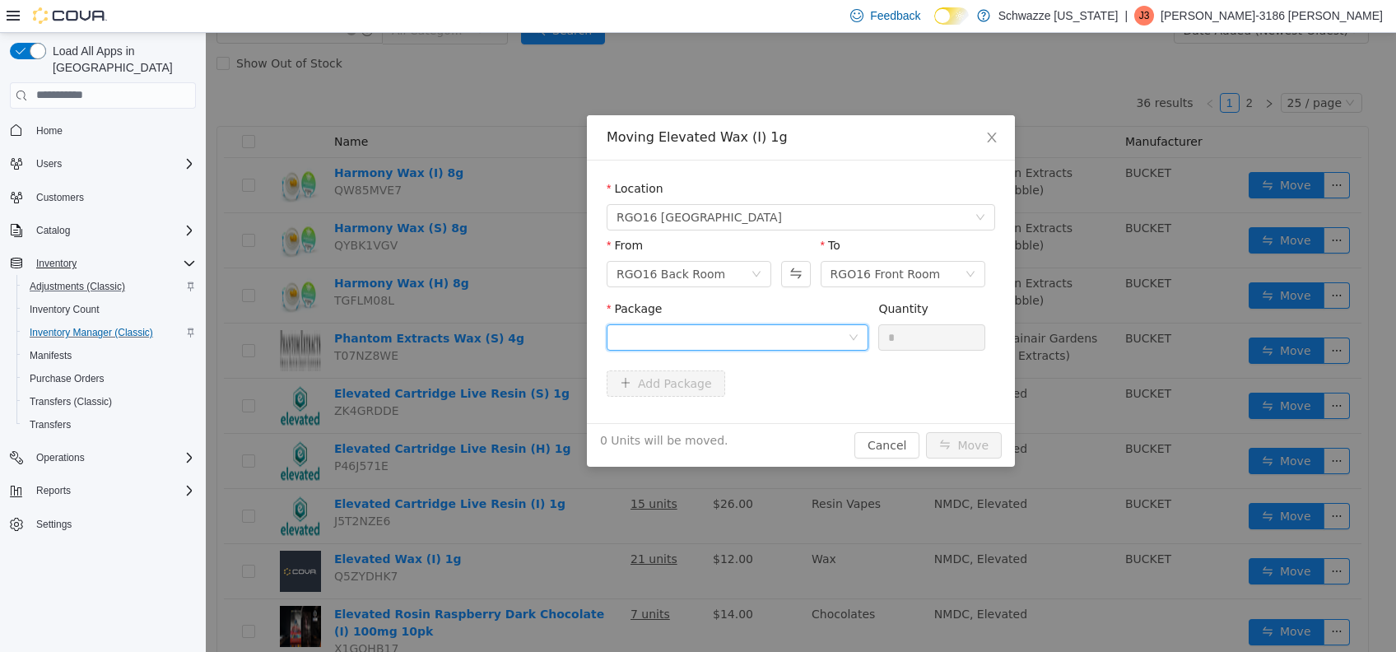
click at [830, 330] on div at bounding box center [731, 336] width 231 height 25
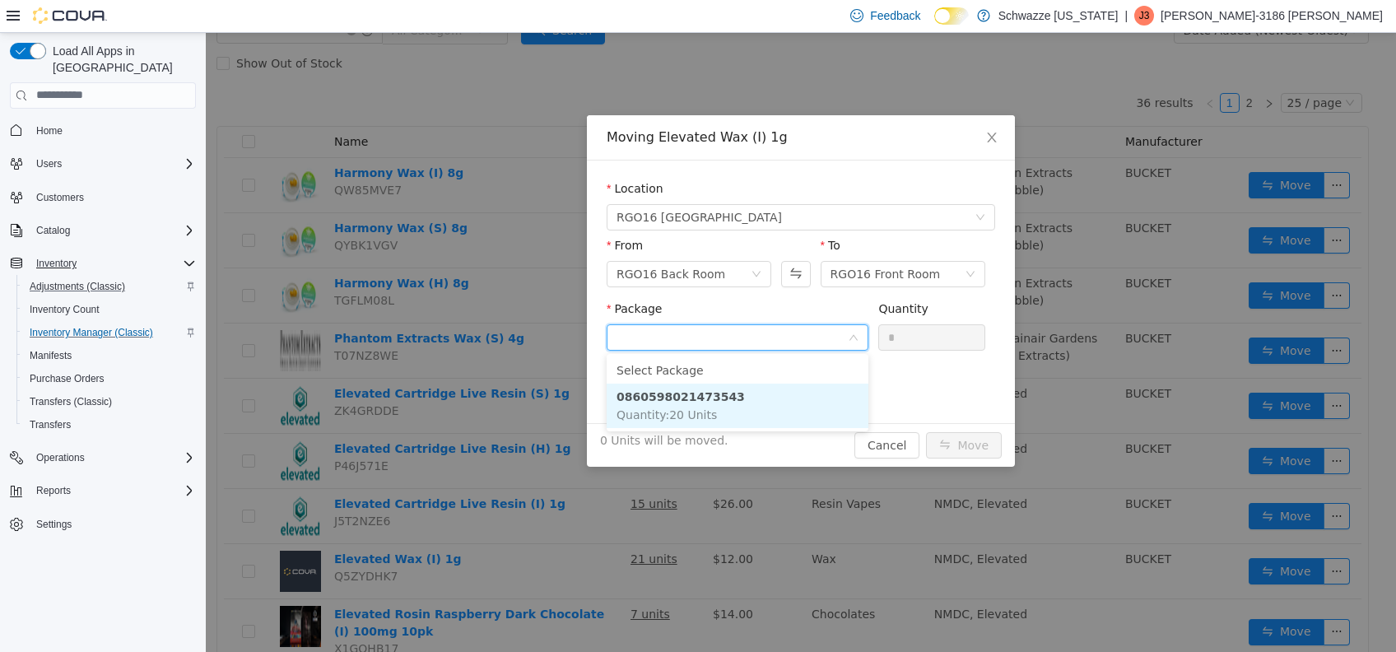
click at [745, 408] on li "0860598021473543 Quantity : 20 Units" at bounding box center [737, 405] width 262 height 44
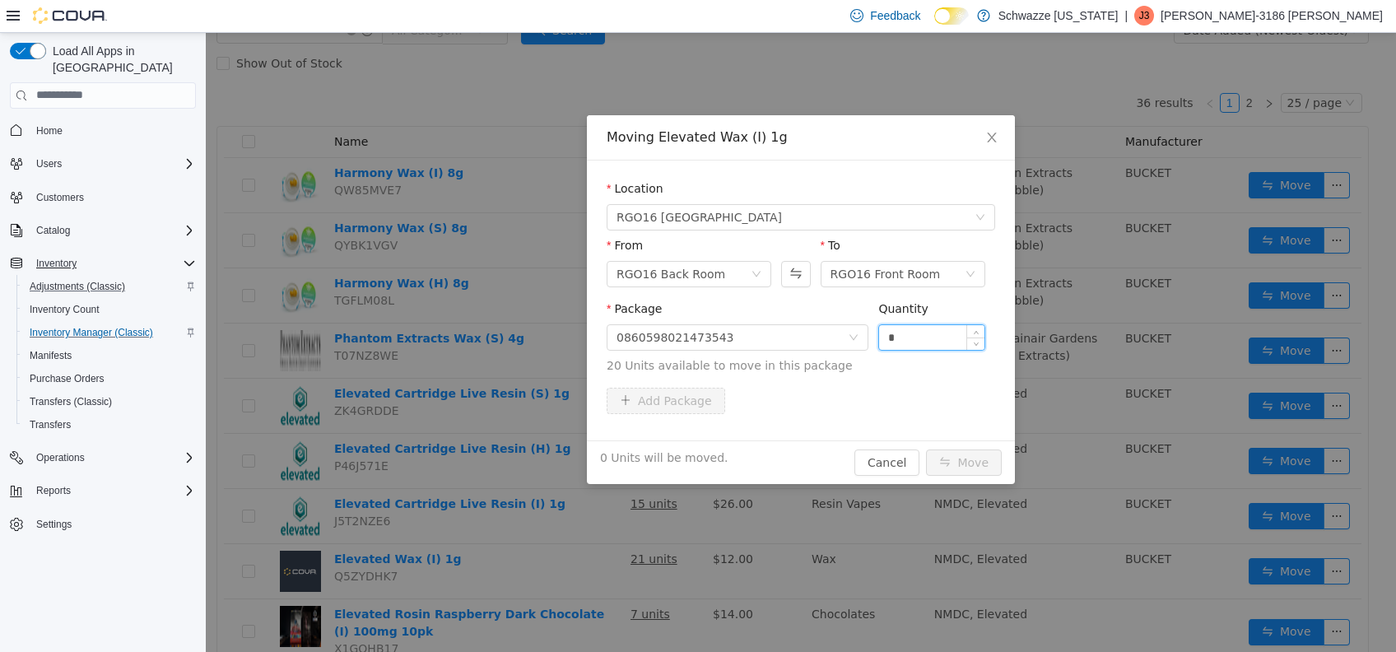
click at [955, 332] on input "*" at bounding box center [931, 336] width 105 height 25
type input "**"
click at [926, 448] on button "Move" at bounding box center [964, 461] width 76 height 26
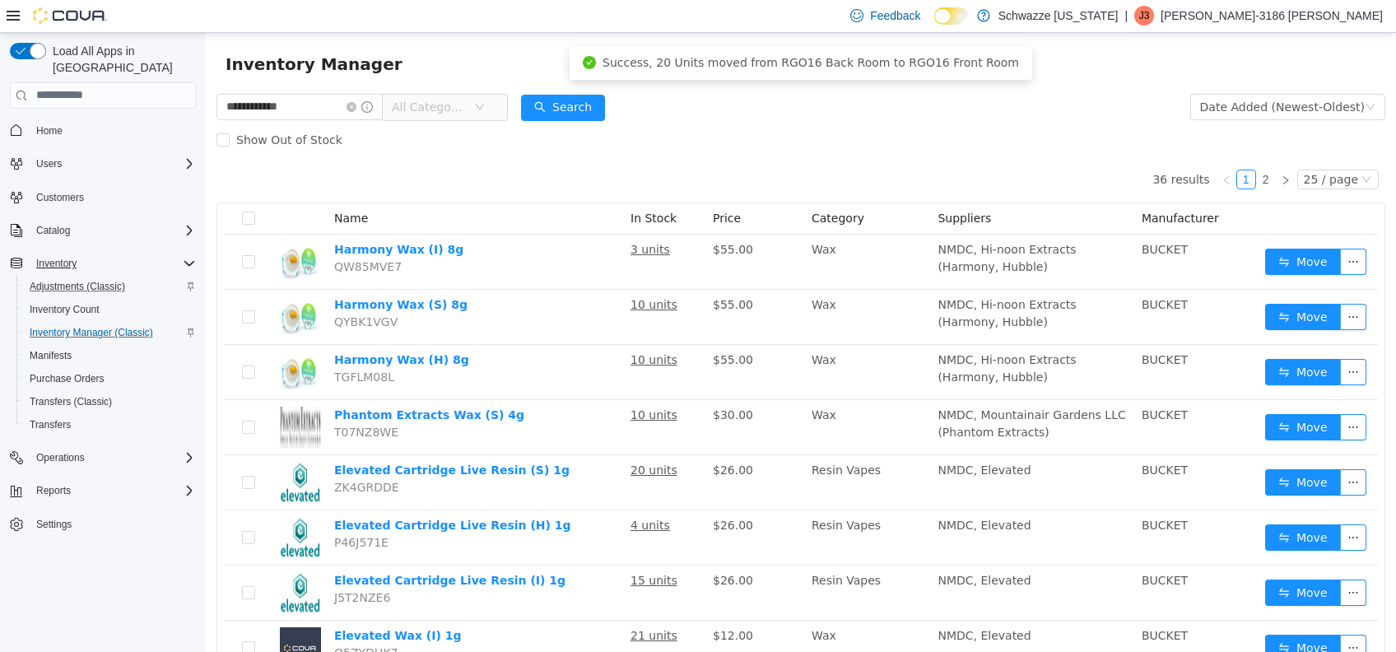
scroll to position [0, 0]
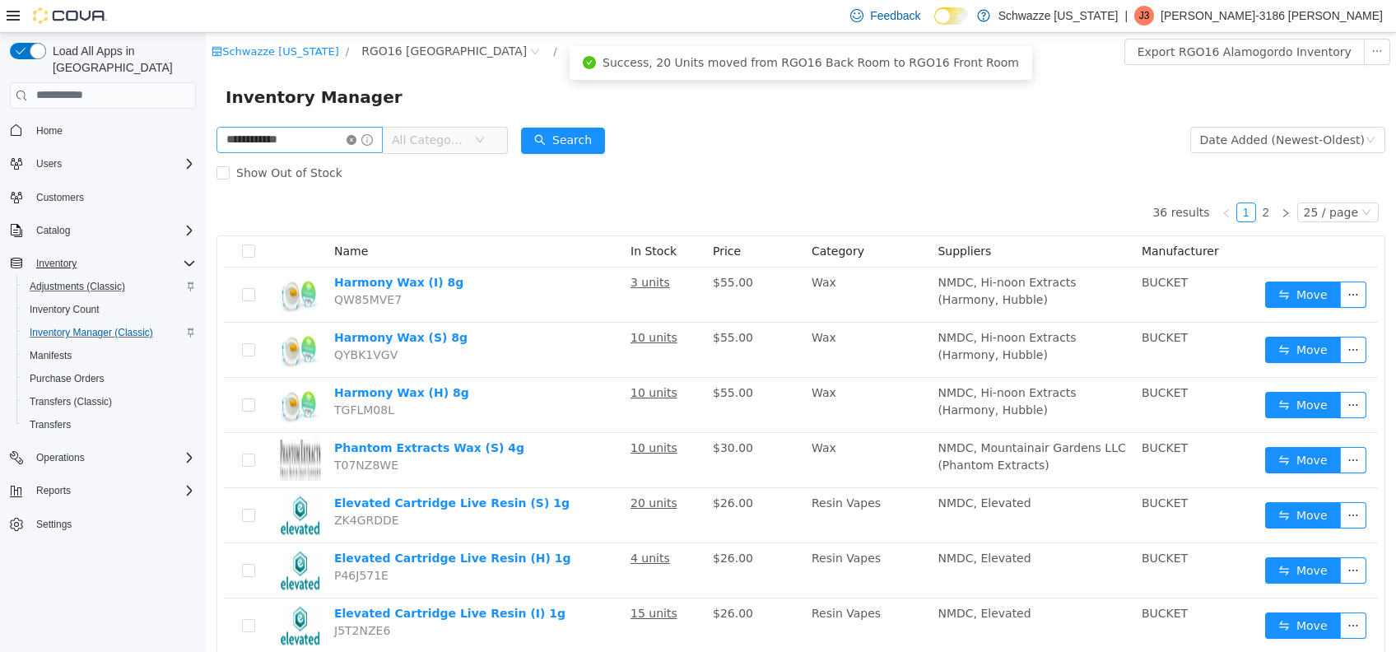
click at [356, 142] on icon "icon: close-circle" at bounding box center [351, 139] width 10 height 10
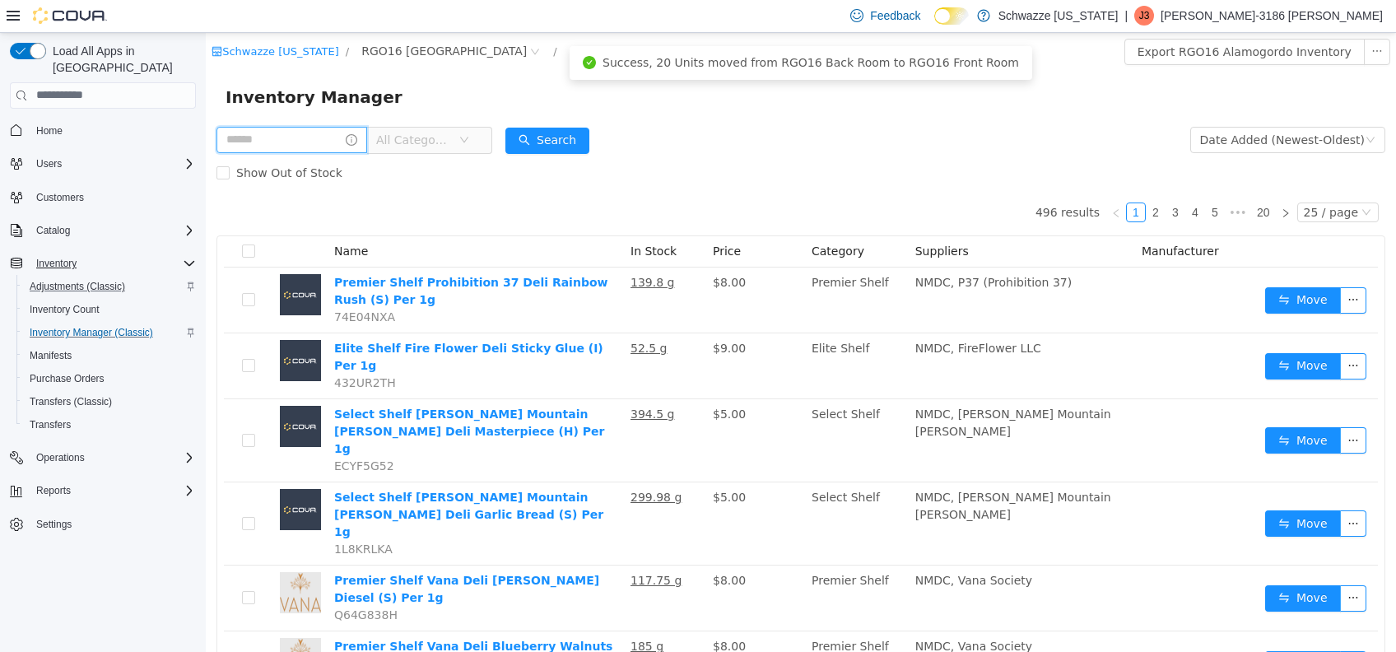
click at [334, 143] on input "text" at bounding box center [291, 139] width 151 height 26
type input "*********"
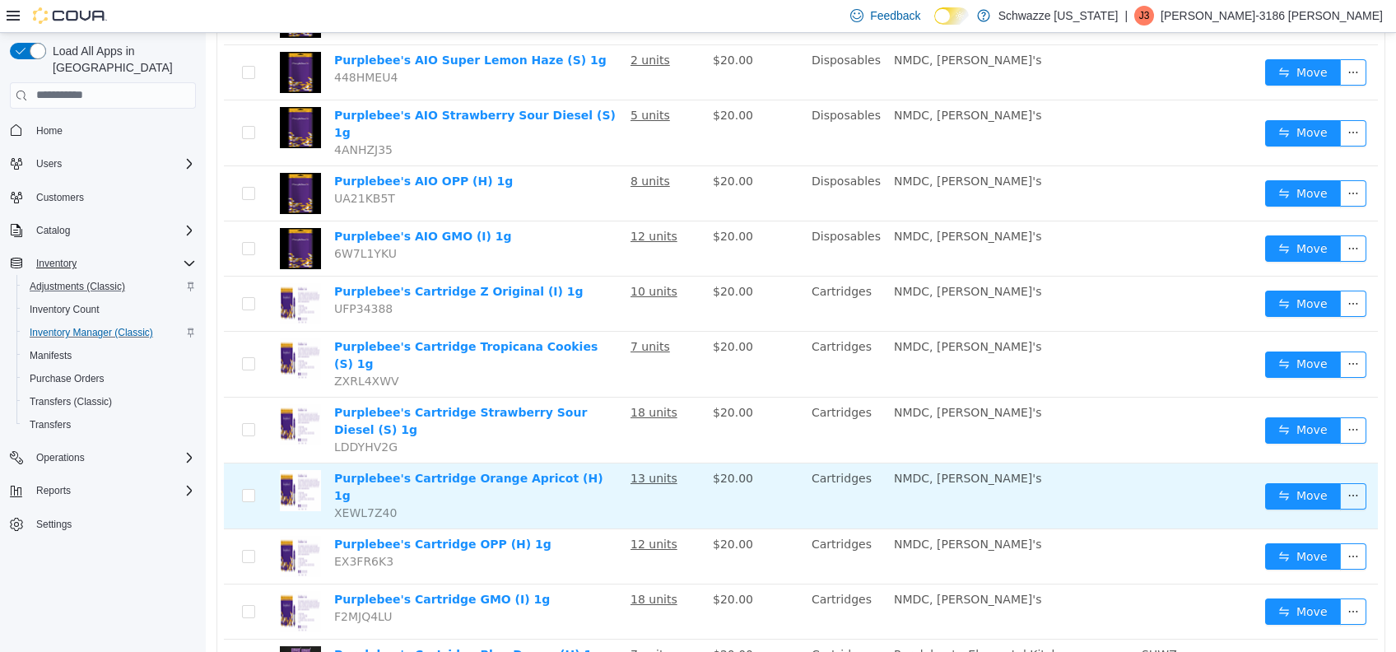
scroll to position [1039, 0]
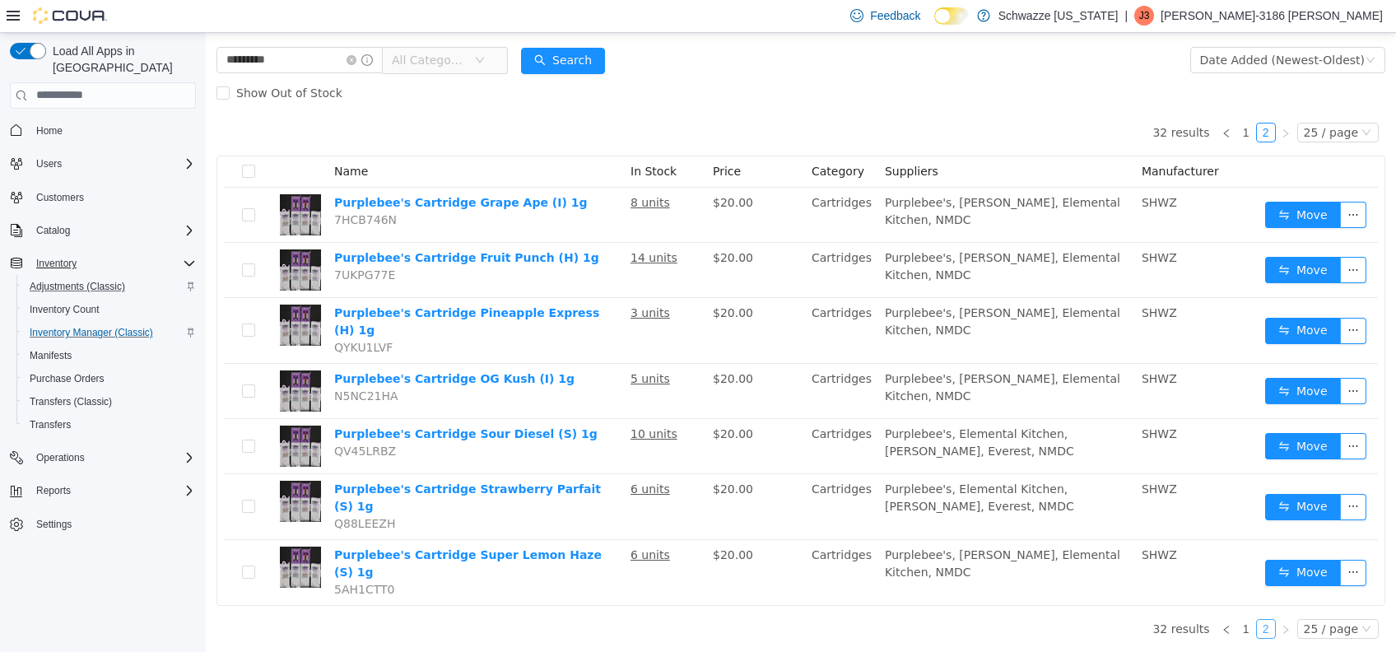
scroll to position [48, 0]
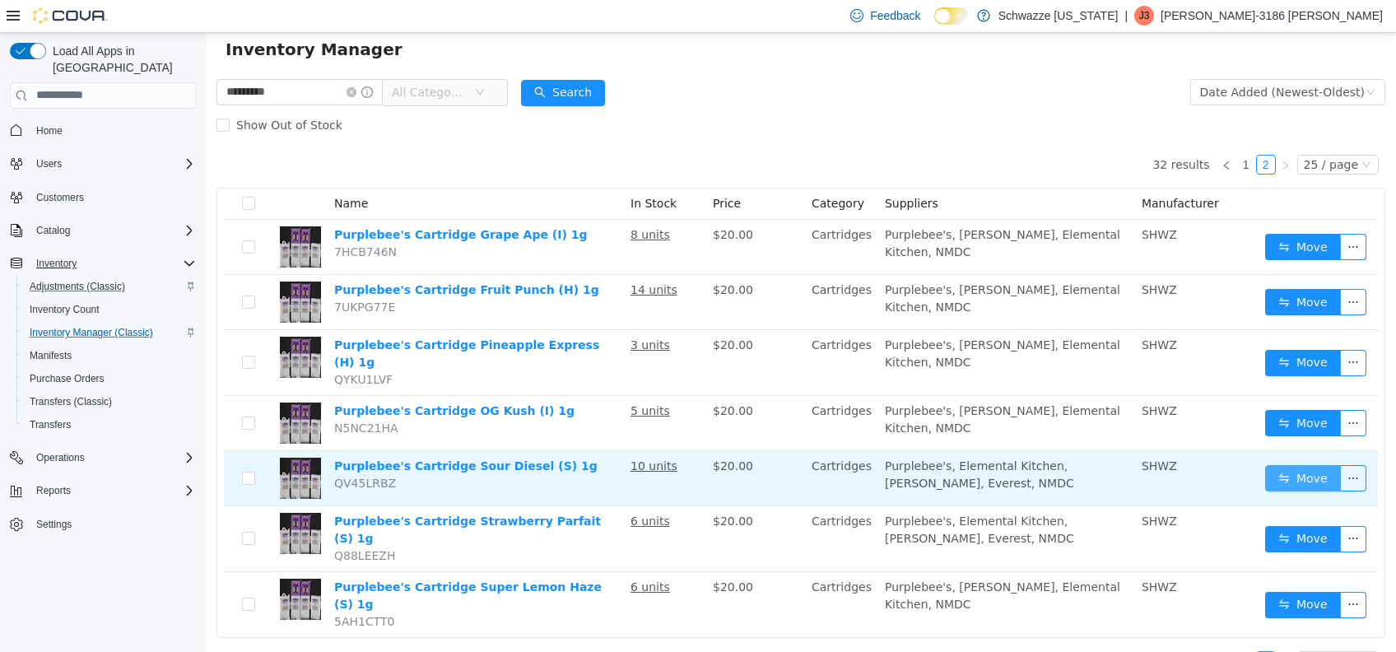
click at [1302, 464] on button "Move" at bounding box center [1303, 477] width 76 height 26
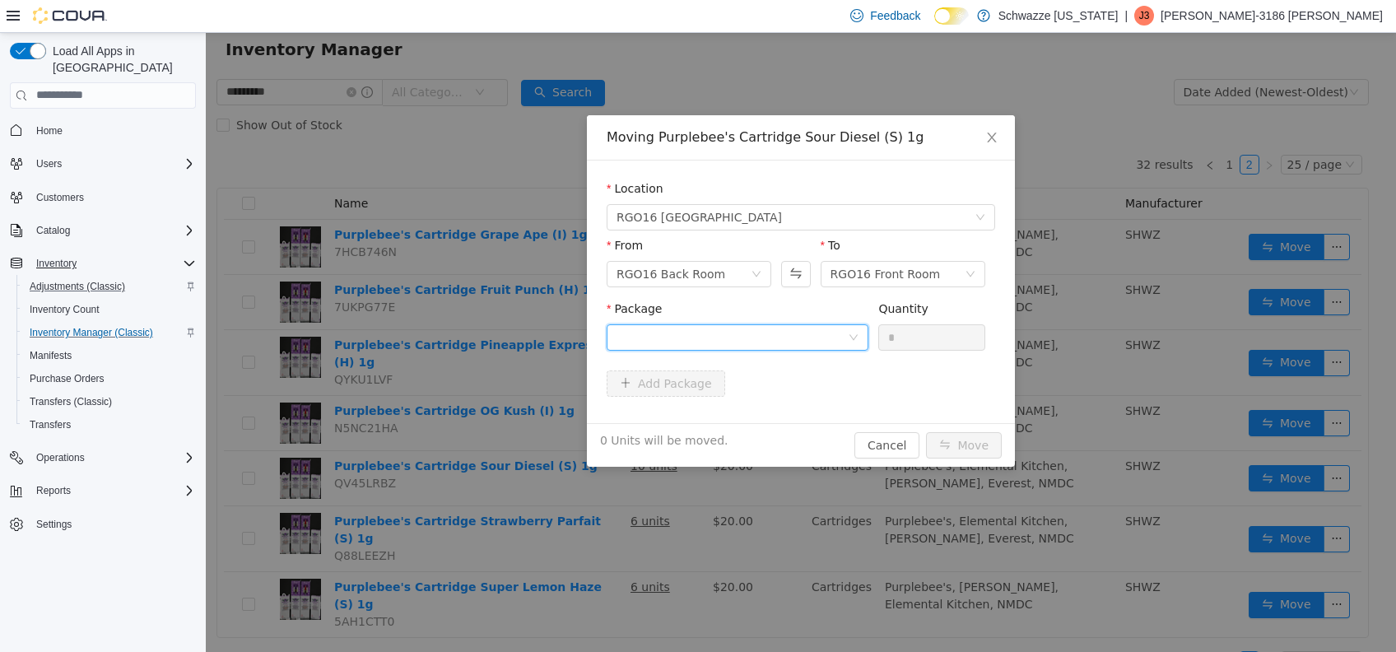
click at [824, 332] on div at bounding box center [731, 336] width 231 height 25
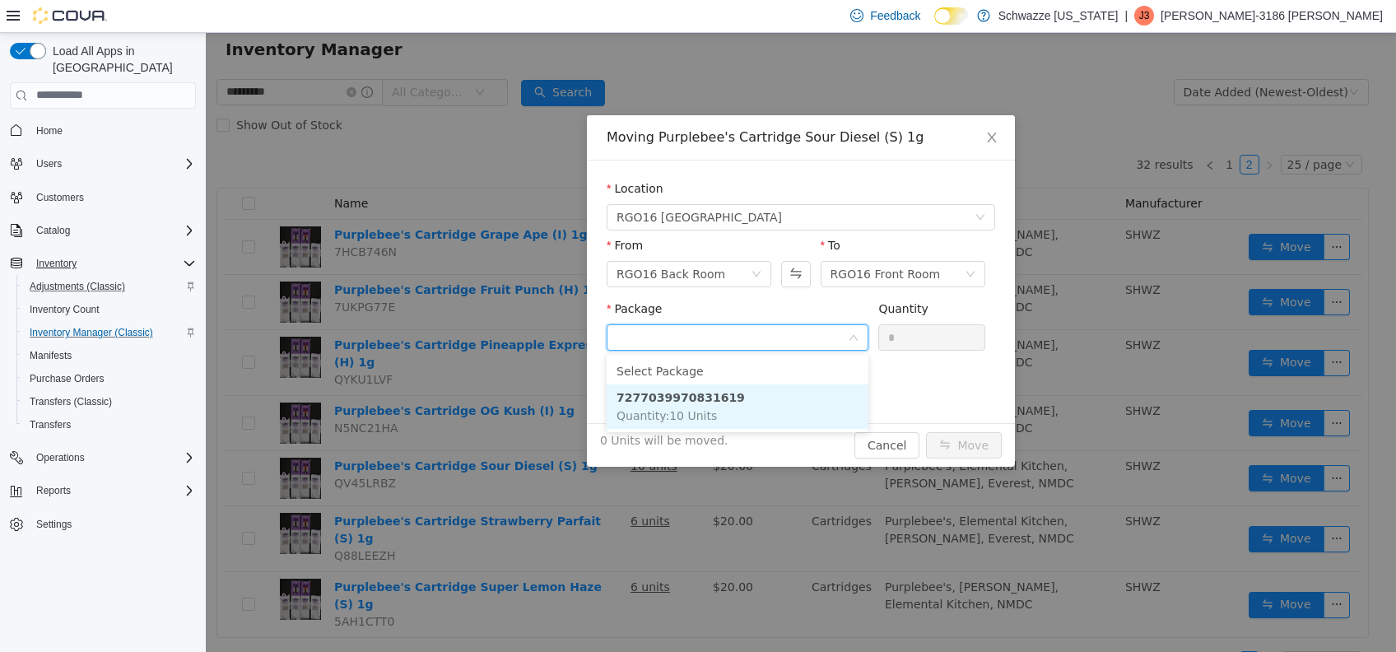
click at [816, 405] on li "7277039970831619 Quantity : 10 Units" at bounding box center [737, 405] width 262 height 44
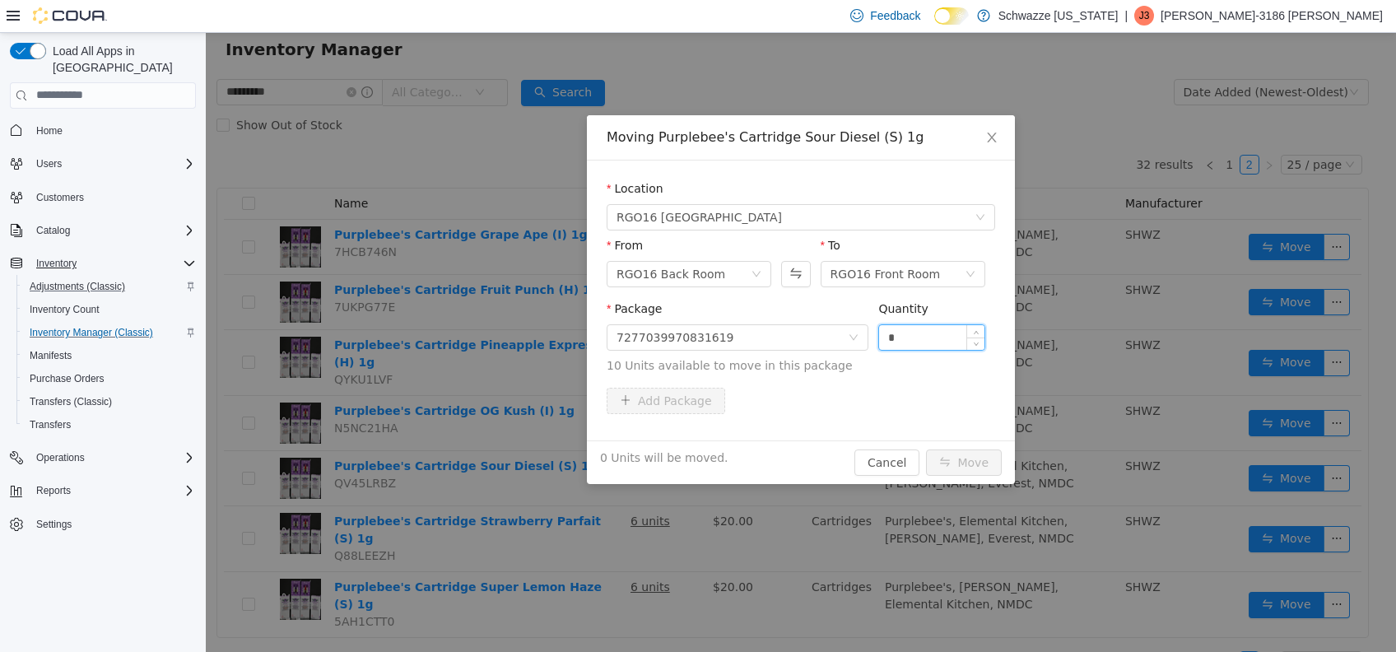
click at [917, 331] on input "*" at bounding box center [931, 336] width 105 height 25
type input "**"
click at [987, 459] on button "Move" at bounding box center [964, 461] width 76 height 26
